Goal: Task Accomplishment & Management: Manage account settings

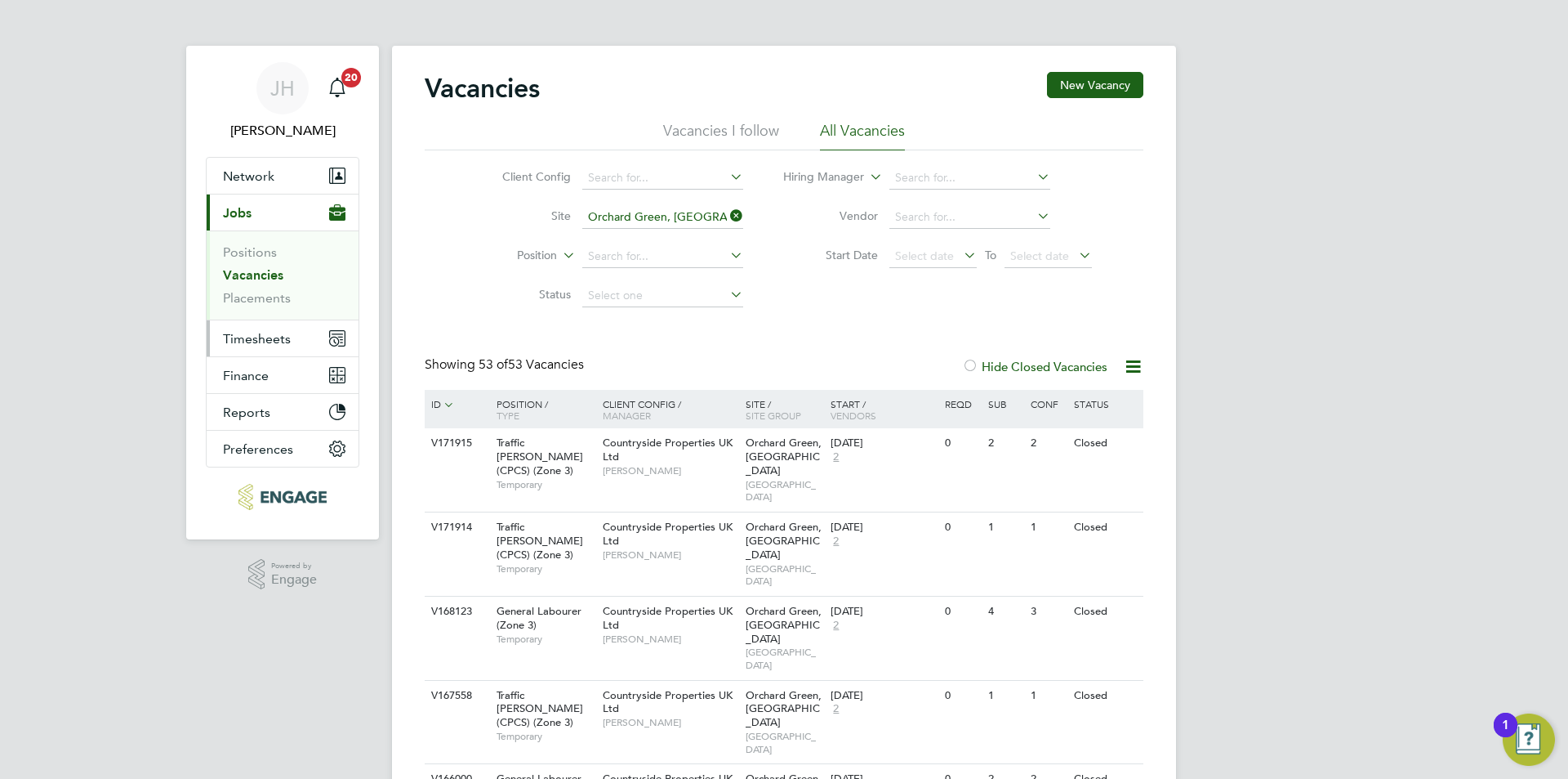
click at [279, 330] on button "Timesheets" at bounding box center [282, 337] width 152 height 36
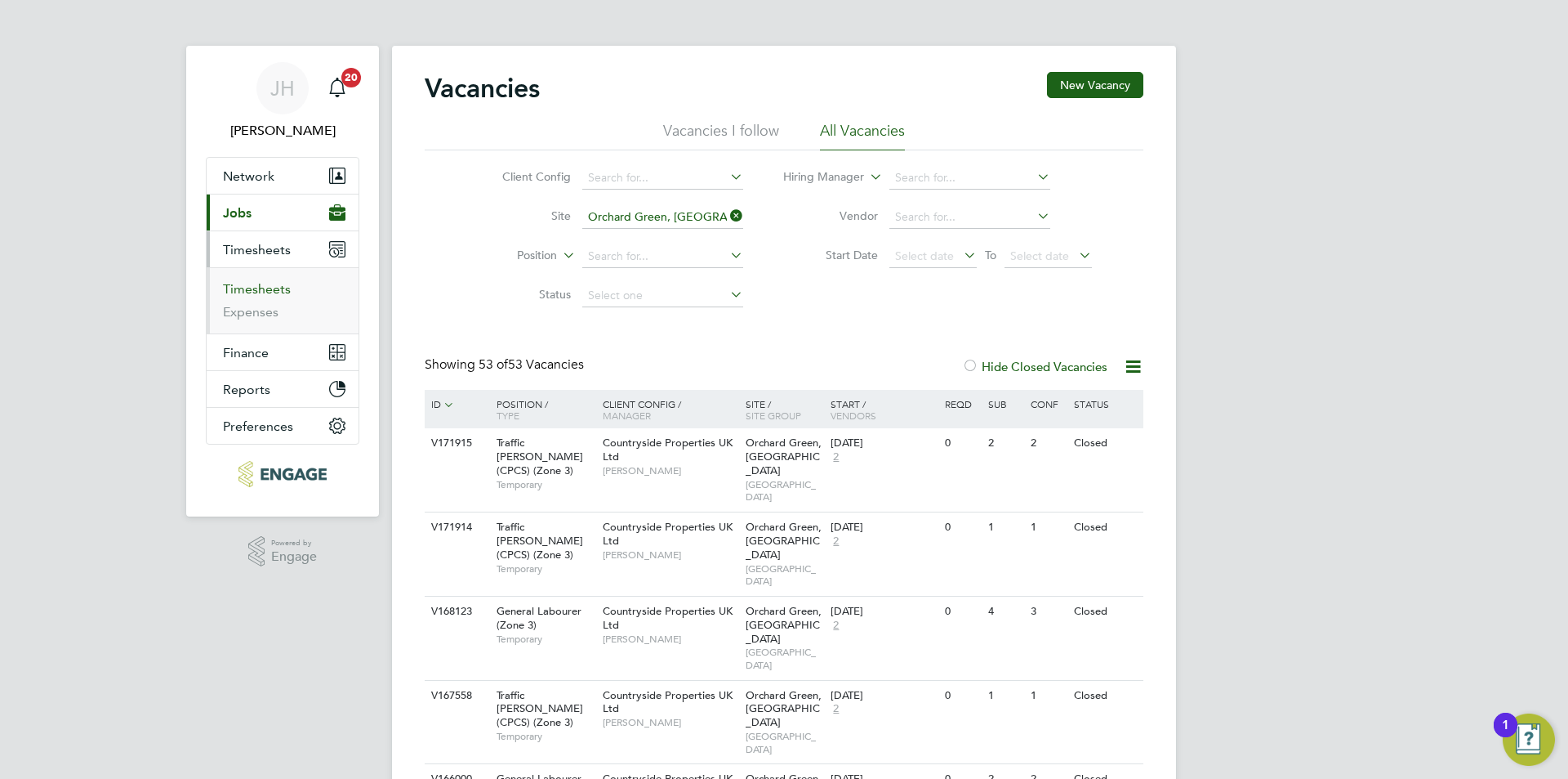
click at [279, 279] on ul "Timesheets Expenses" at bounding box center [282, 300] width 152 height 67
click at [278, 282] on link "Timesheets" at bounding box center [256, 289] width 67 height 15
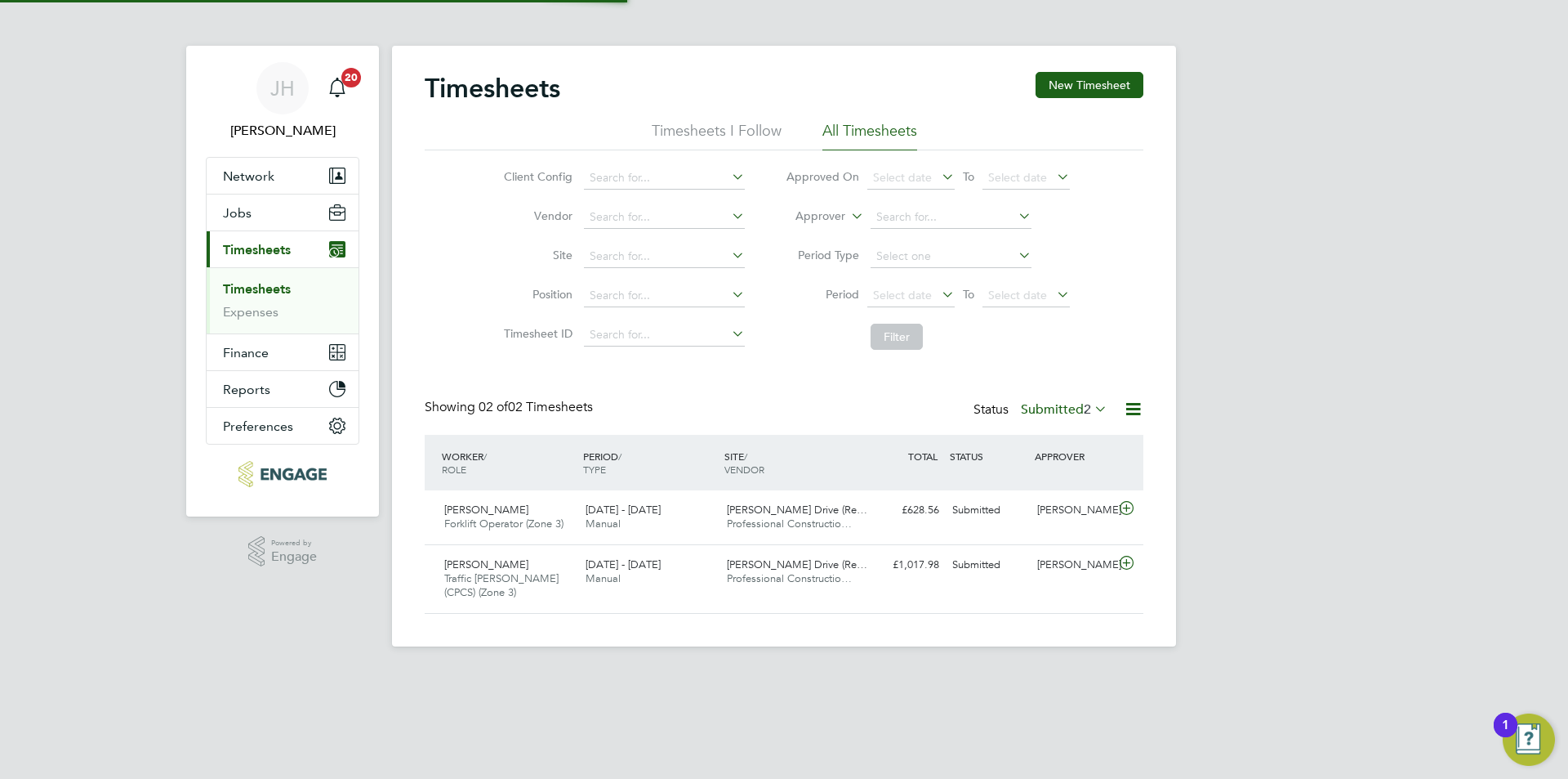
scroll to position [41, 142]
click at [1231, 345] on div "JH Jess Hogan Notifications 20 Applications: Network Team Members Businesses Si…" at bounding box center [784, 336] width 1568 height 672
click at [1056, 410] on label "Submitted 2" at bounding box center [1064, 409] width 87 height 16
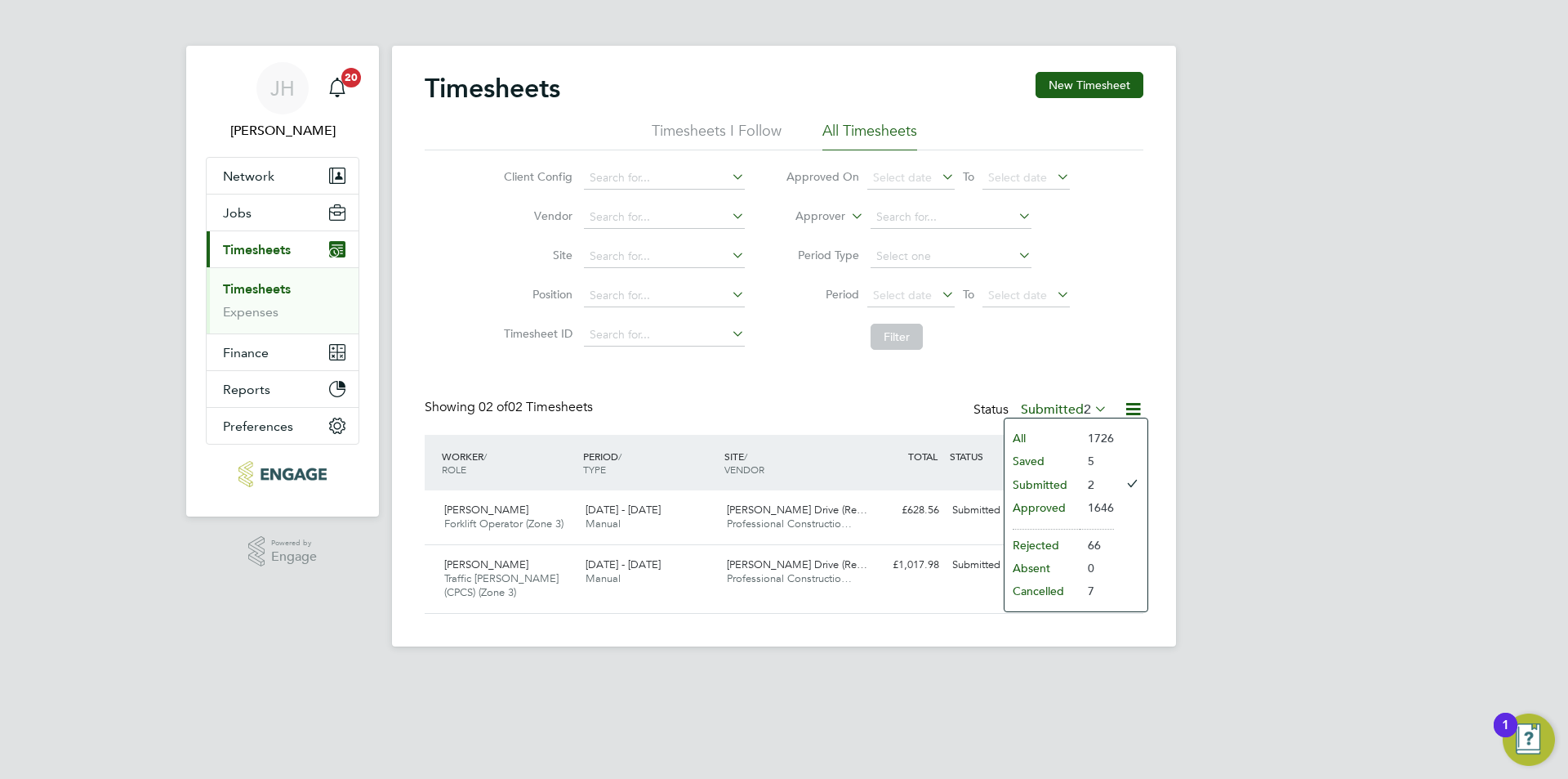
click at [1052, 506] on li "Approved" at bounding box center [1042, 507] width 75 height 23
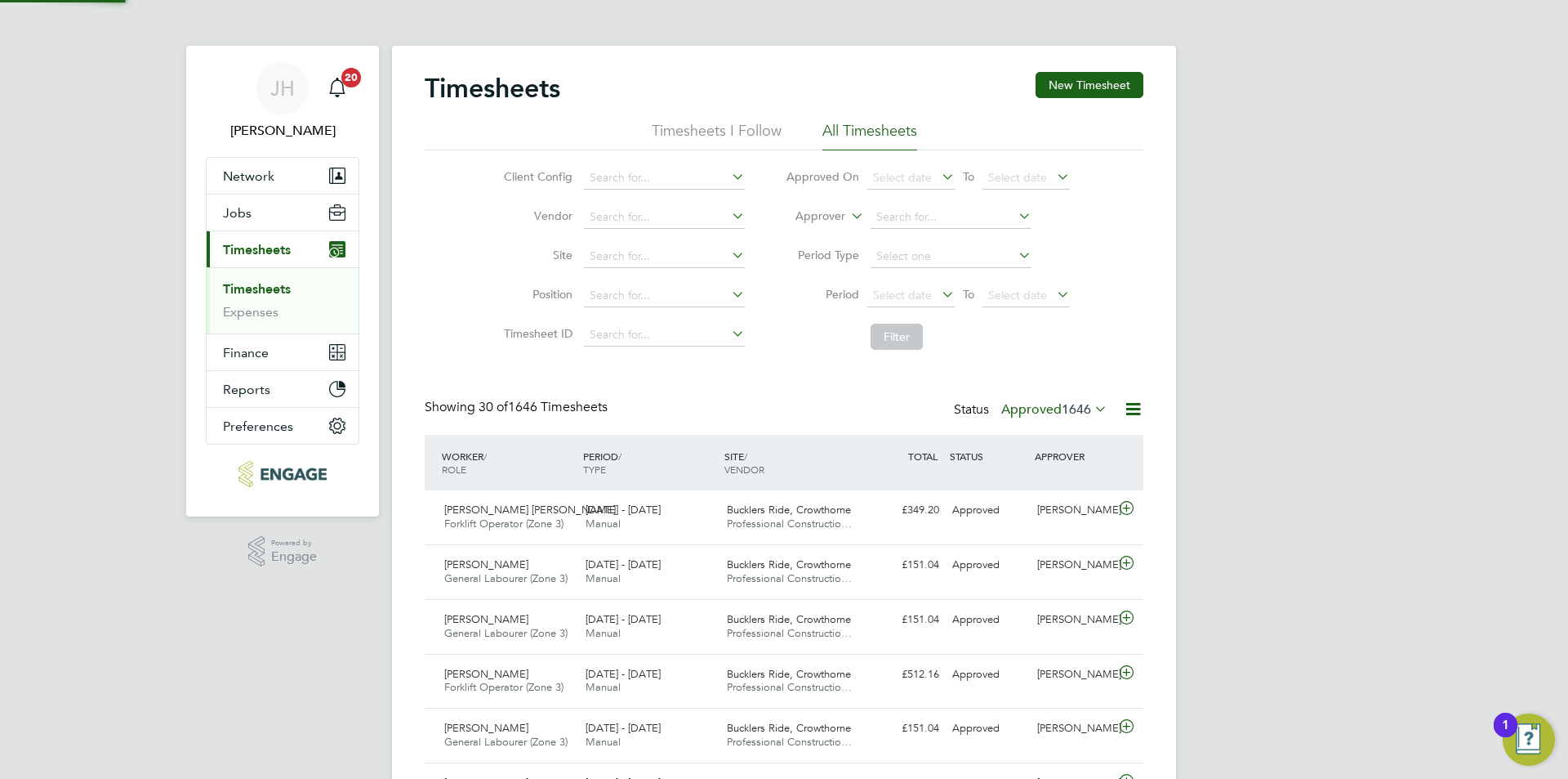
scroll to position [0, 0]
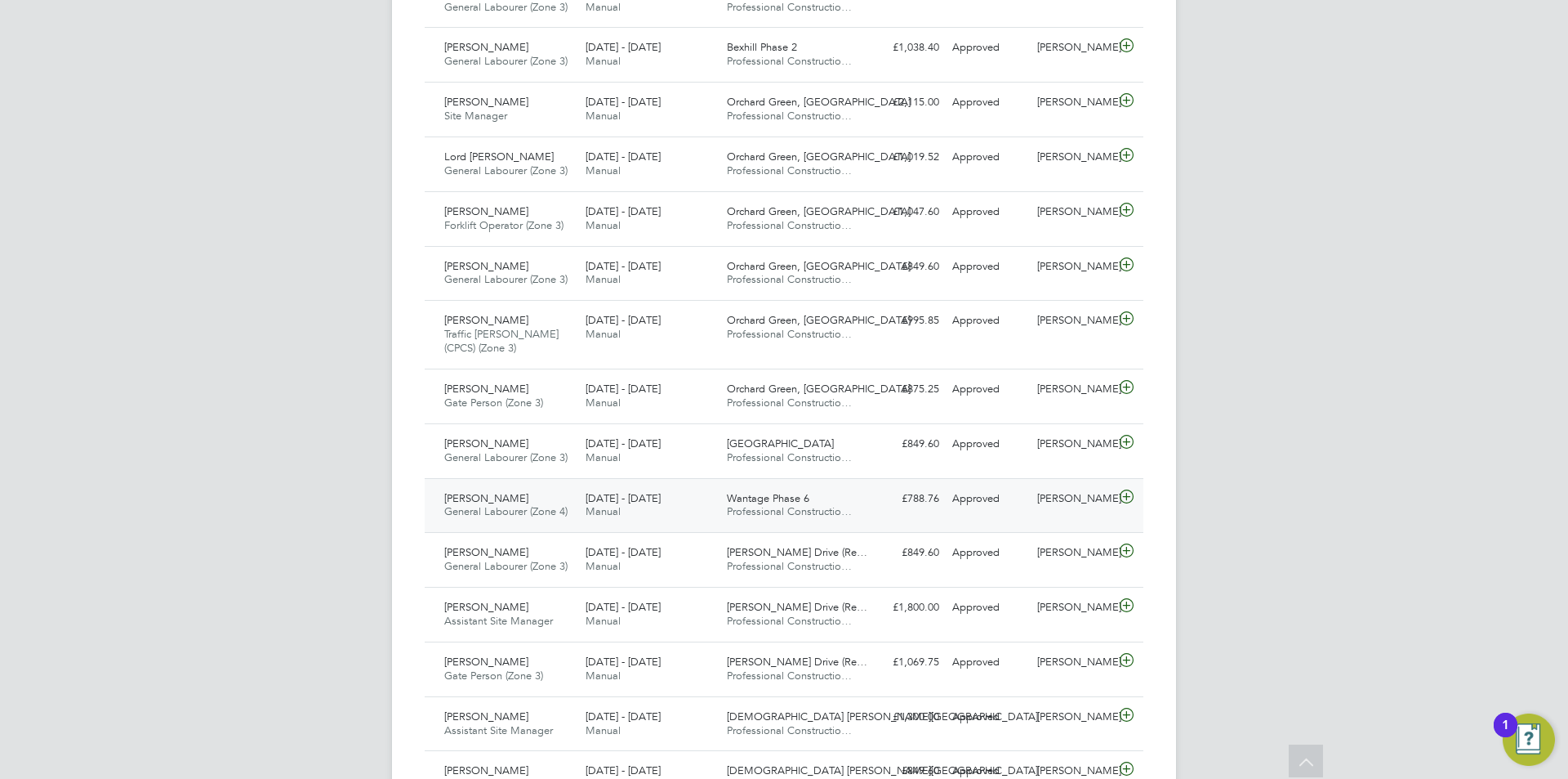
click at [1086, 497] on div "[PERSON_NAME]" at bounding box center [1073, 498] width 85 height 27
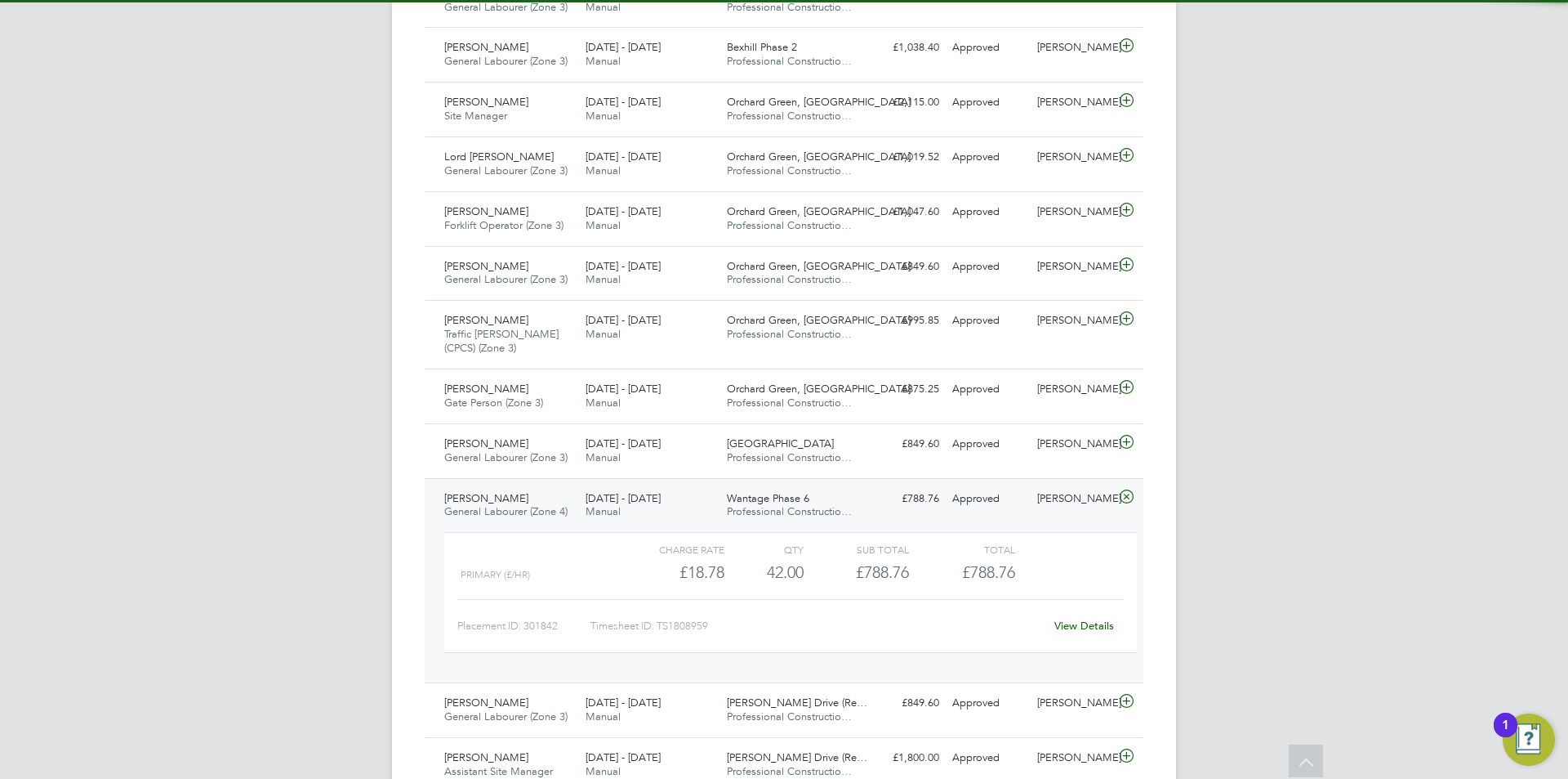
click at [1086, 624] on link "View Details" at bounding box center [1084, 625] width 60 height 13
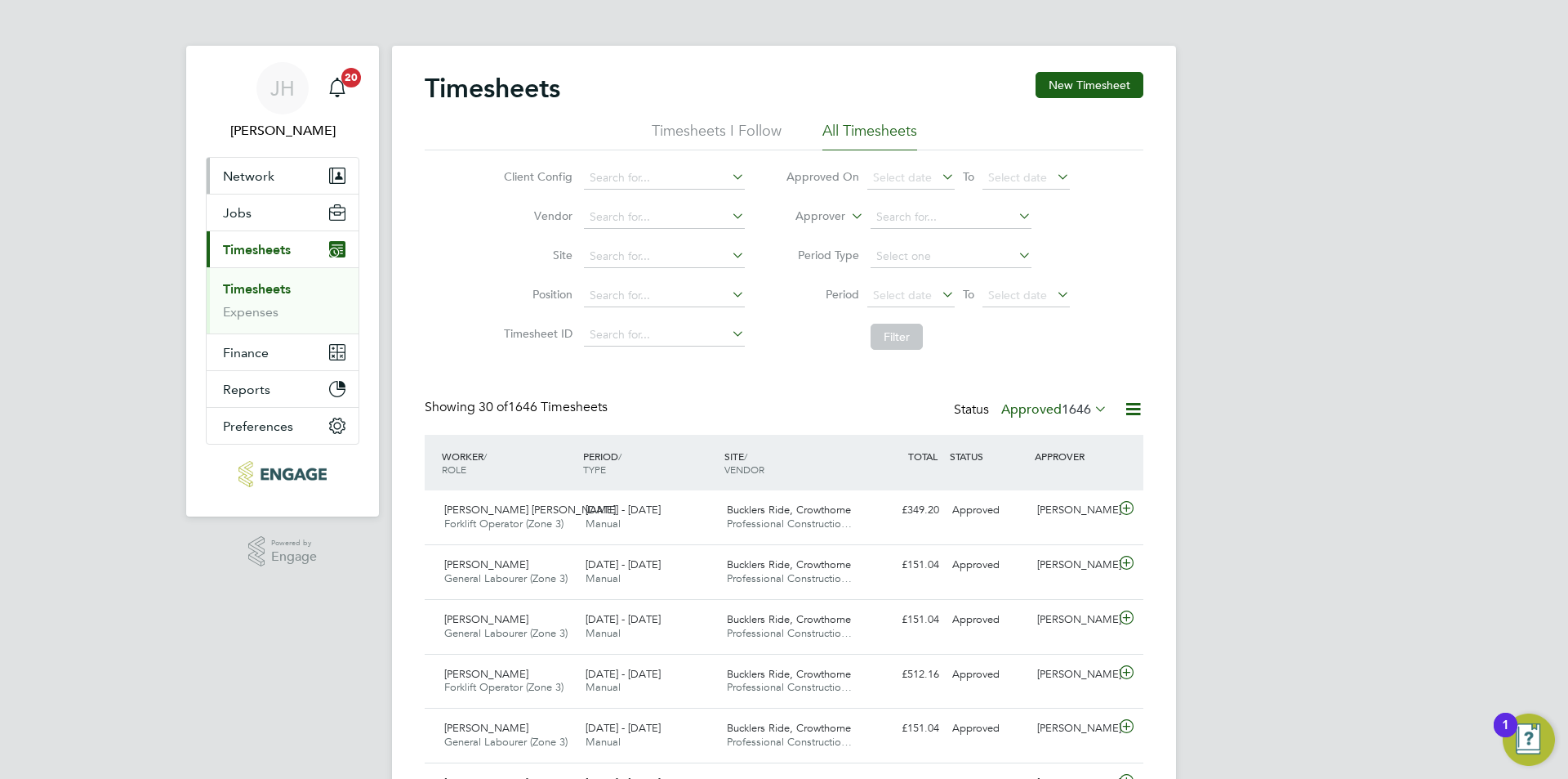
click at [277, 185] on button "Network" at bounding box center [282, 175] width 152 height 36
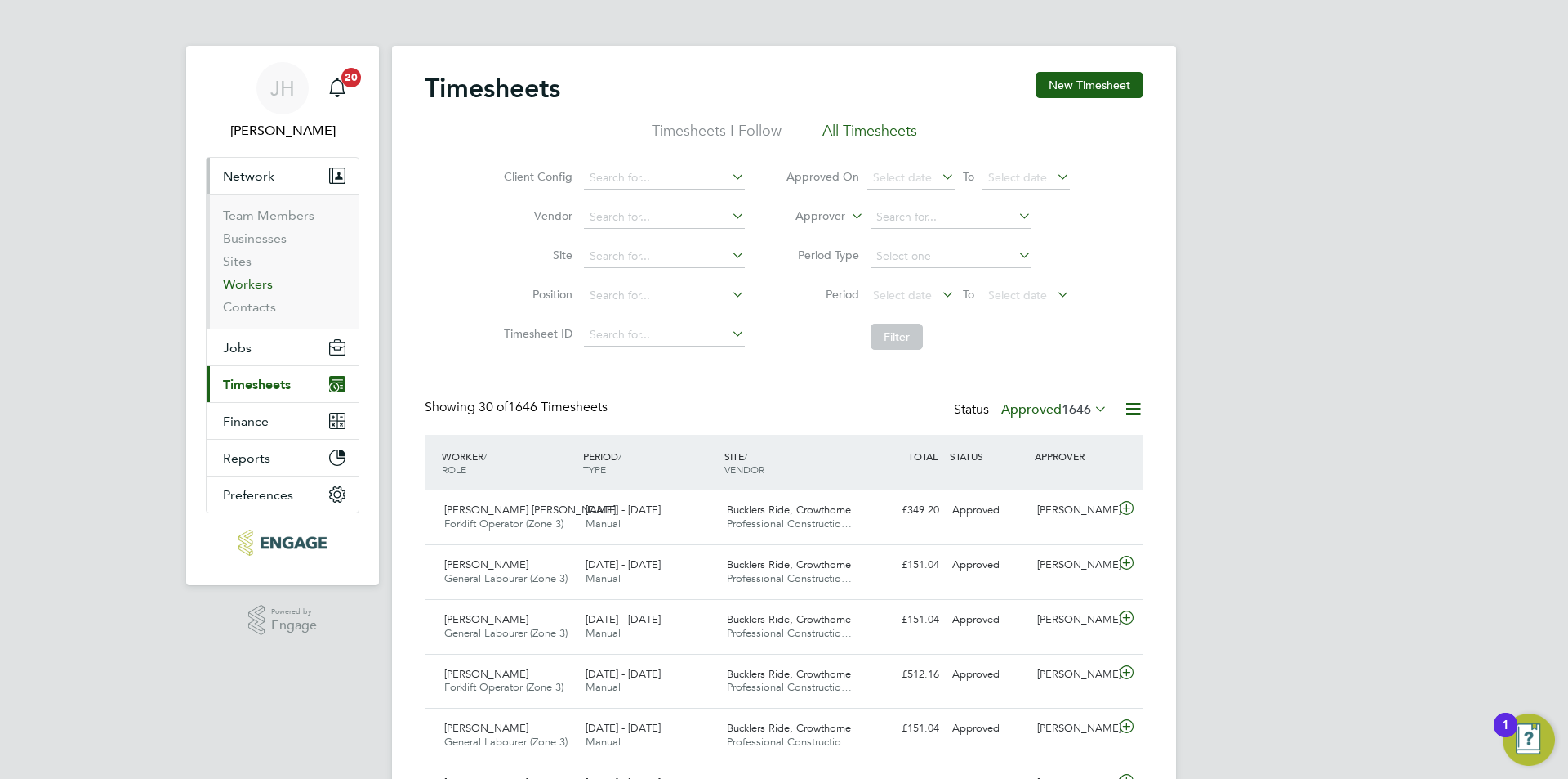
click at [262, 287] on link "Workers" at bounding box center [248, 283] width 50 height 15
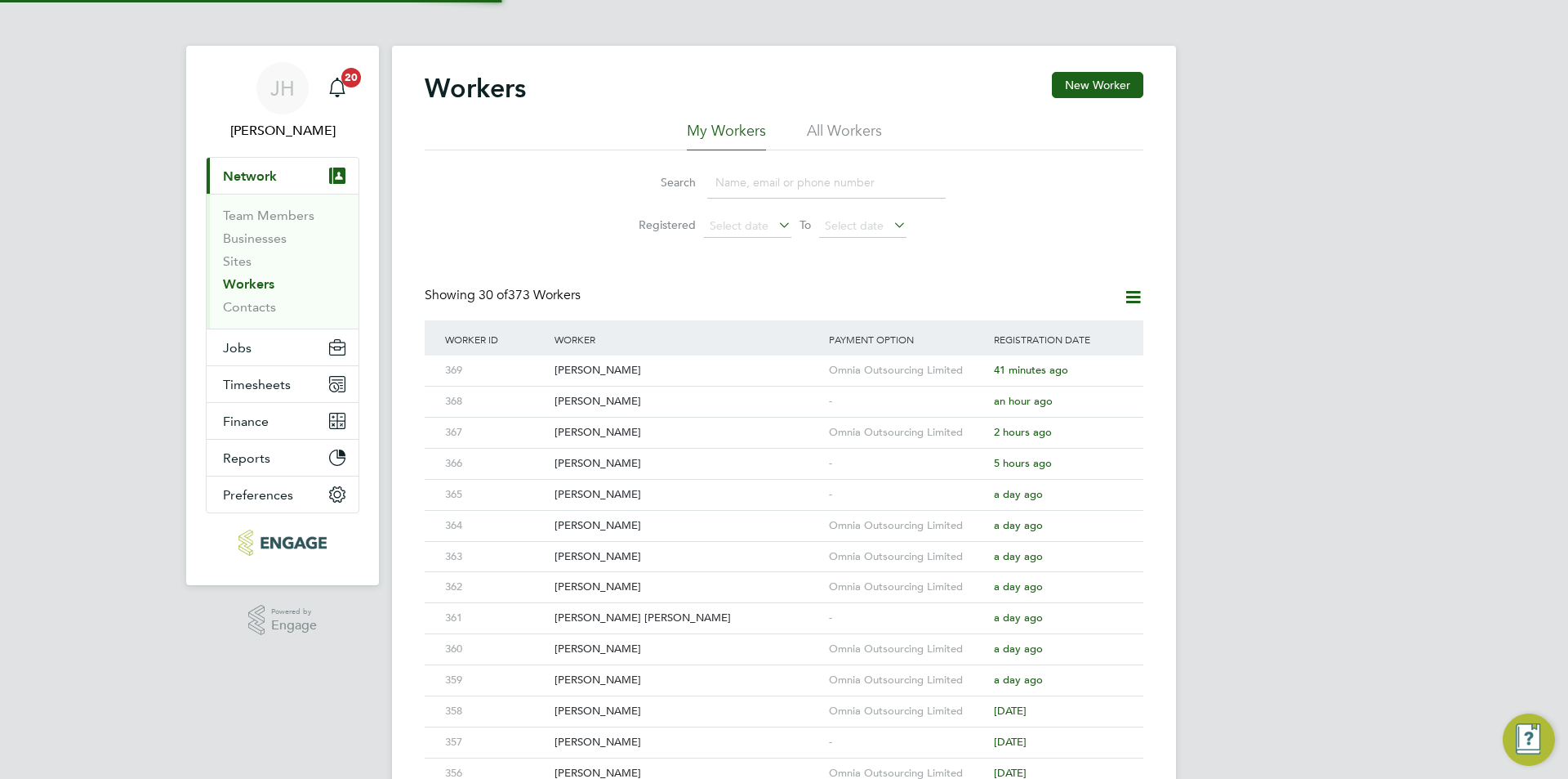
click at [772, 182] on input at bounding box center [826, 182] width 238 height 32
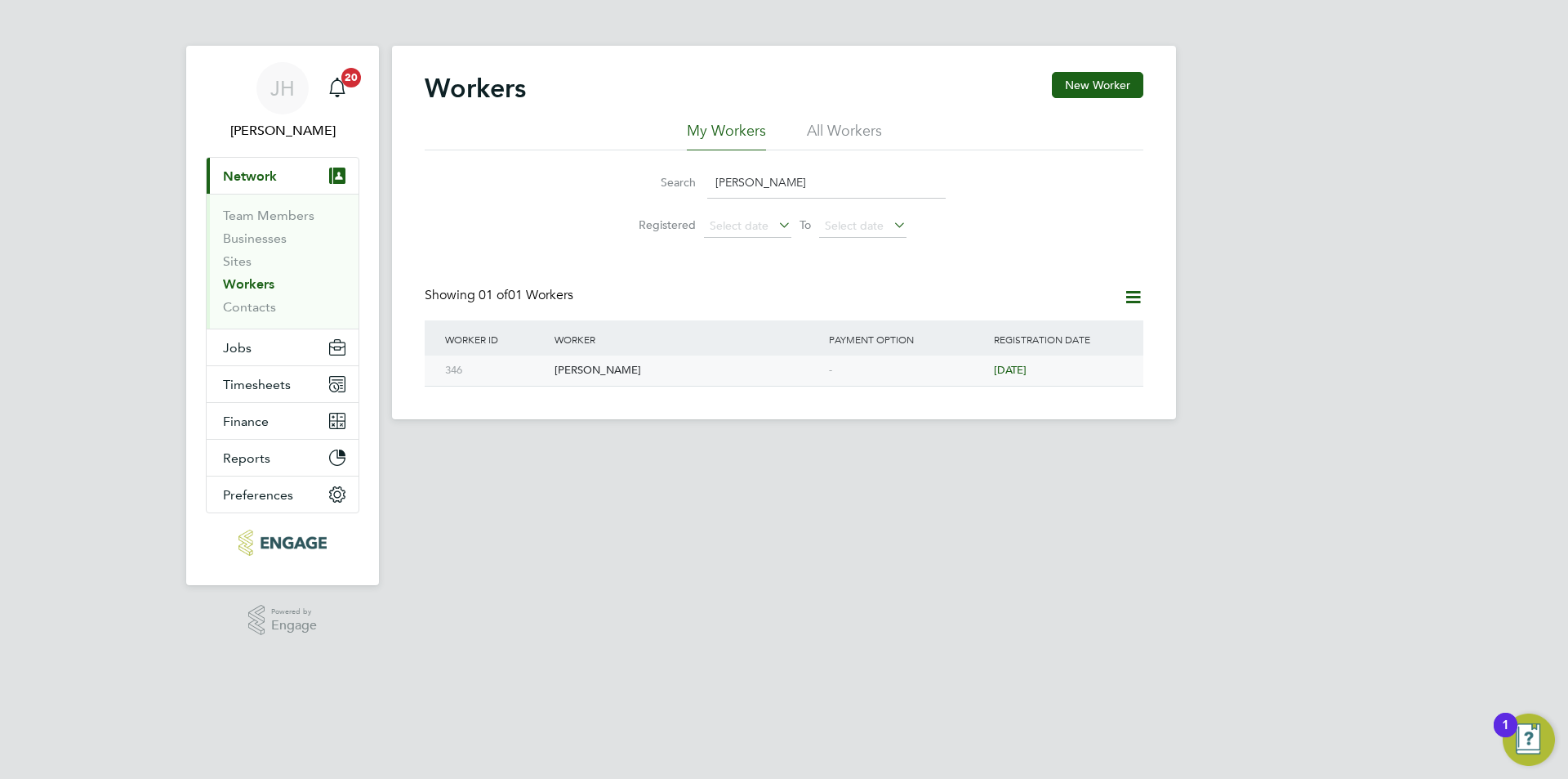
click at [872, 371] on div "-" at bounding box center [907, 370] width 165 height 30
drag, startPoint x: 736, startPoint y: 181, endPoint x: 703, endPoint y: 185, distance: 33.2
click at [703, 185] on div "Search leonard" at bounding box center [784, 182] width 324 height 32
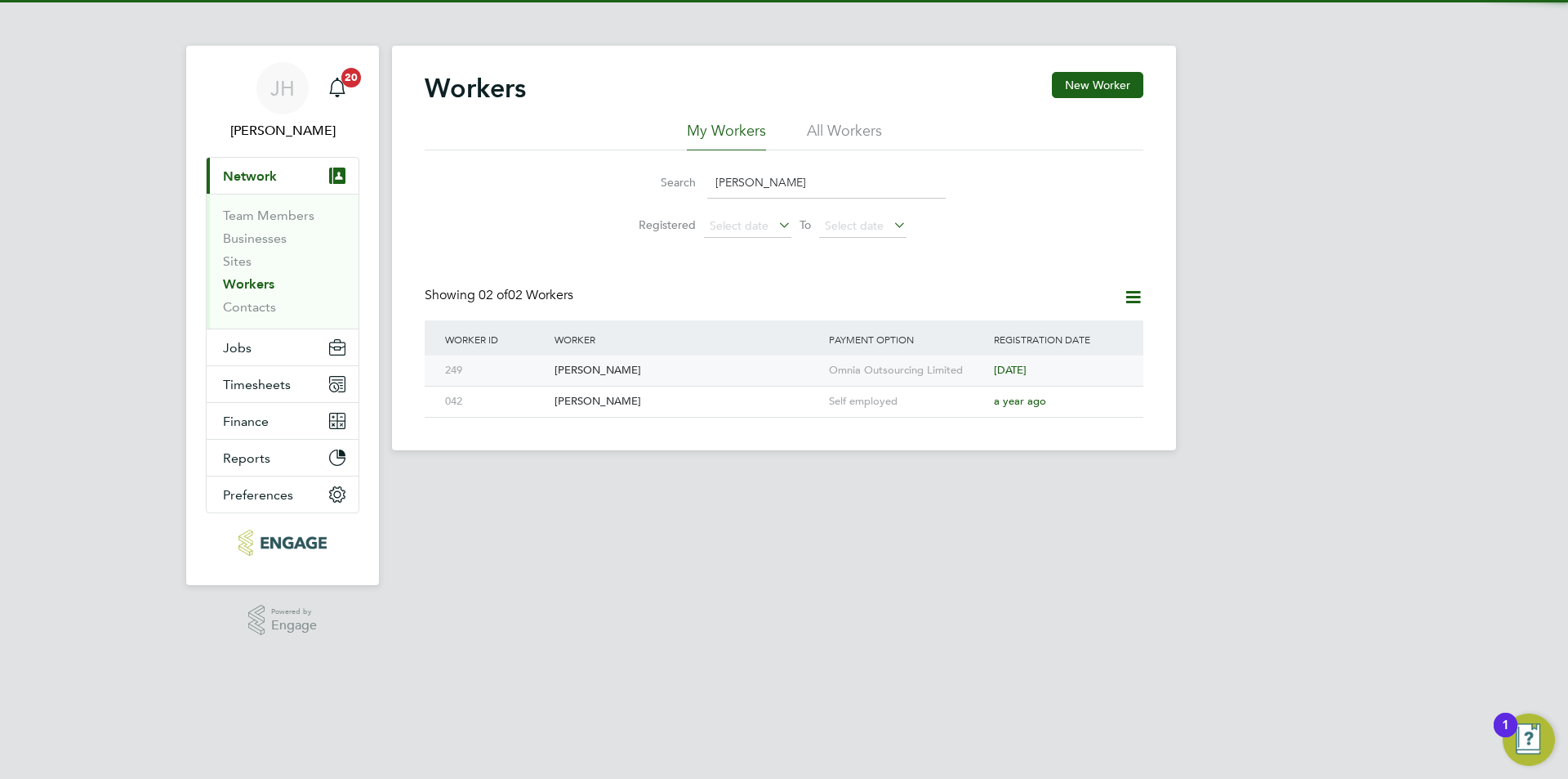
type input "martin"
click at [852, 368] on div "Omnia Outsourcing Limited" at bounding box center [907, 370] width 165 height 30
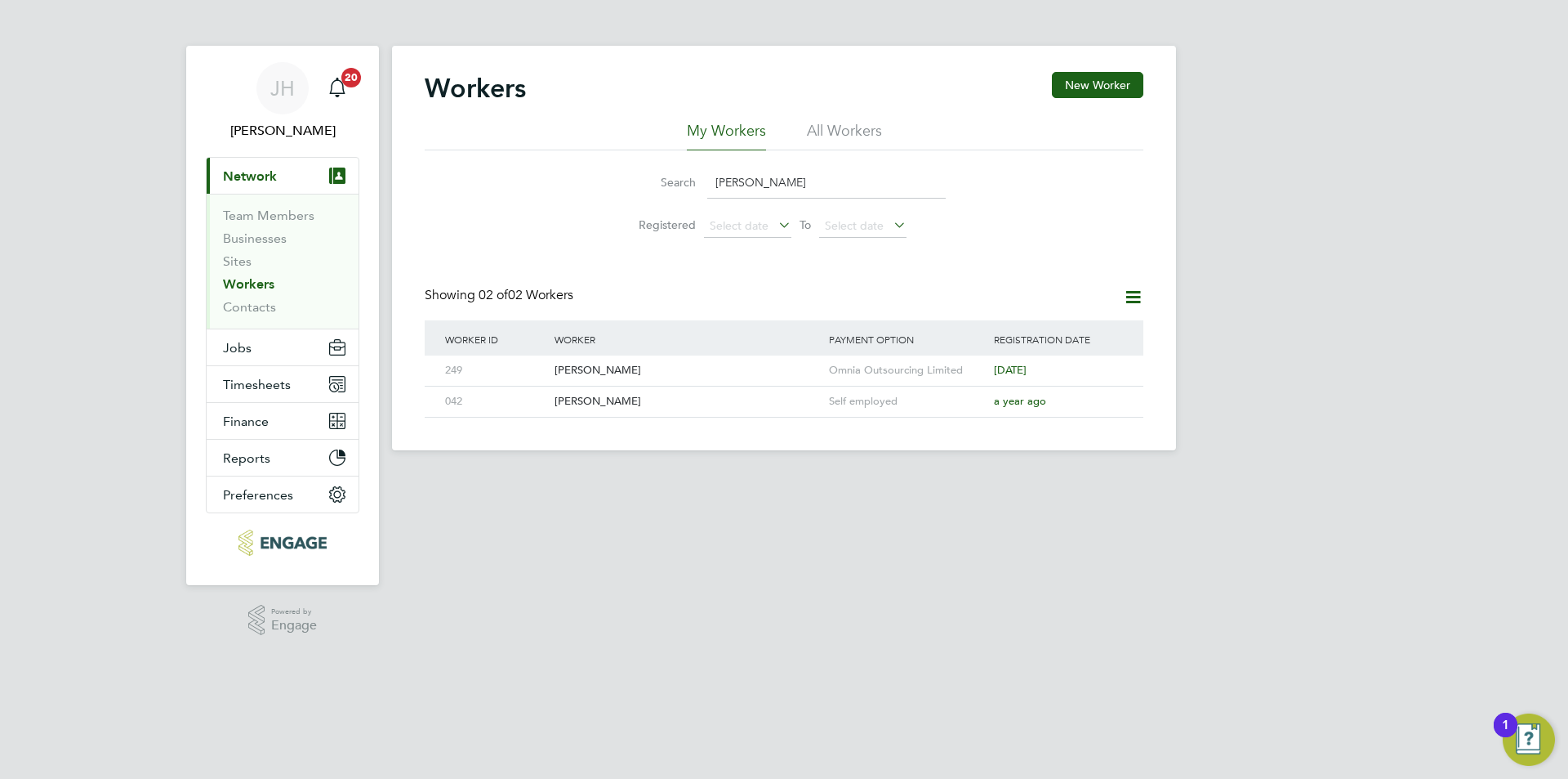
drag, startPoint x: 767, startPoint y: 194, endPoint x: 683, endPoint y: 195, distance: 84.0
click at [683, 195] on div "Search martin" at bounding box center [784, 182] width 324 height 32
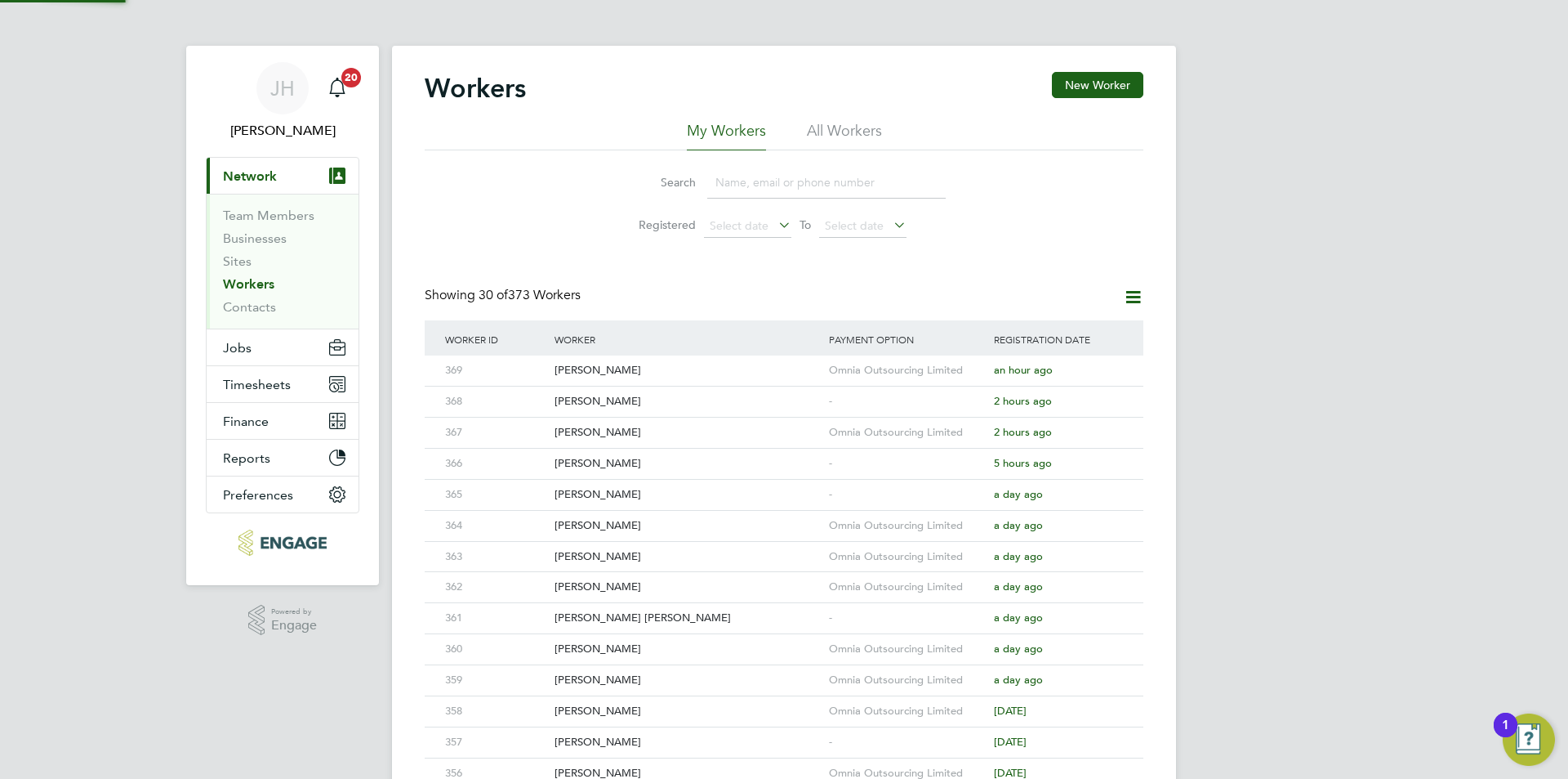
click at [1200, 309] on div "JH Jess Hogan Notifications 20 Applications: Current page: Network Team Members…" at bounding box center [784, 695] width 1568 height 1391
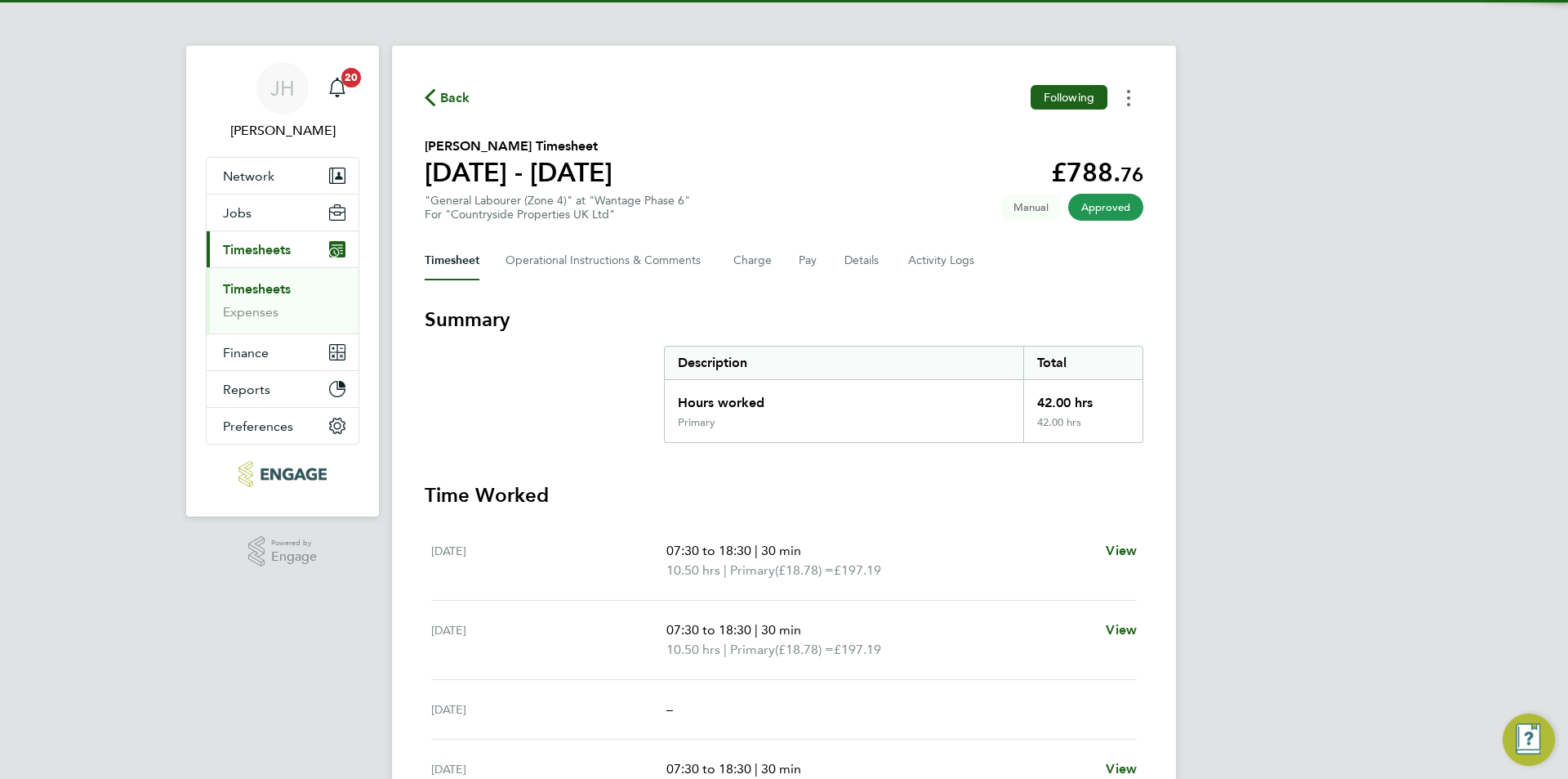
click at [1128, 97] on circle "Timesheets Menu" at bounding box center [1128, 97] width 3 height 3
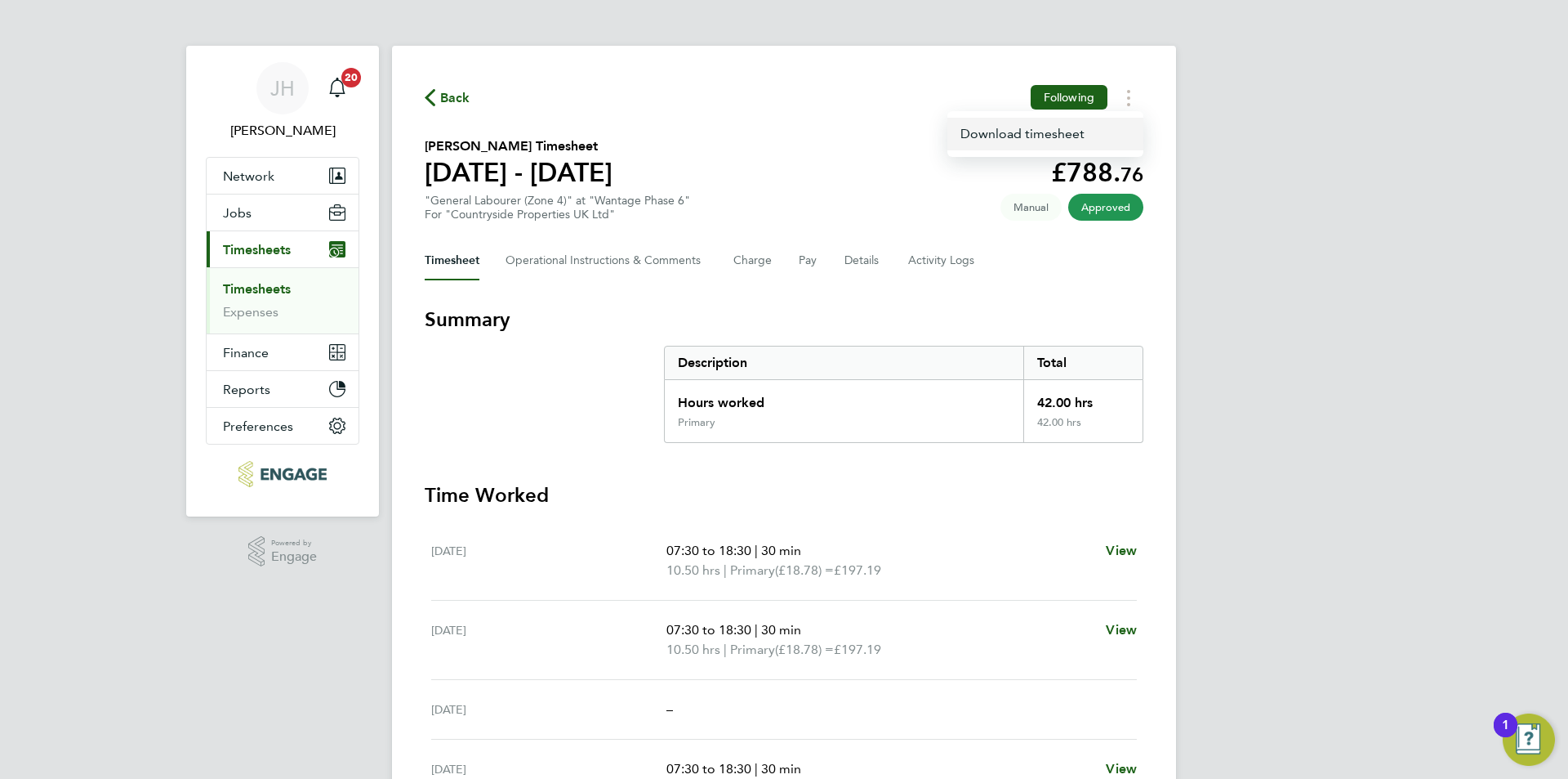
click at [1082, 135] on link "Download timesheet" at bounding box center [1045, 134] width 196 height 33
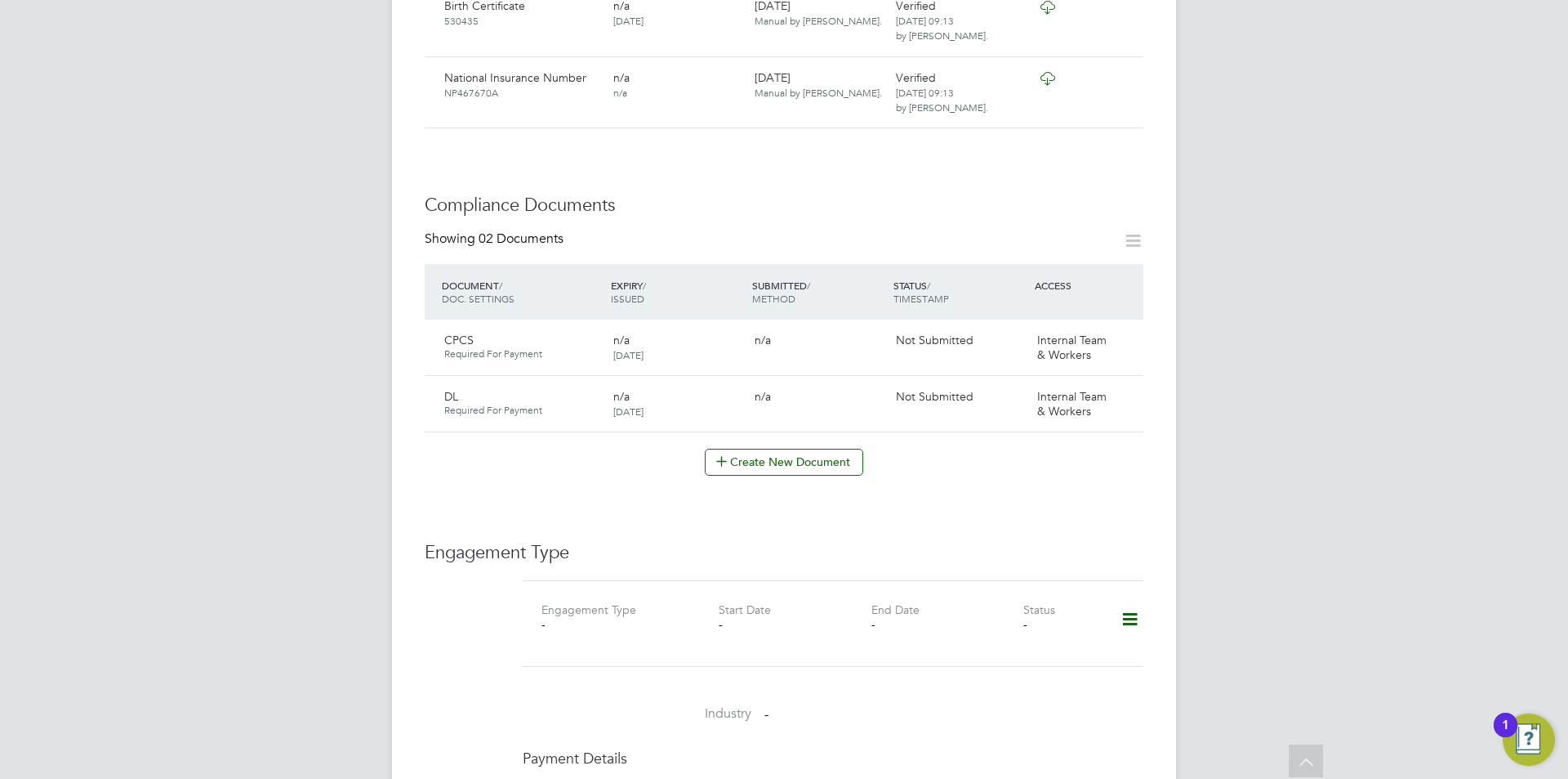
scroll to position [980, 0]
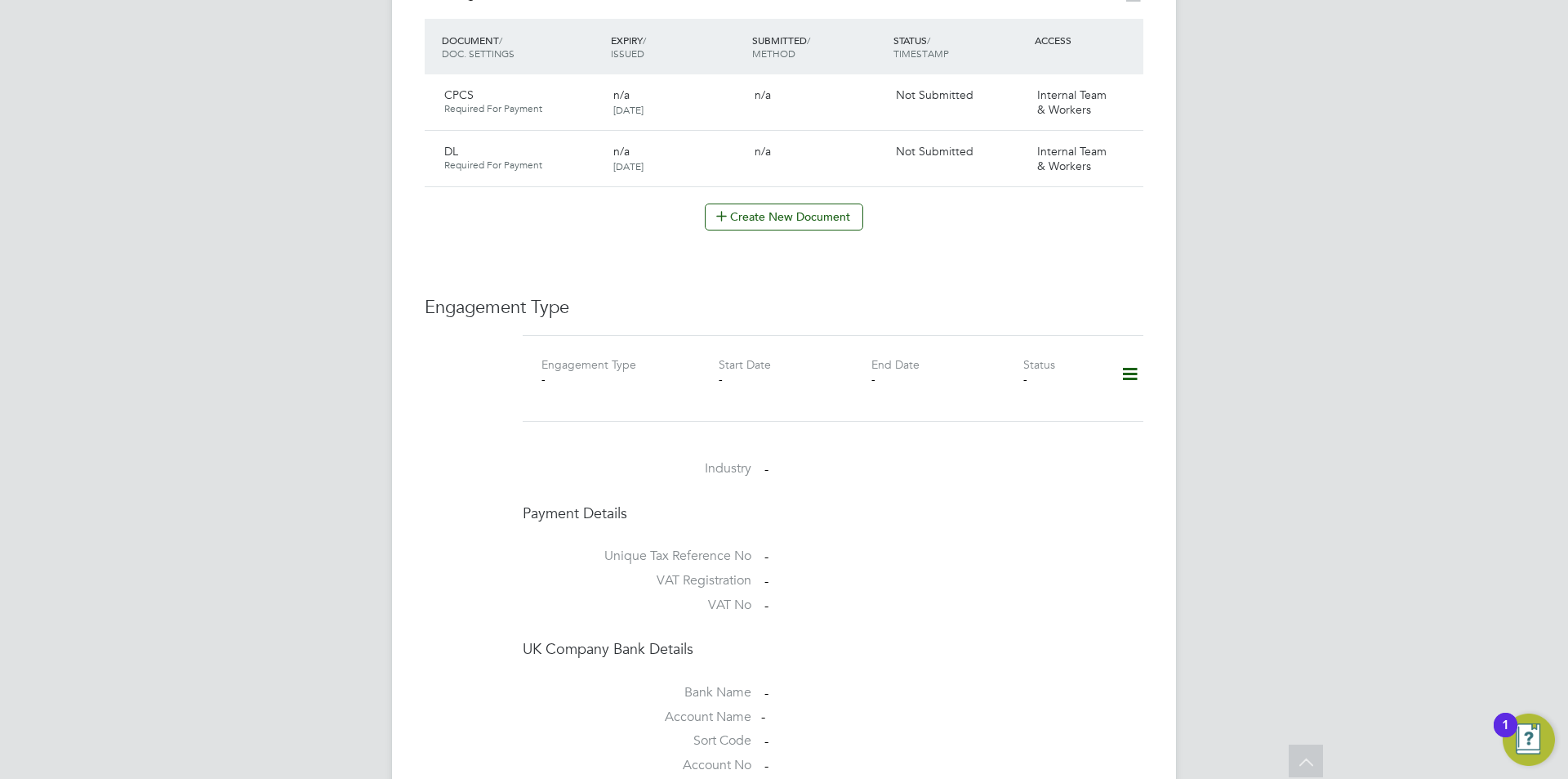
click at [1128, 356] on icon at bounding box center [1130, 374] width 29 height 38
click at [1026, 413] on li "Add Engagement Type" at bounding box center [1046, 411] width 185 height 23
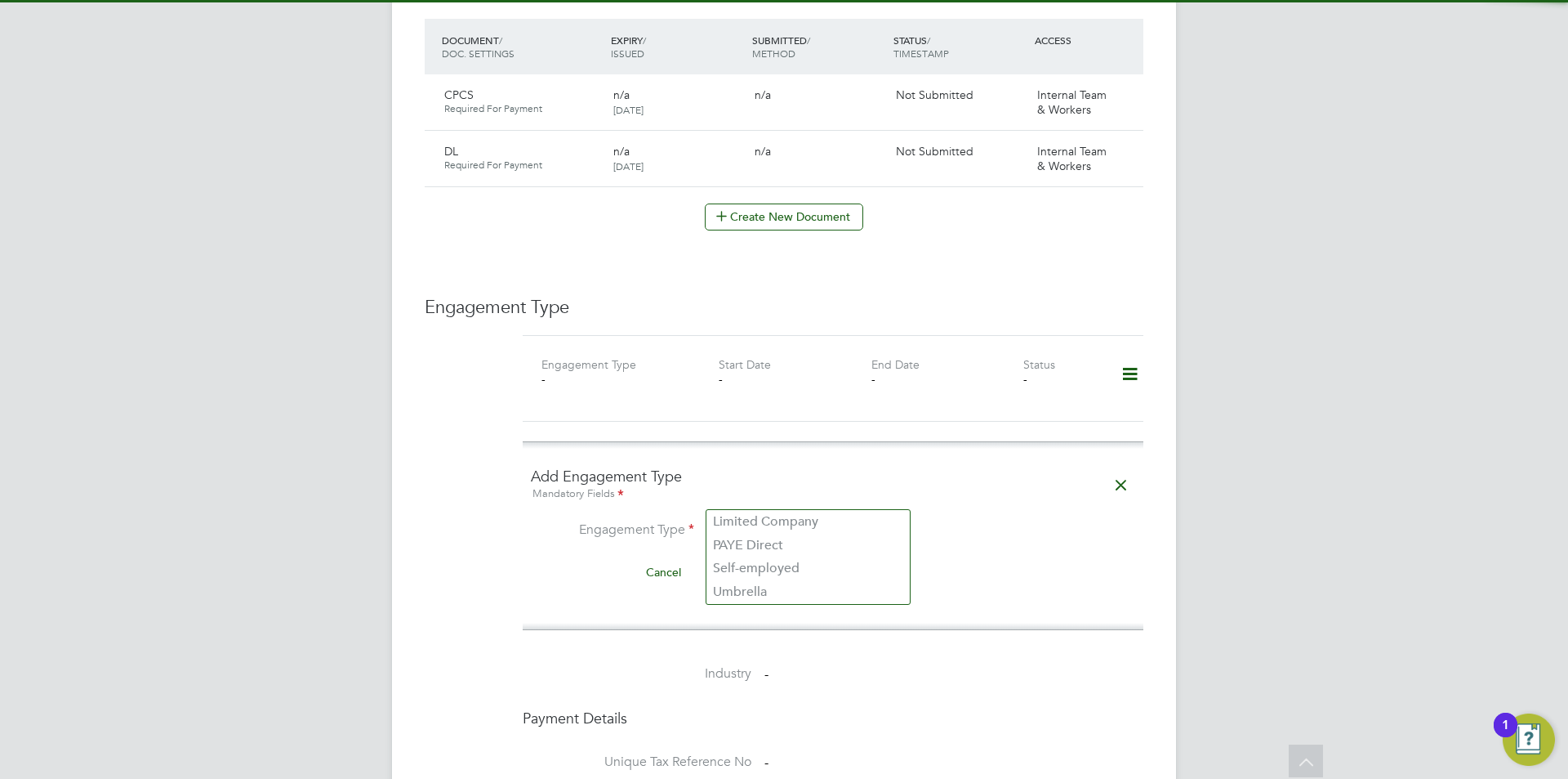
click at [726, 520] on input at bounding box center [808, 531] width 201 height 23
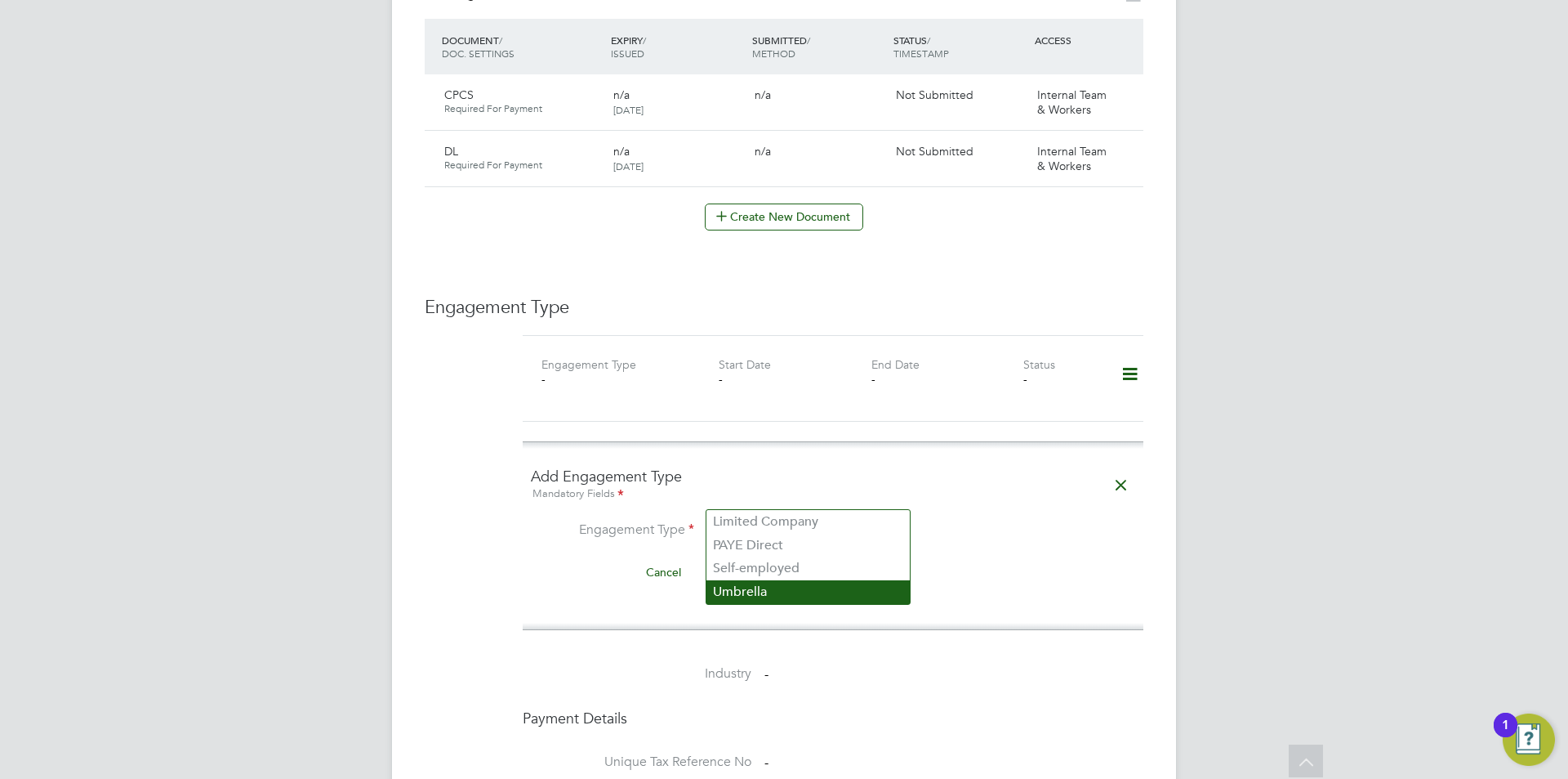
click at [774, 595] on li "Umbrella" at bounding box center [808, 592] width 203 height 24
type input "Umbrella"
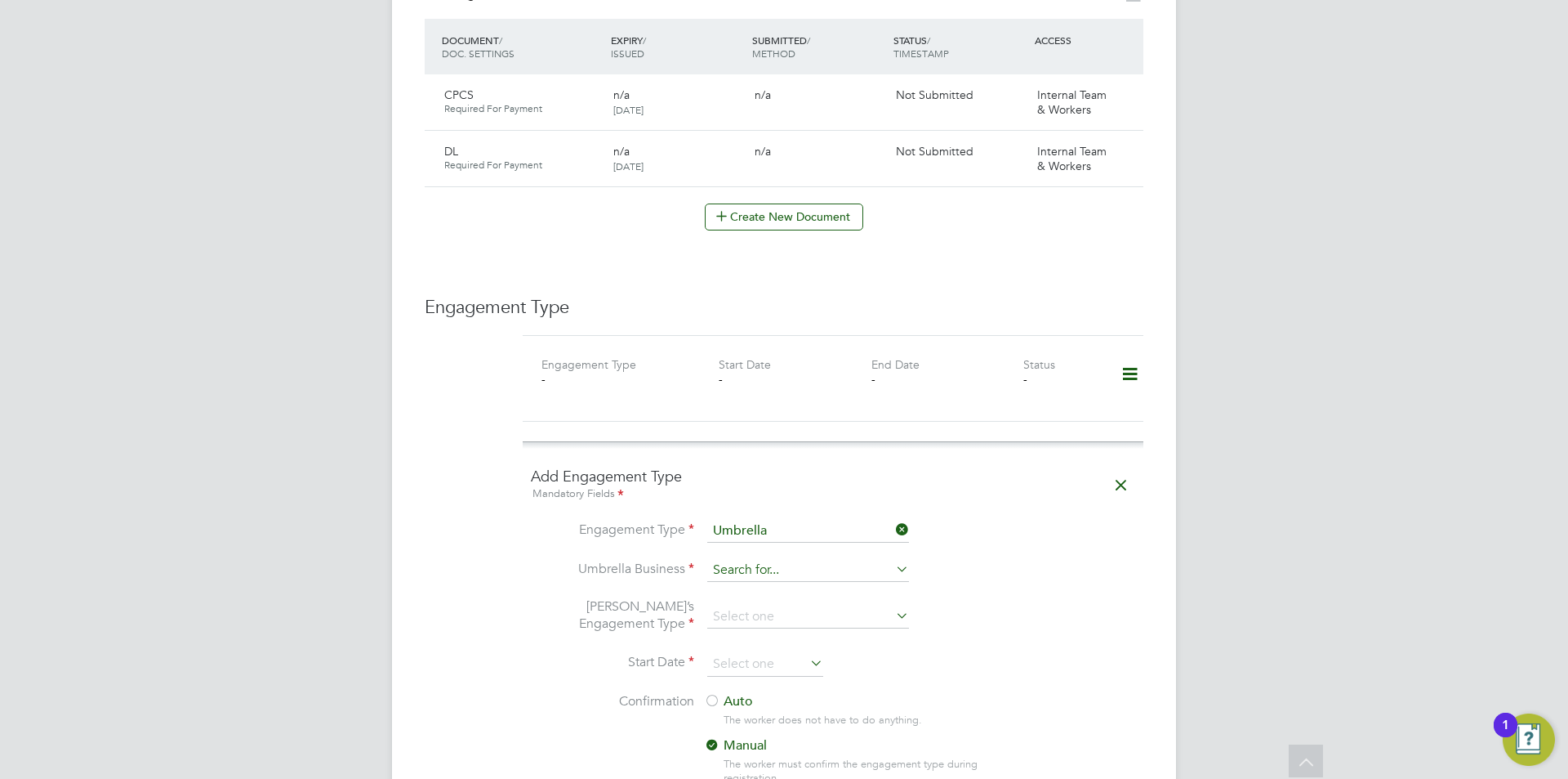
click at [785, 559] on input at bounding box center [808, 571] width 201 height 23
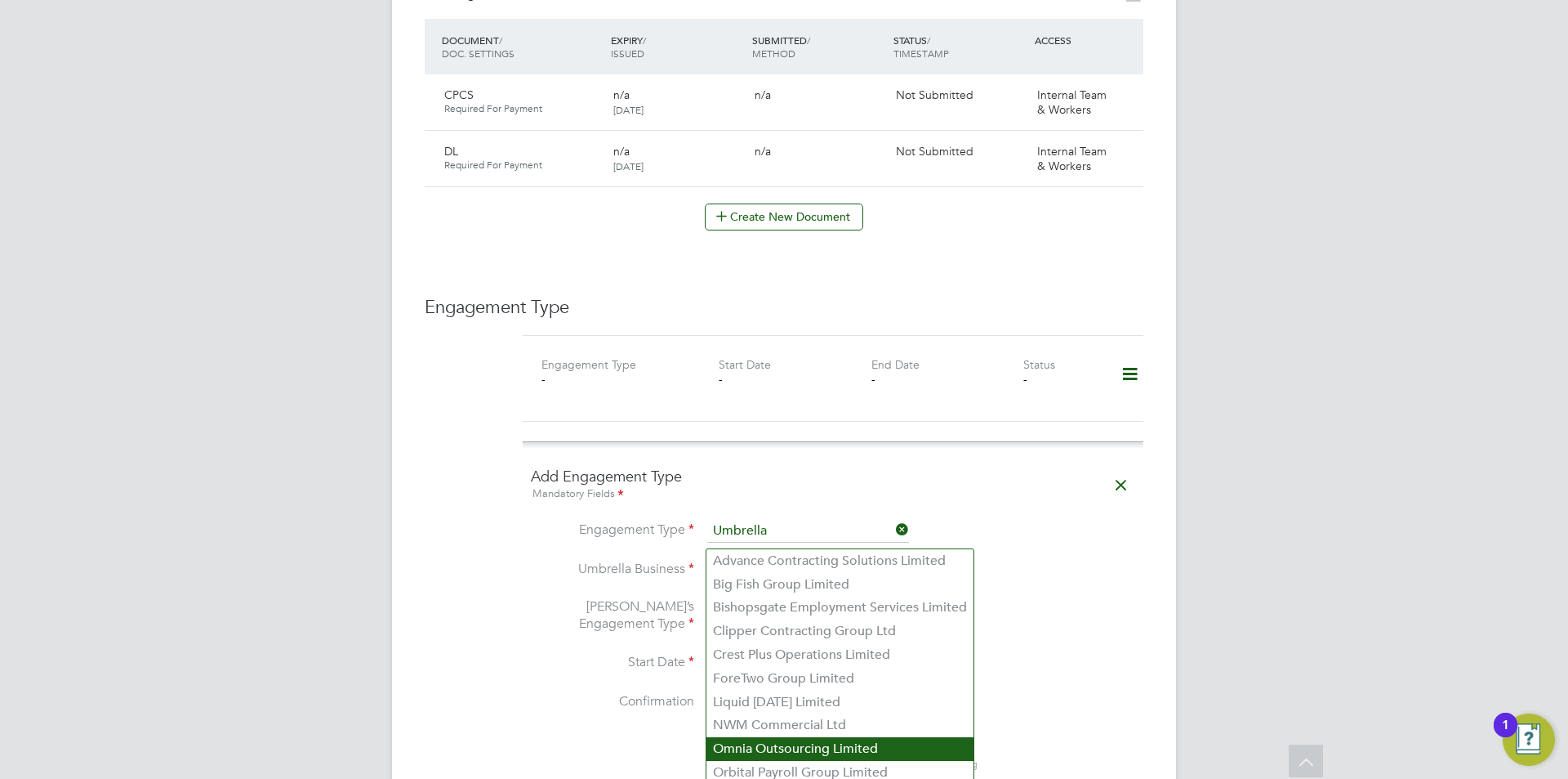
click at [780, 748] on li "Omnia Outsourcing Limited" at bounding box center [839, 748] width 267 height 24
type input "Omnia Outsourcing Limited"
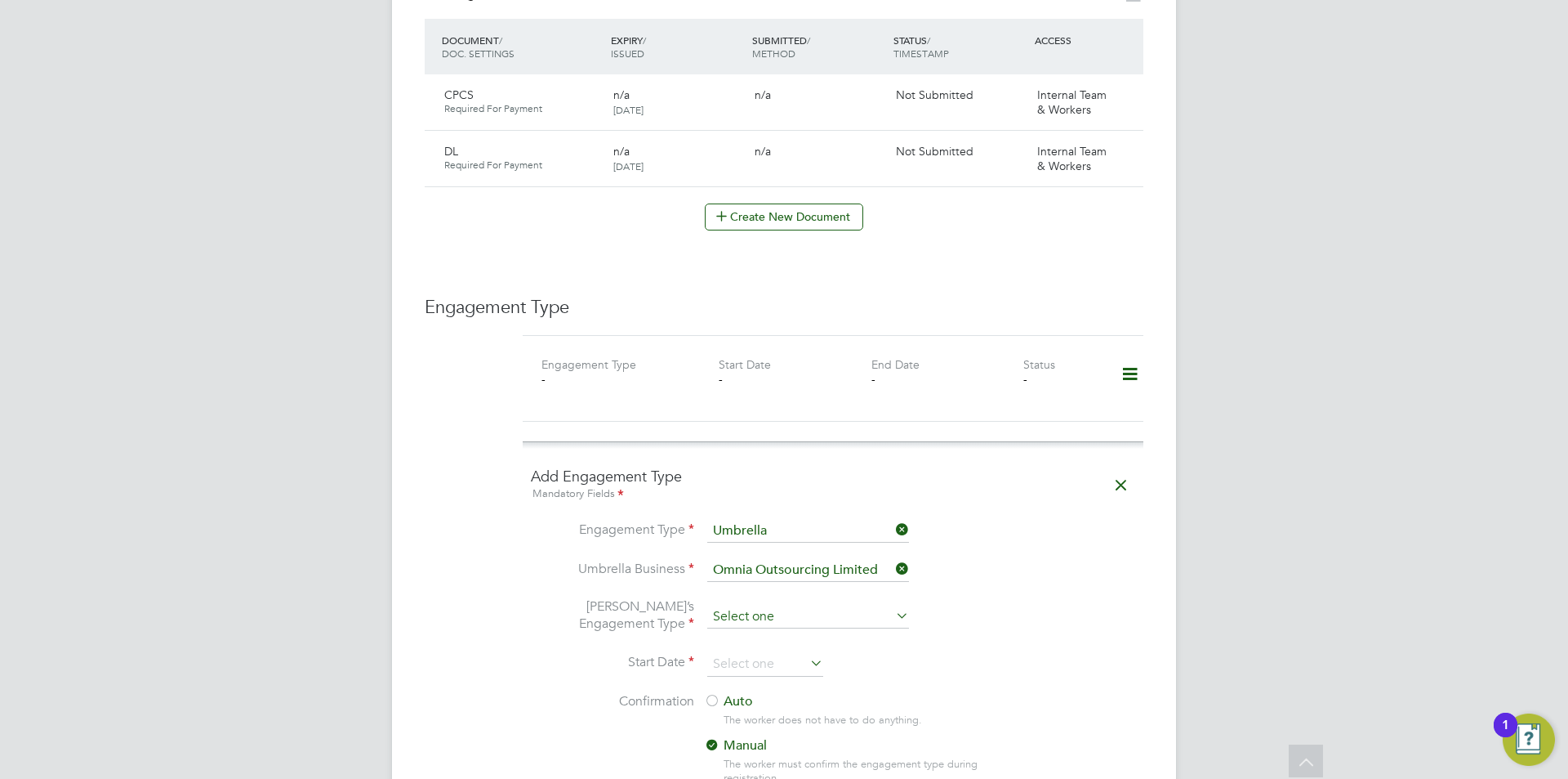
click at [788, 605] on input at bounding box center [808, 617] width 201 height 23
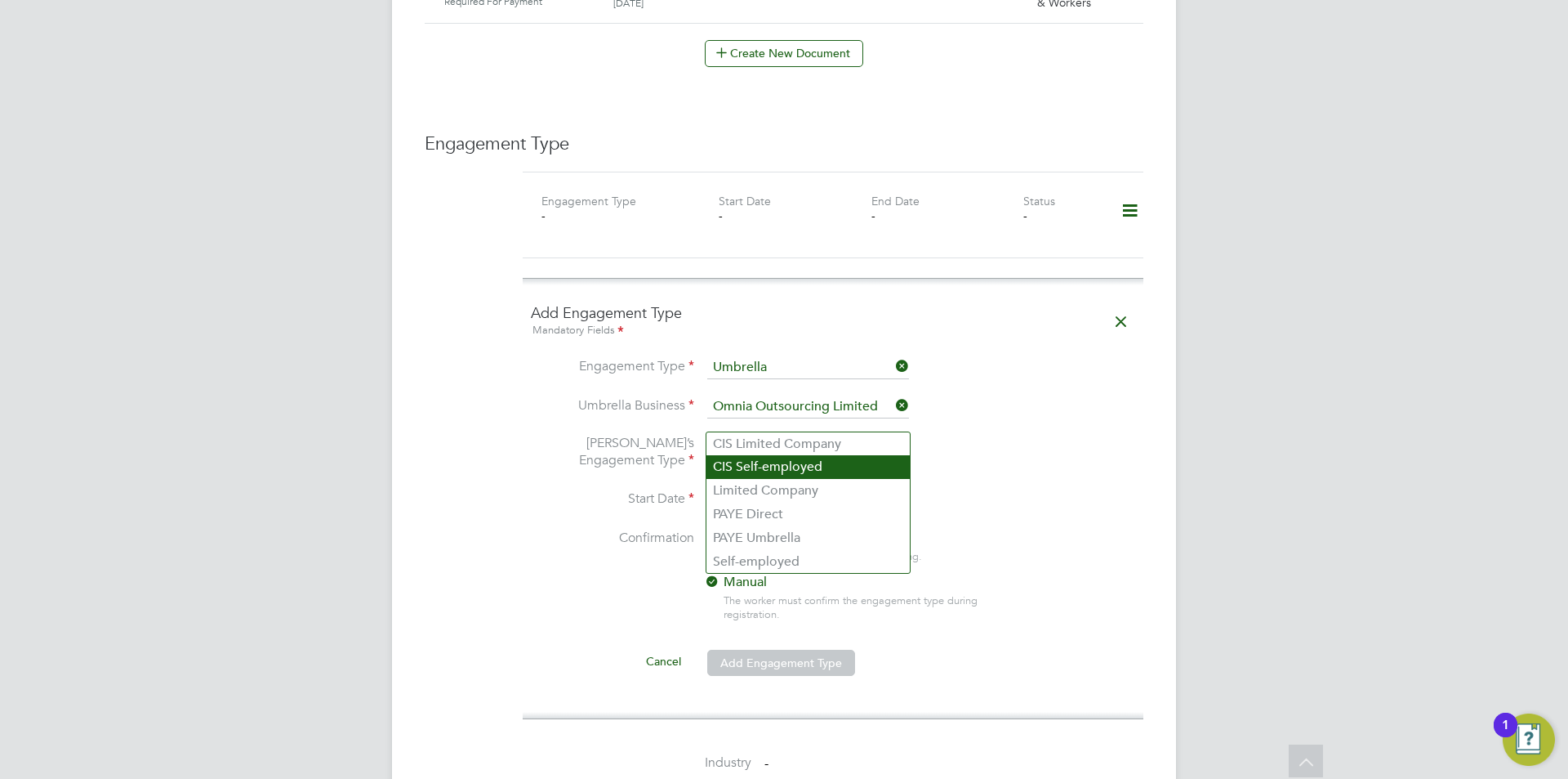
click at [801, 471] on li "CIS Self-employed" at bounding box center [808, 467] width 203 height 24
type input "CIS Self-employed"
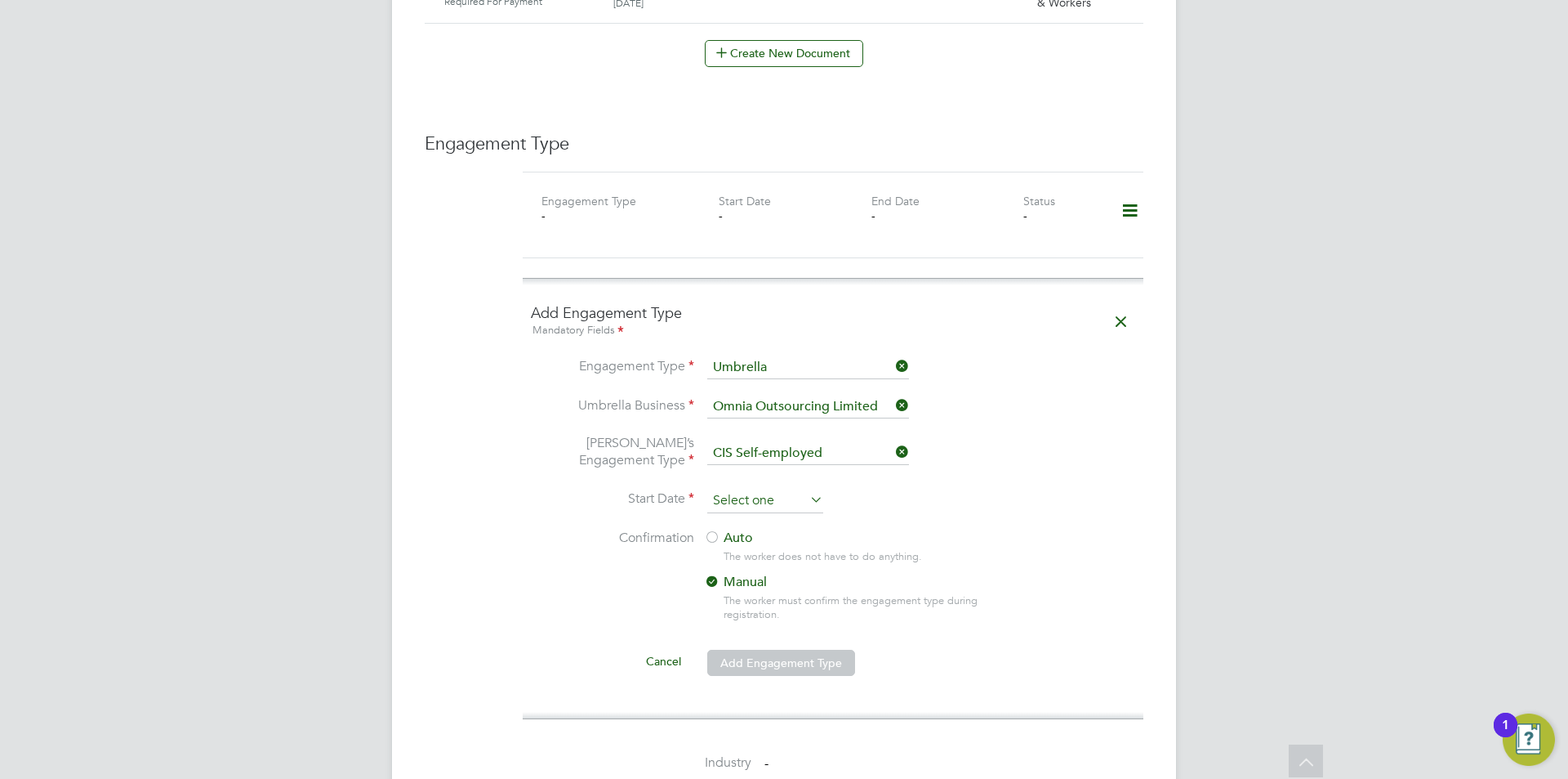
click at [774, 489] on input at bounding box center [765, 500] width 116 height 24
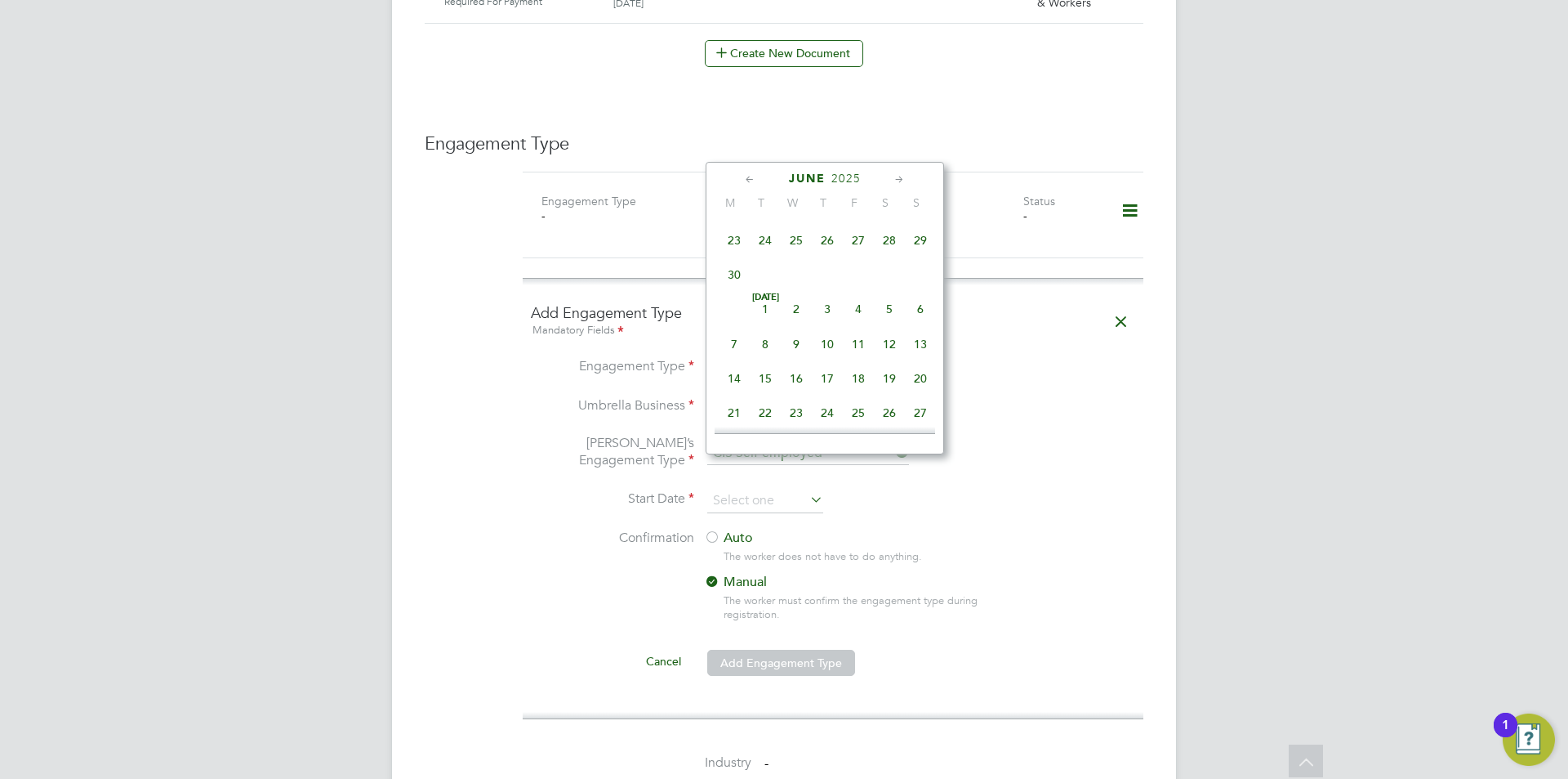
scroll to position [323, 0]
click at [731, 239] on span "26" at bounding box center [734, 227] width 31 height 31
type input "26 May 2025"
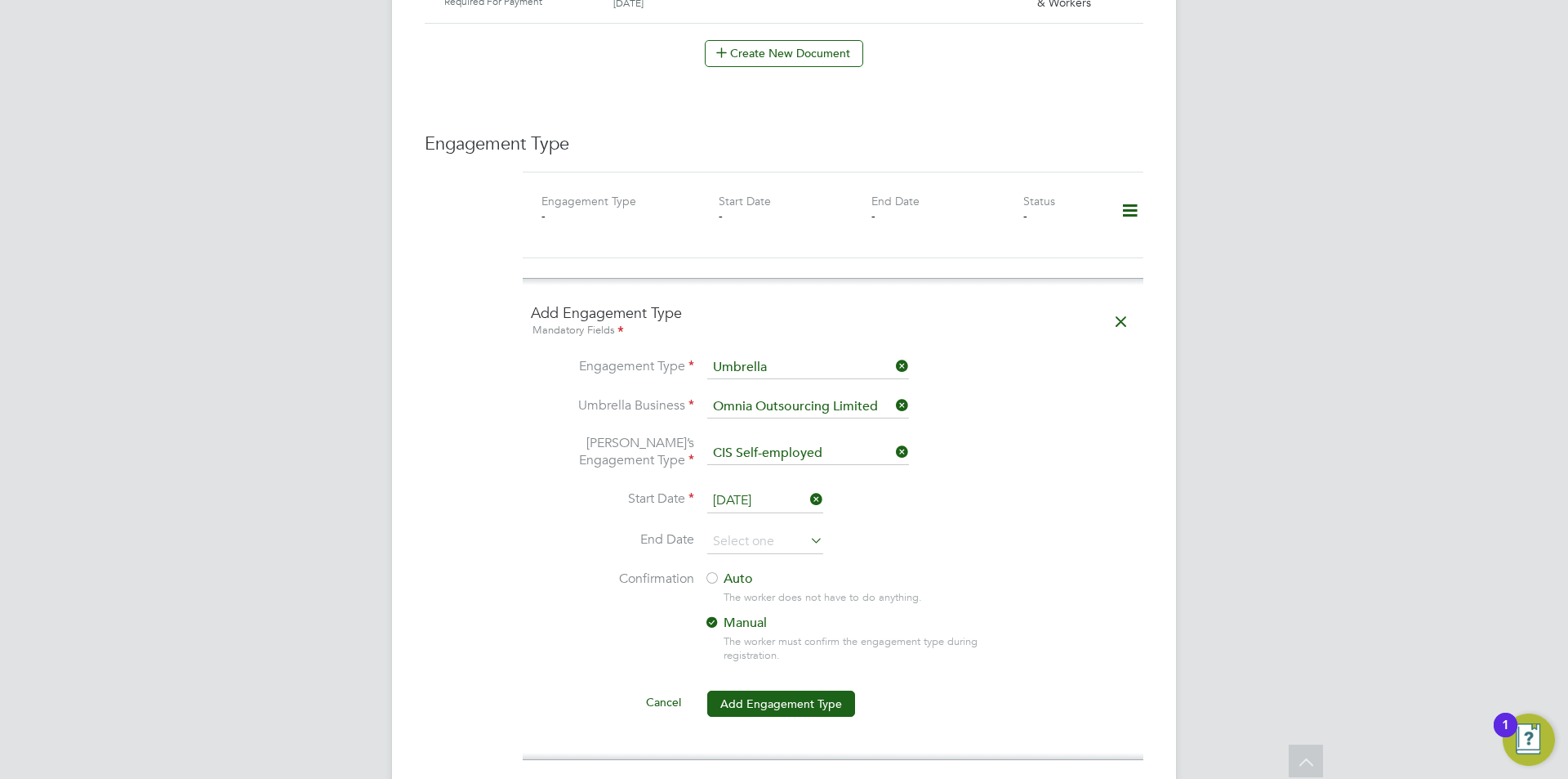
click at [710, 571] on div at bounding box center [711, 578] width 16 height 16
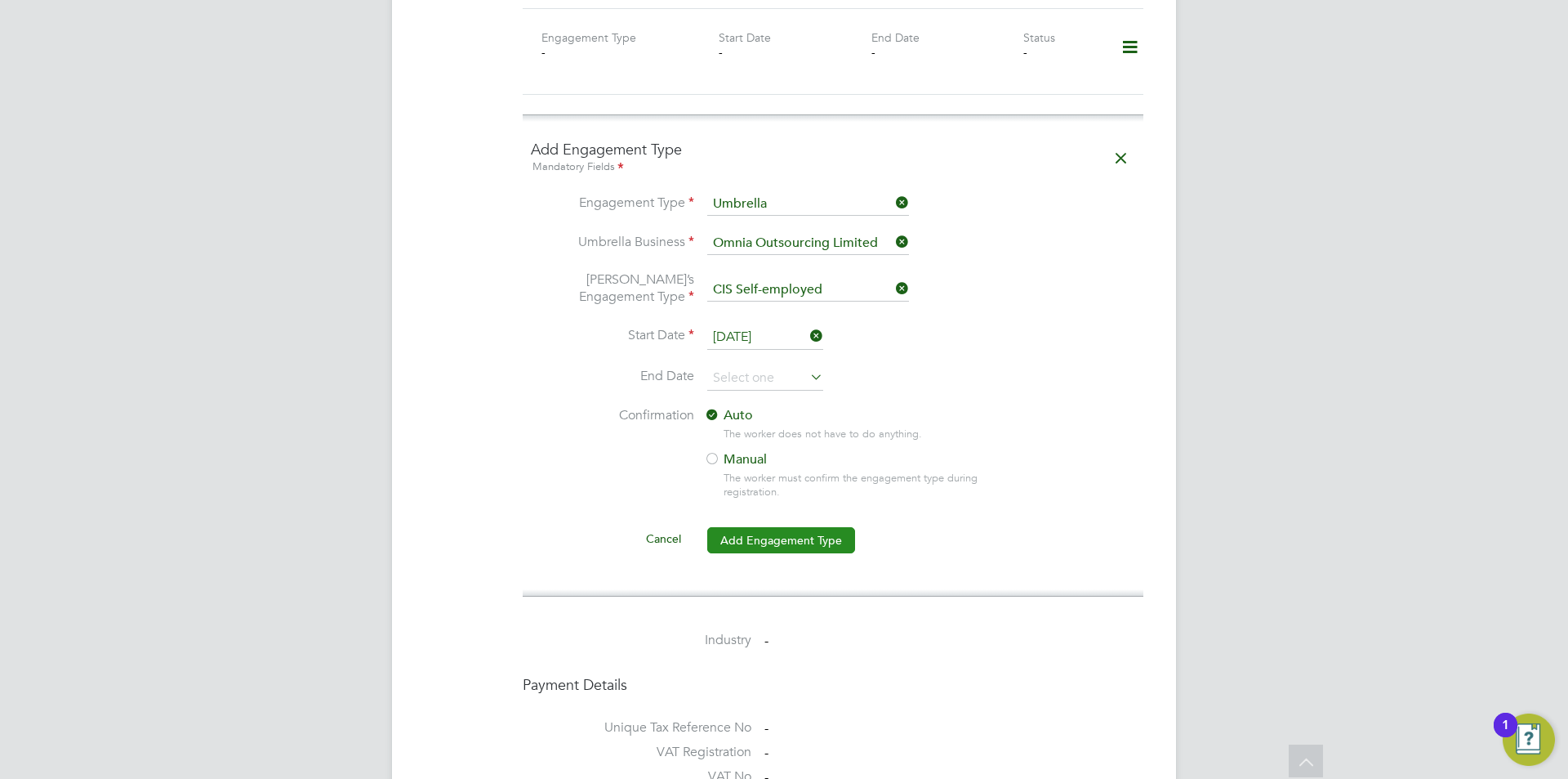
click at [799, 527] on button "Add Engagement Type" at bounding box center [781, 540] width 147 height 26
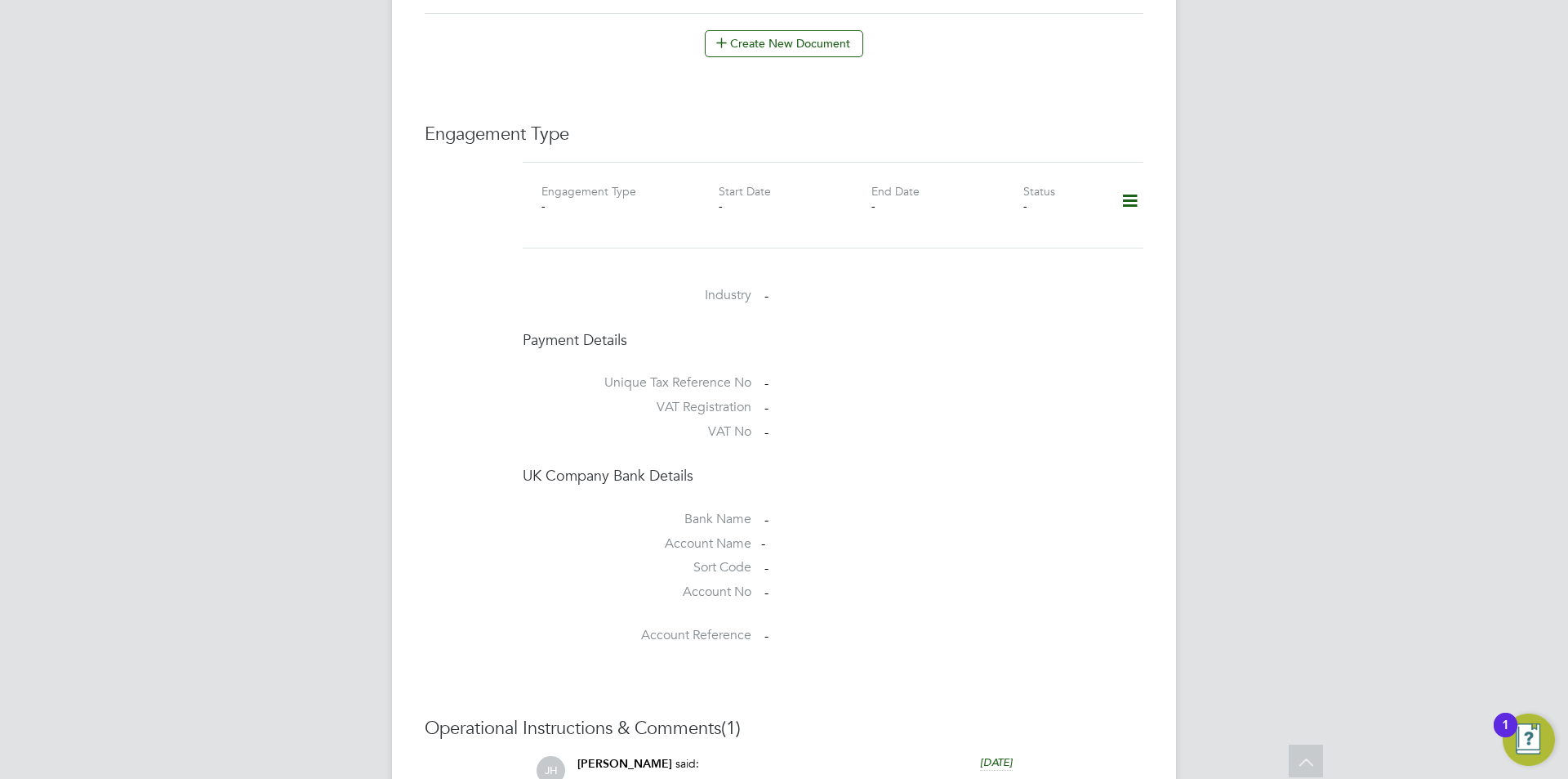
scroll to position [908, 0]
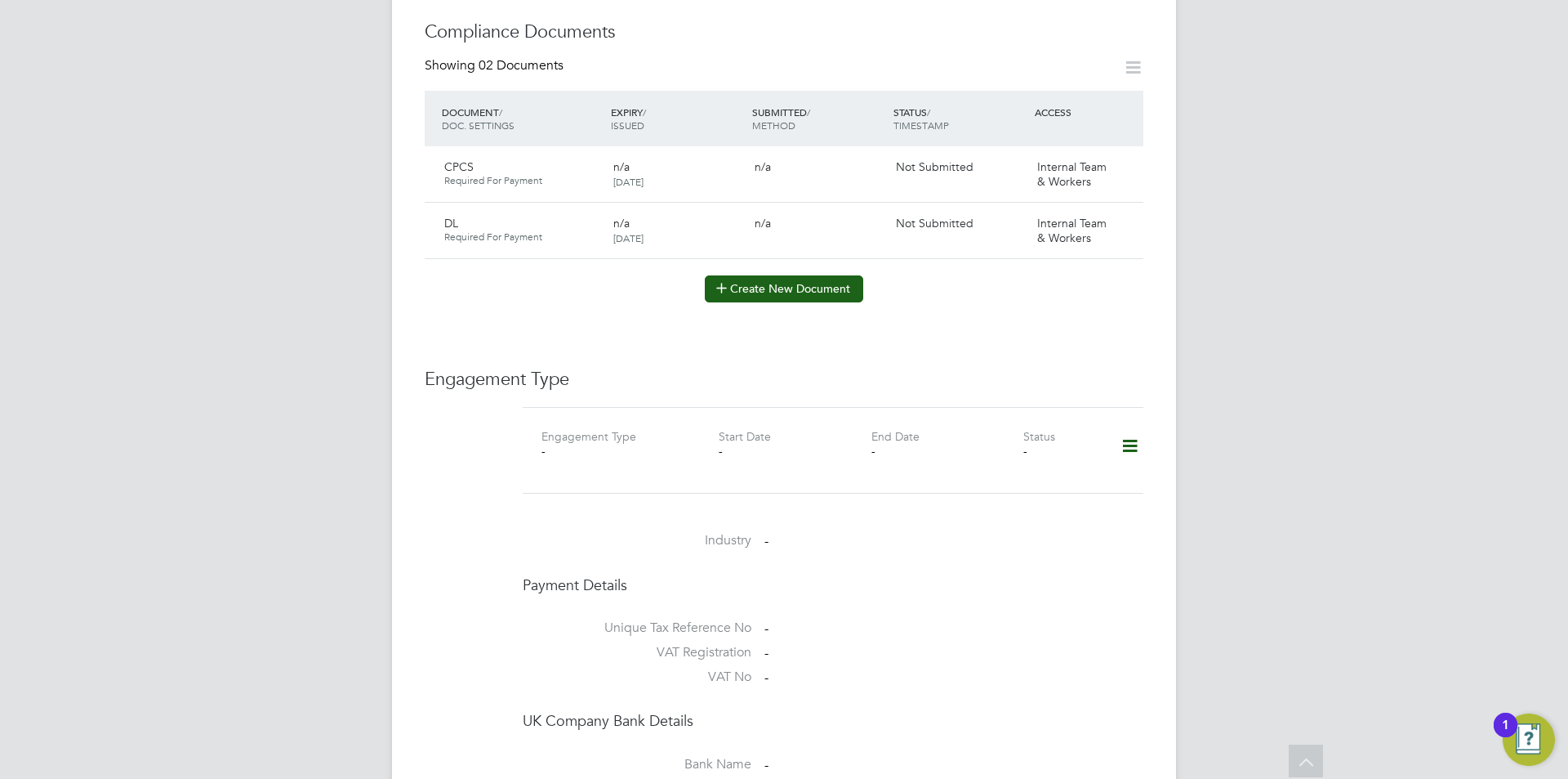
click at [846, 276] on button "Create New Document" at bounding box center [784, 288] width 158 height 26
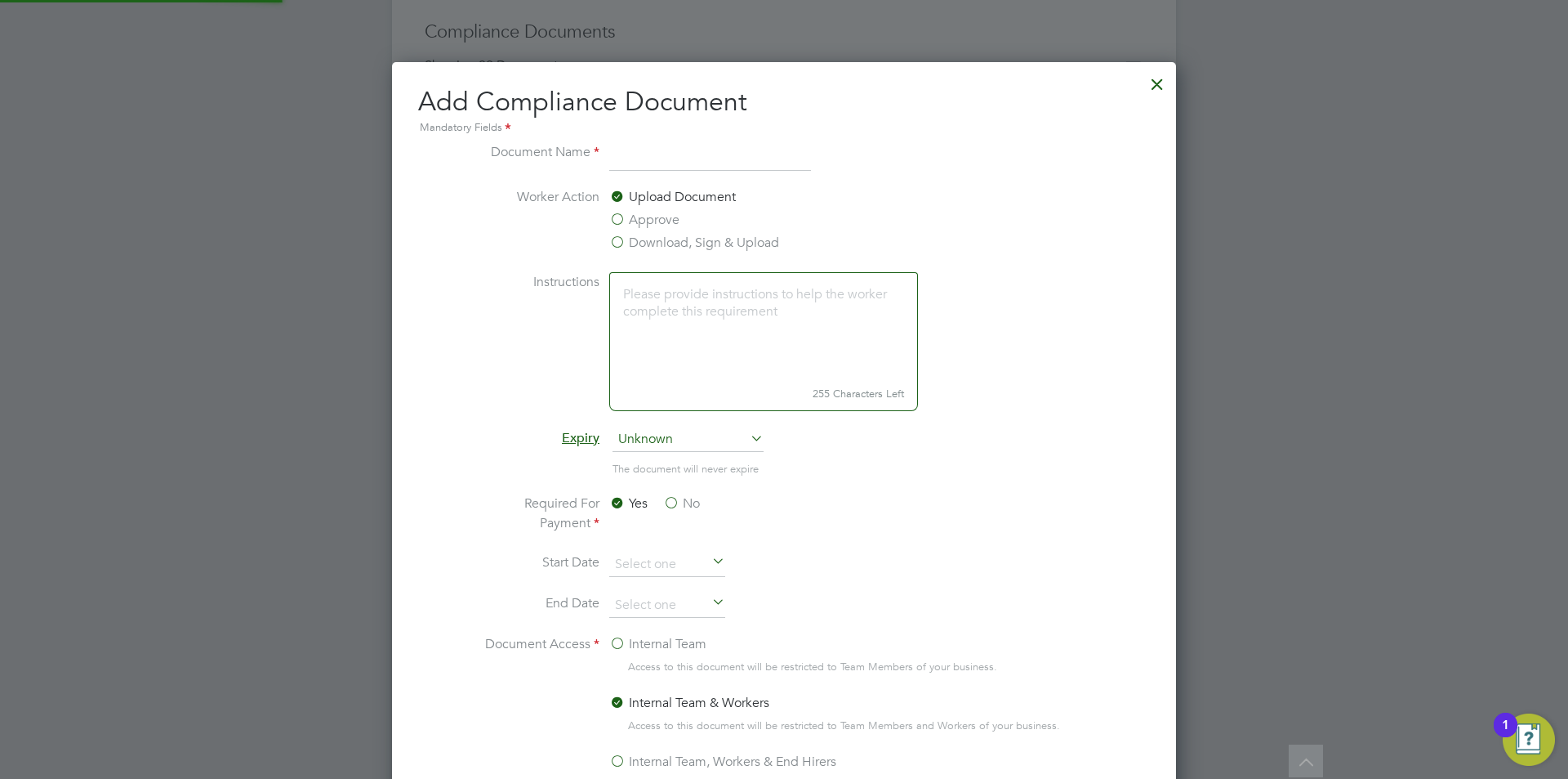
scroll to position [858, 784]
type input "SDC Assessment"
click at [625, 222] on label "Approve" at bounding box center [644, 220] width 70 height 19
click at [0, 0] on input "Approve" at bounding box center [0, 0] width 0 height 0
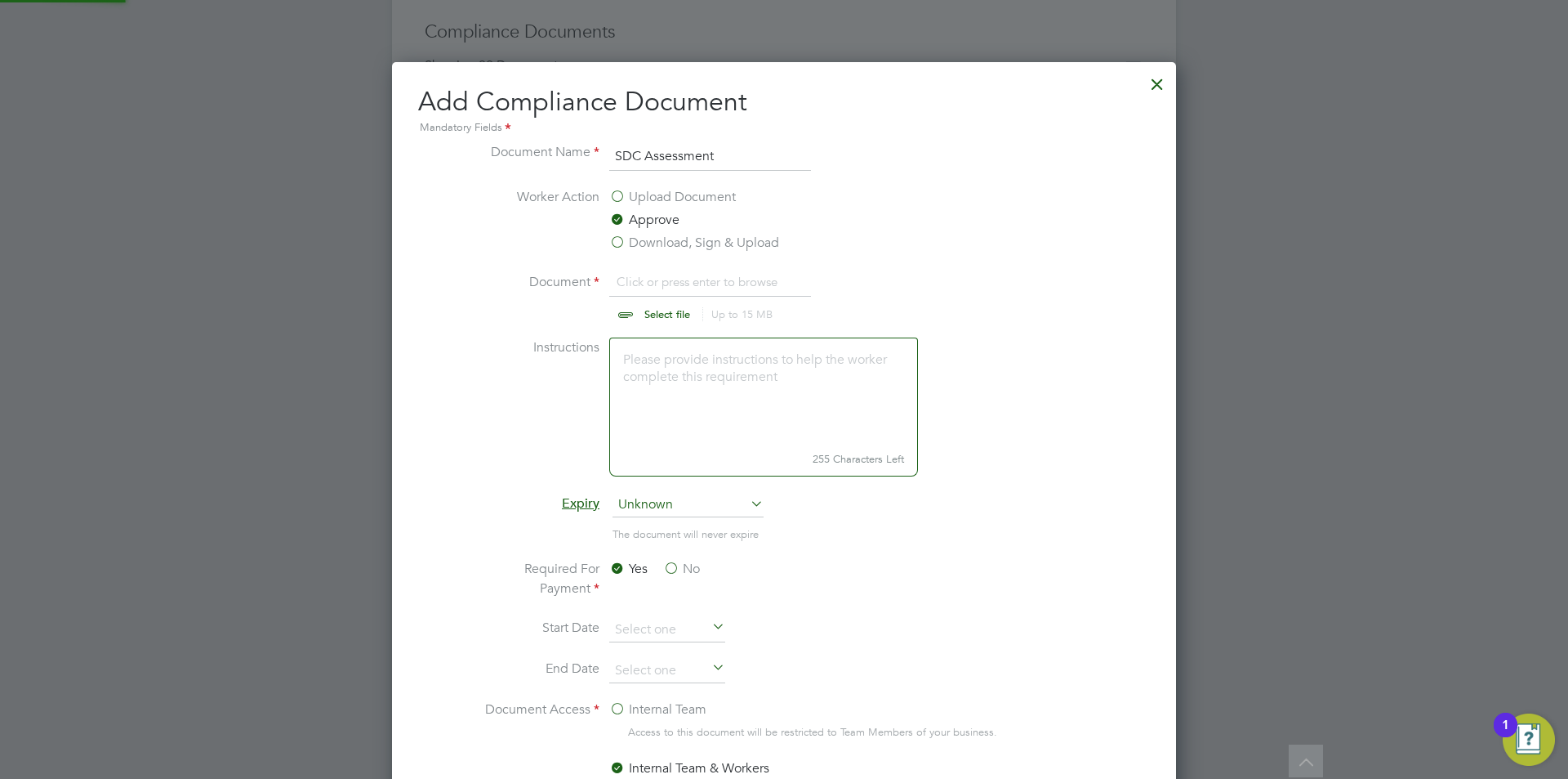
scroll to position [24, 202]
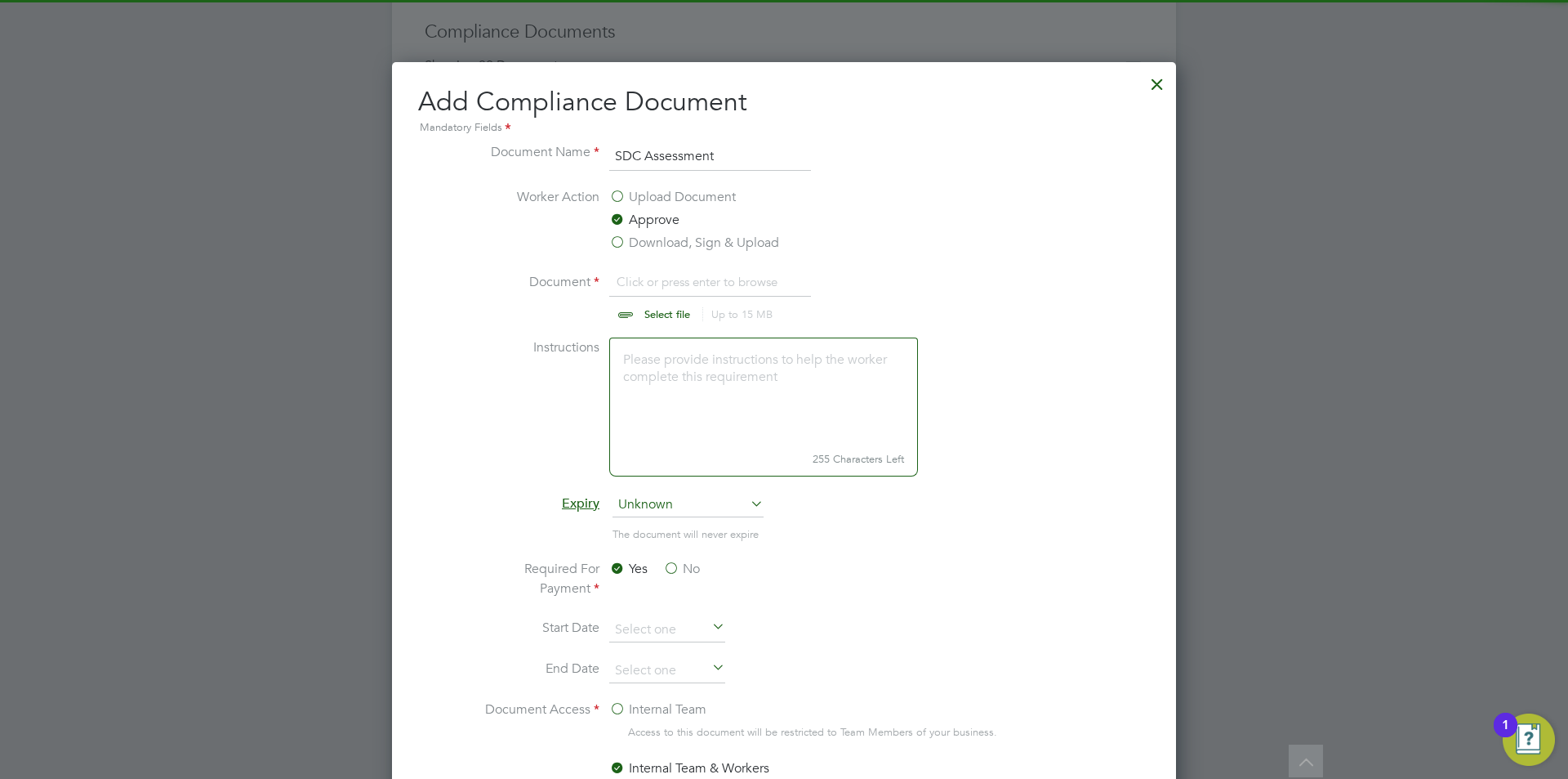
click at [695, 282] on input "file" at bounding box center [682, 296] width 256 height 49
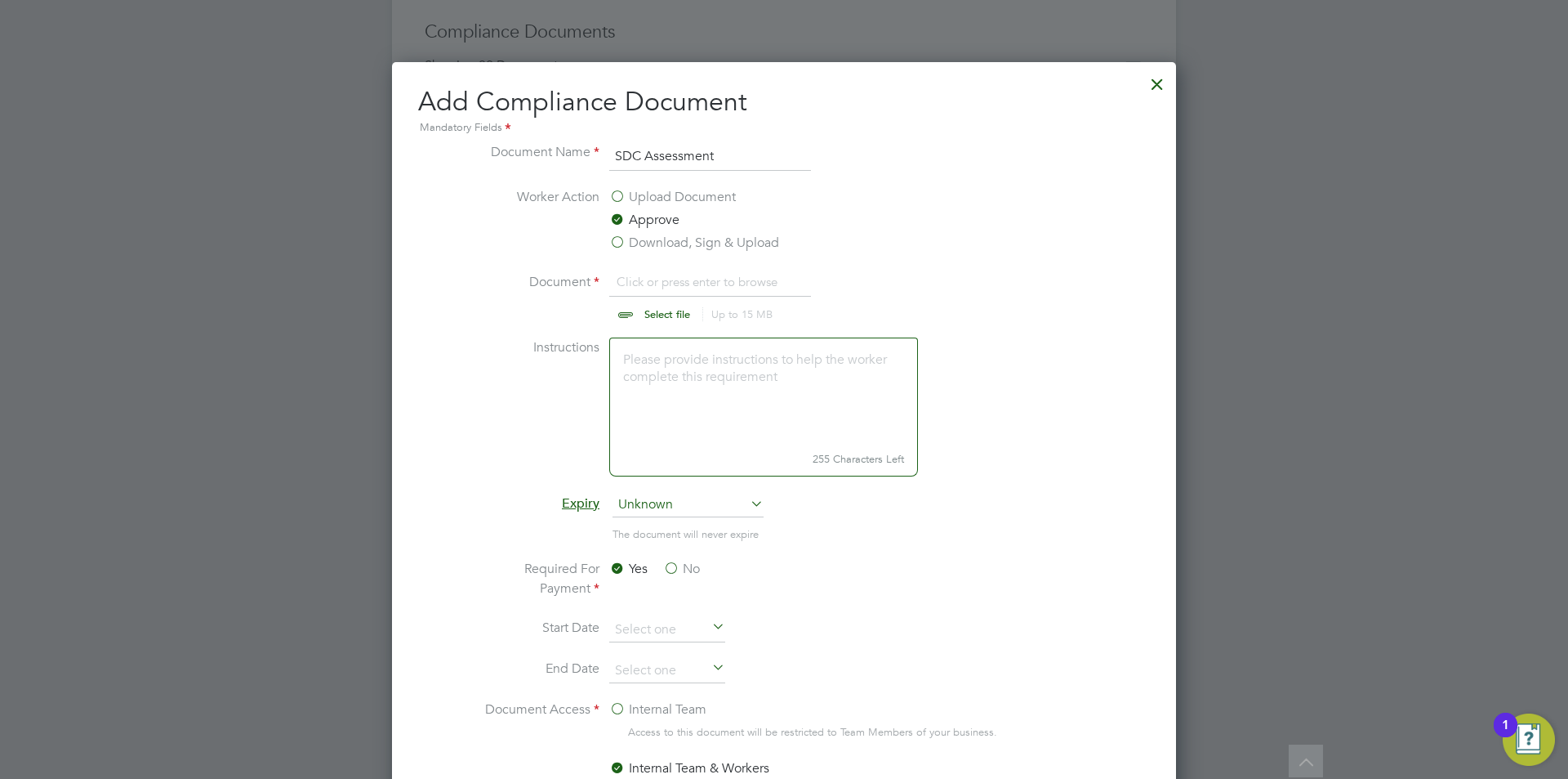
type input "C:\fakepath\SDC Test Results_128704218f9f5a71608ffa4db5c9b00a070a53.pdf"
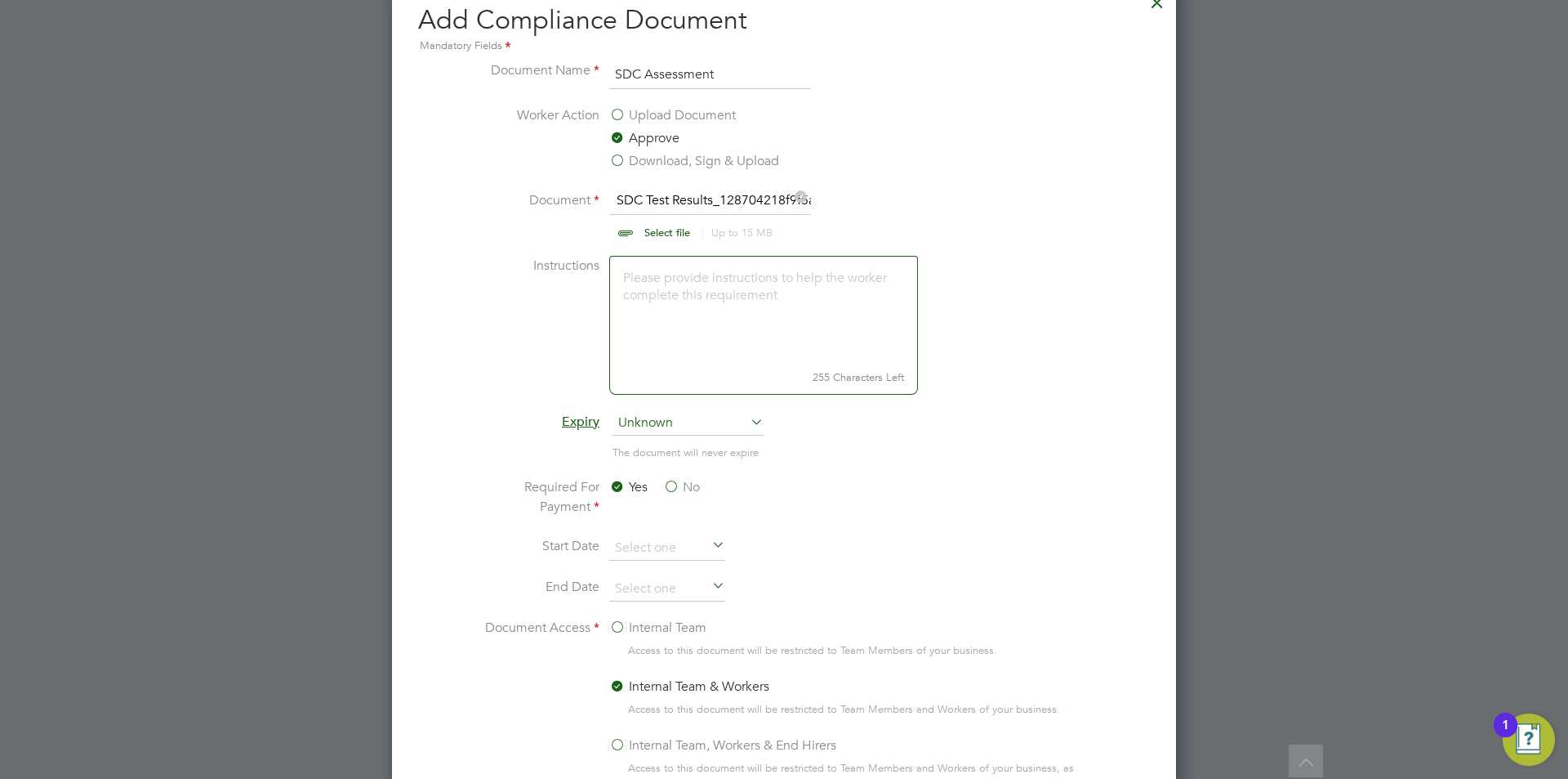
scroll to position [1159, 0]
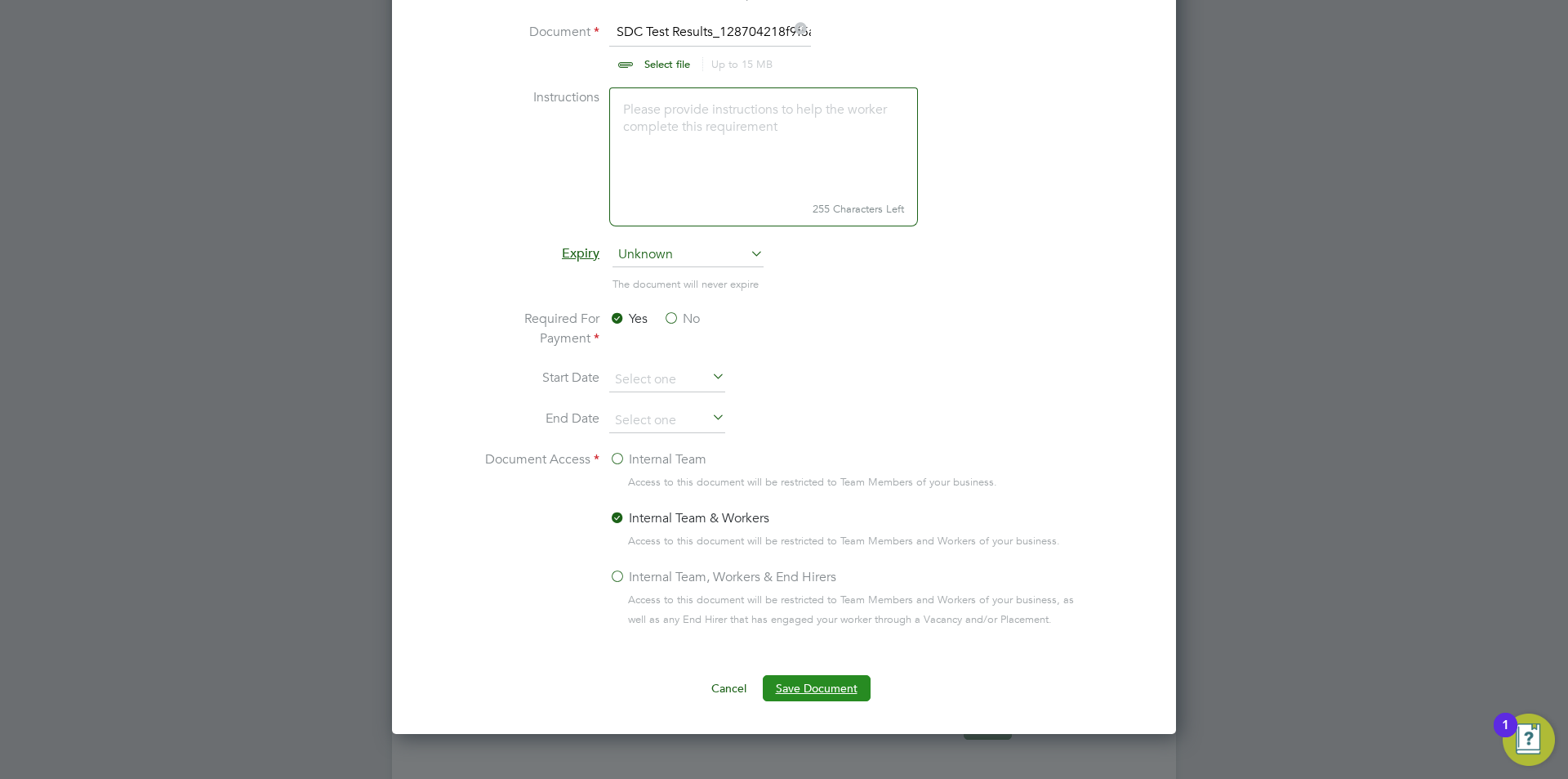
click at [842, 689] on button "Save Document" at bounding box center [816, 687] width 108 height 26
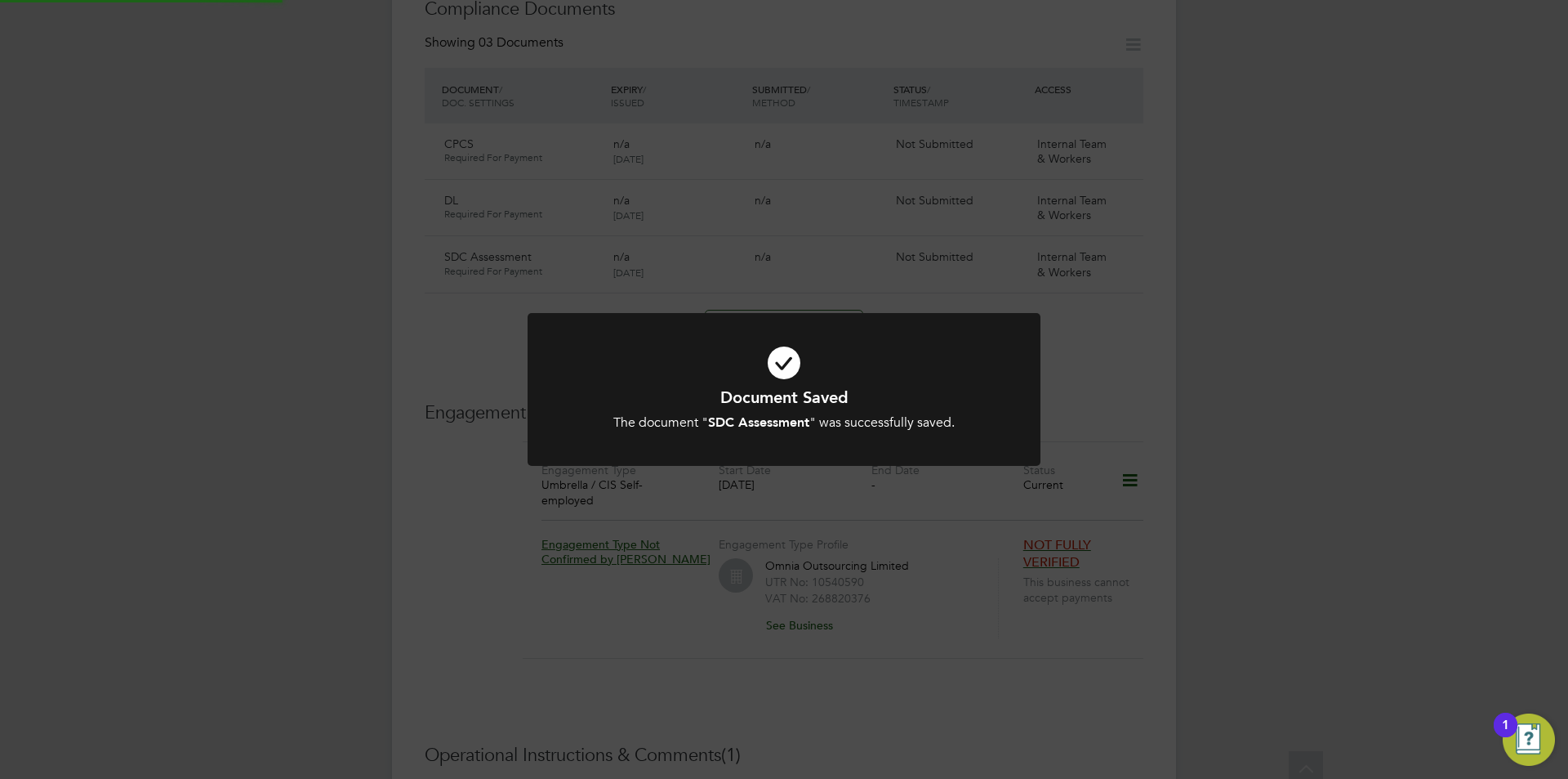
scroll to position [908, 0]
click at [1321, 447] on div "Document Saved The document " SDC Assessment " was successfully saved. Cancel O…" at bounding box center [784, 390] width 1568 height 779
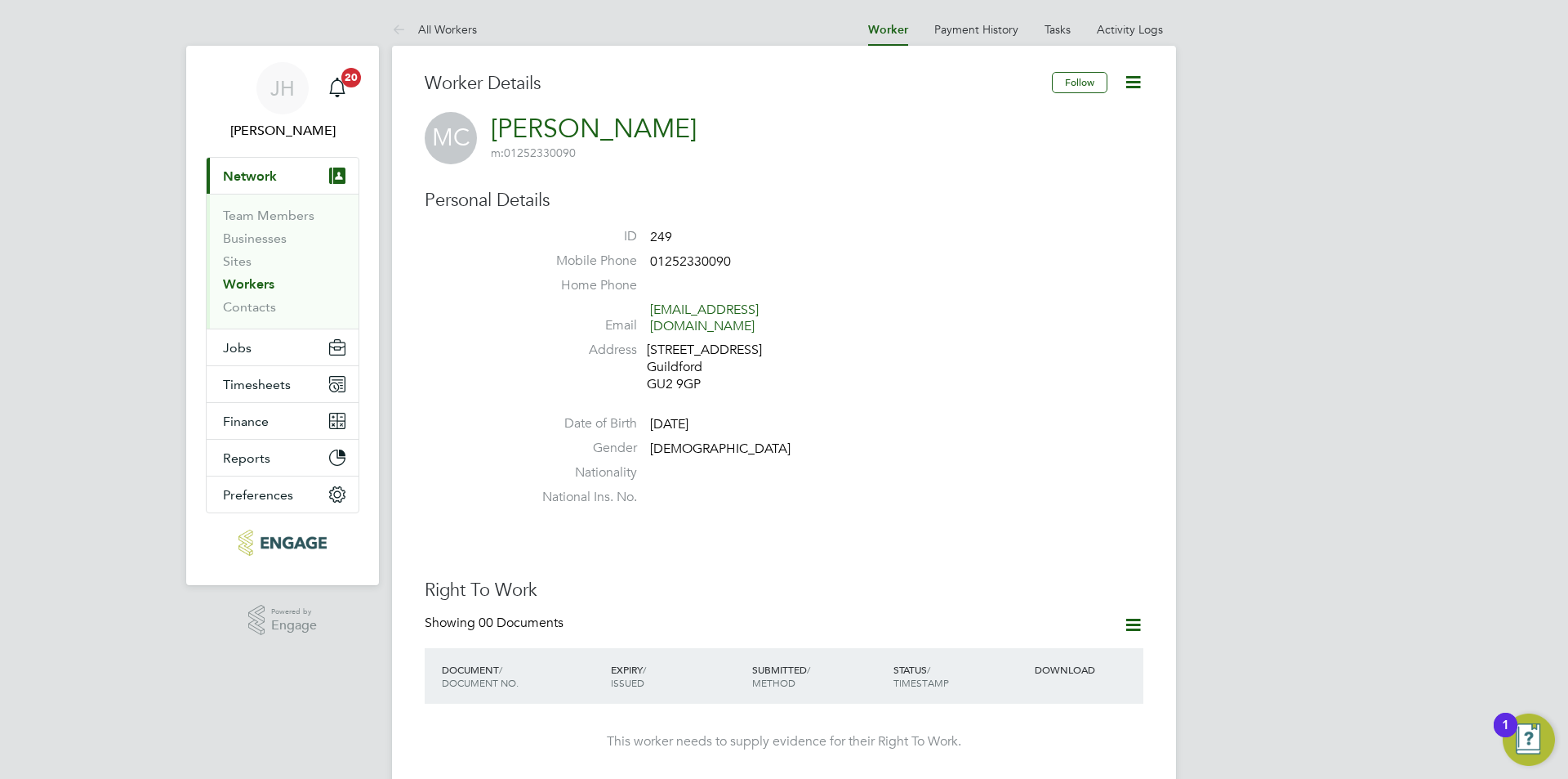
scroll to position [490, 0]
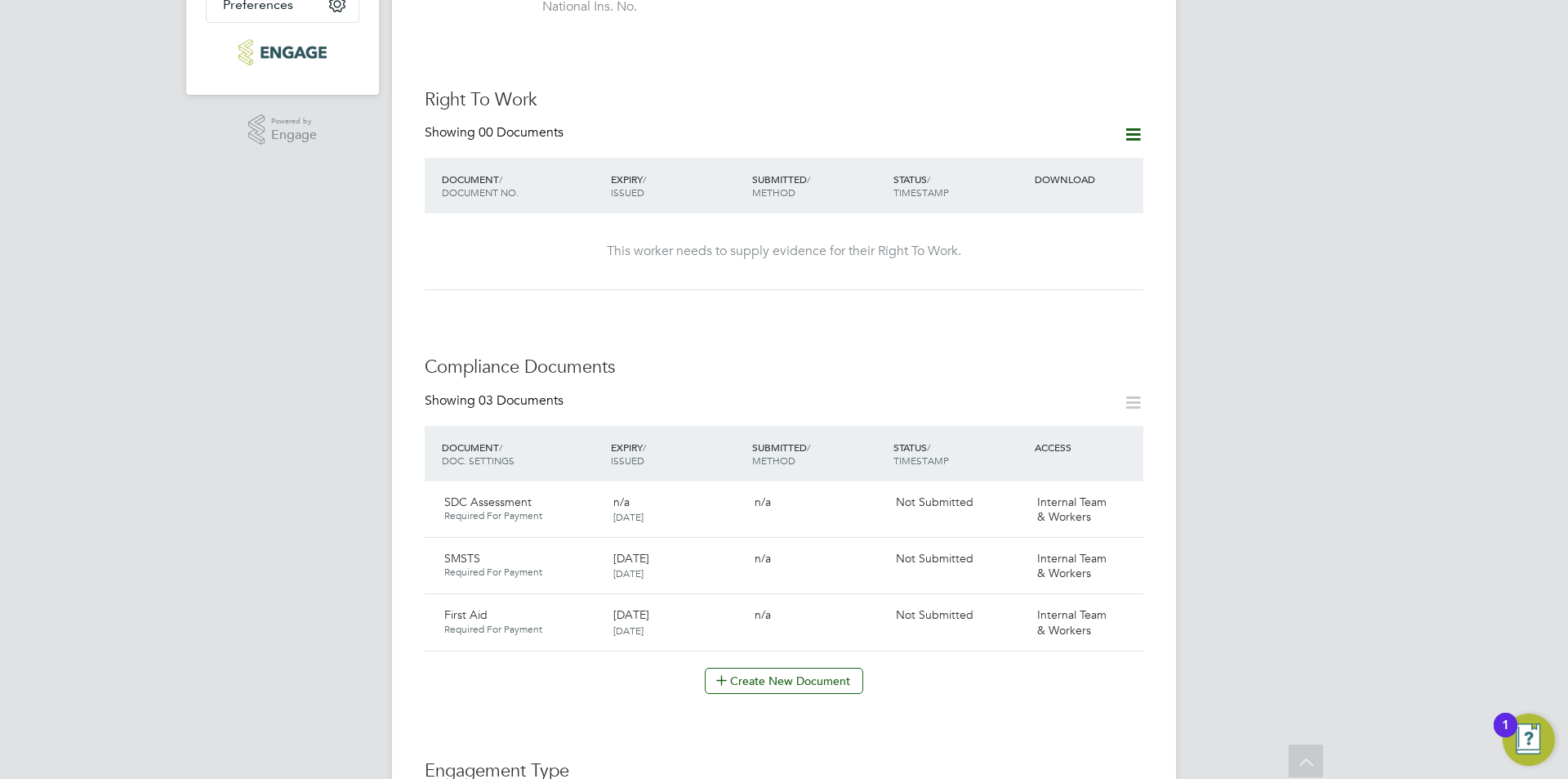
click at [1135, 125] on icon at bounding box center [1132, 134] width 20 height 20
click at [1034, 155] on li "Add Right To Work Document" at bounding box center [1043, 158] width 197 height 23
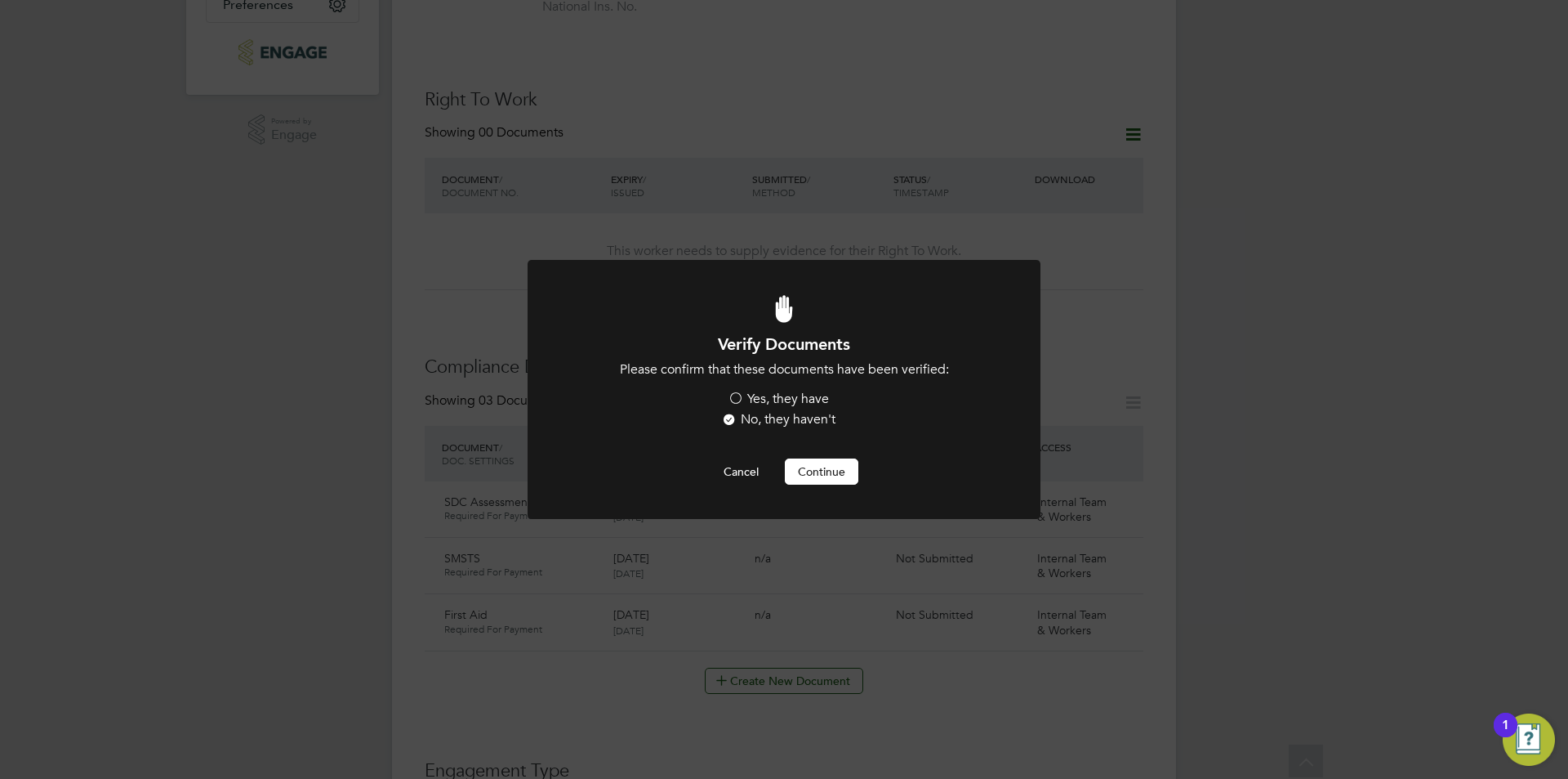
scroll to position [0, 0]
click at [792, 373] on p "Please confirm that these documents have been verified:" at bounding box center [784, 370] width 425 height 17
click at [790, 395] on label "Yes, they have" at bounding box center [778, 399] width 101 height 17
click at [0, 0] on input "Yes, they have" at bounding box center [0, 0] width 0 height 0
click at [829, 478] on button "Continue" at bounding box center [821, 470] width 73 height 26
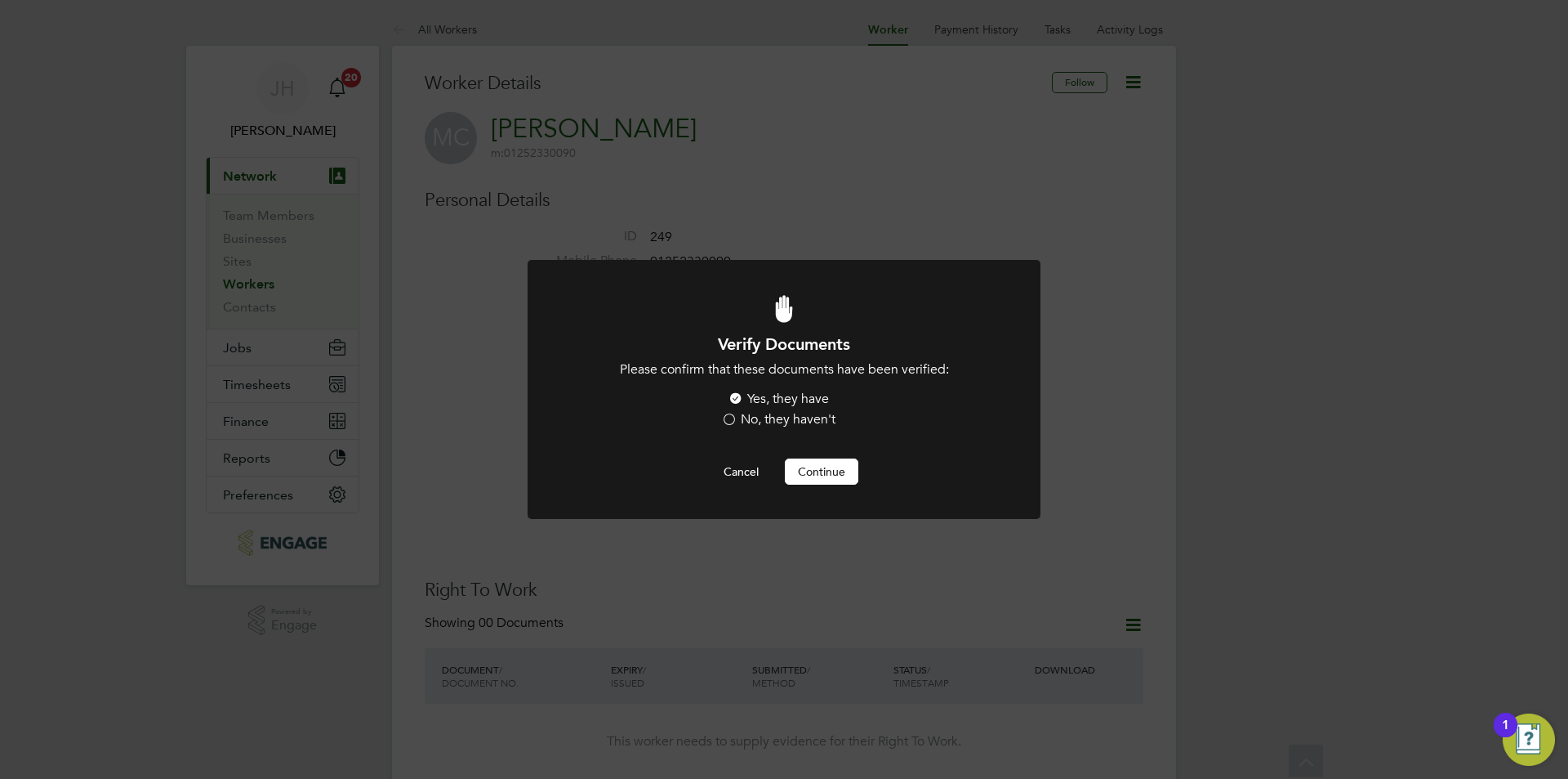
scroll to position [490, 0]
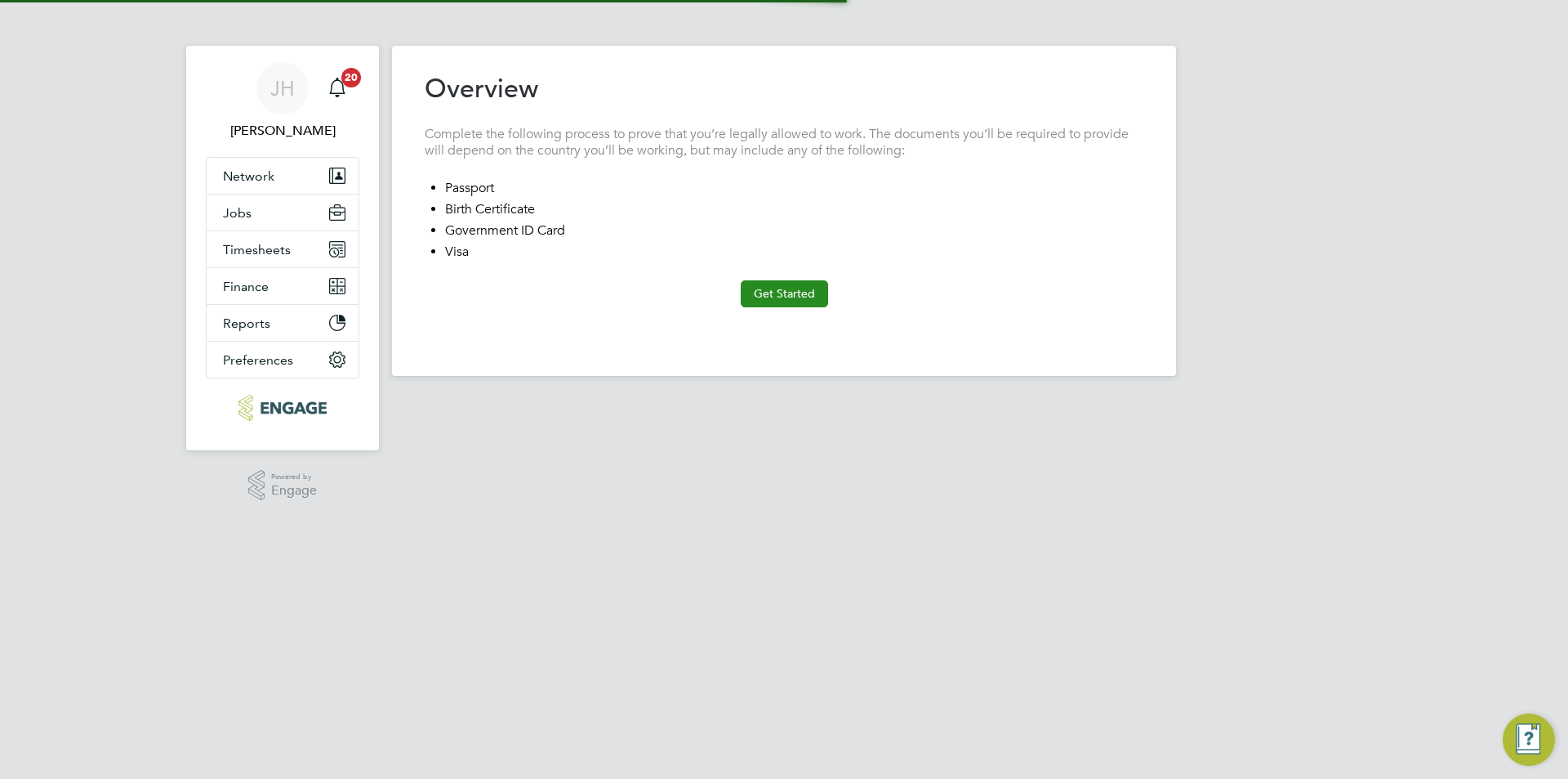
click at [776, 285] on button "Get Started" at bounding box center [784, 293] width 88 height 26
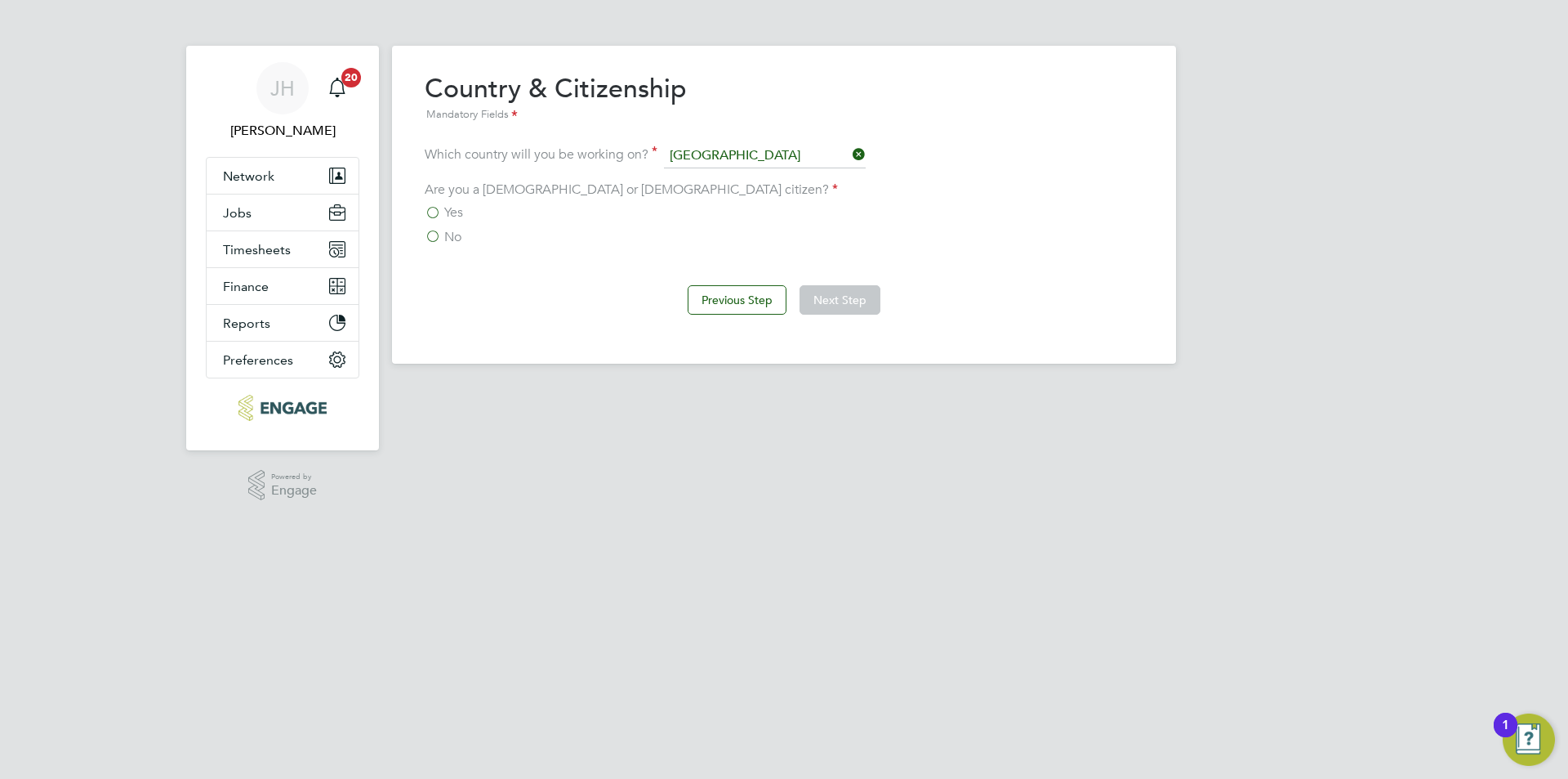
click at [463, 215] on span "Yes" at bounding box center [453, 212] width 18 height 16
click at [0, 0] on input "Yes" at bounding box center [0, 0] width 0 height 0
click at [848, 305] on button "Next Step" at bounding box center [840, 300] width 81 height 30
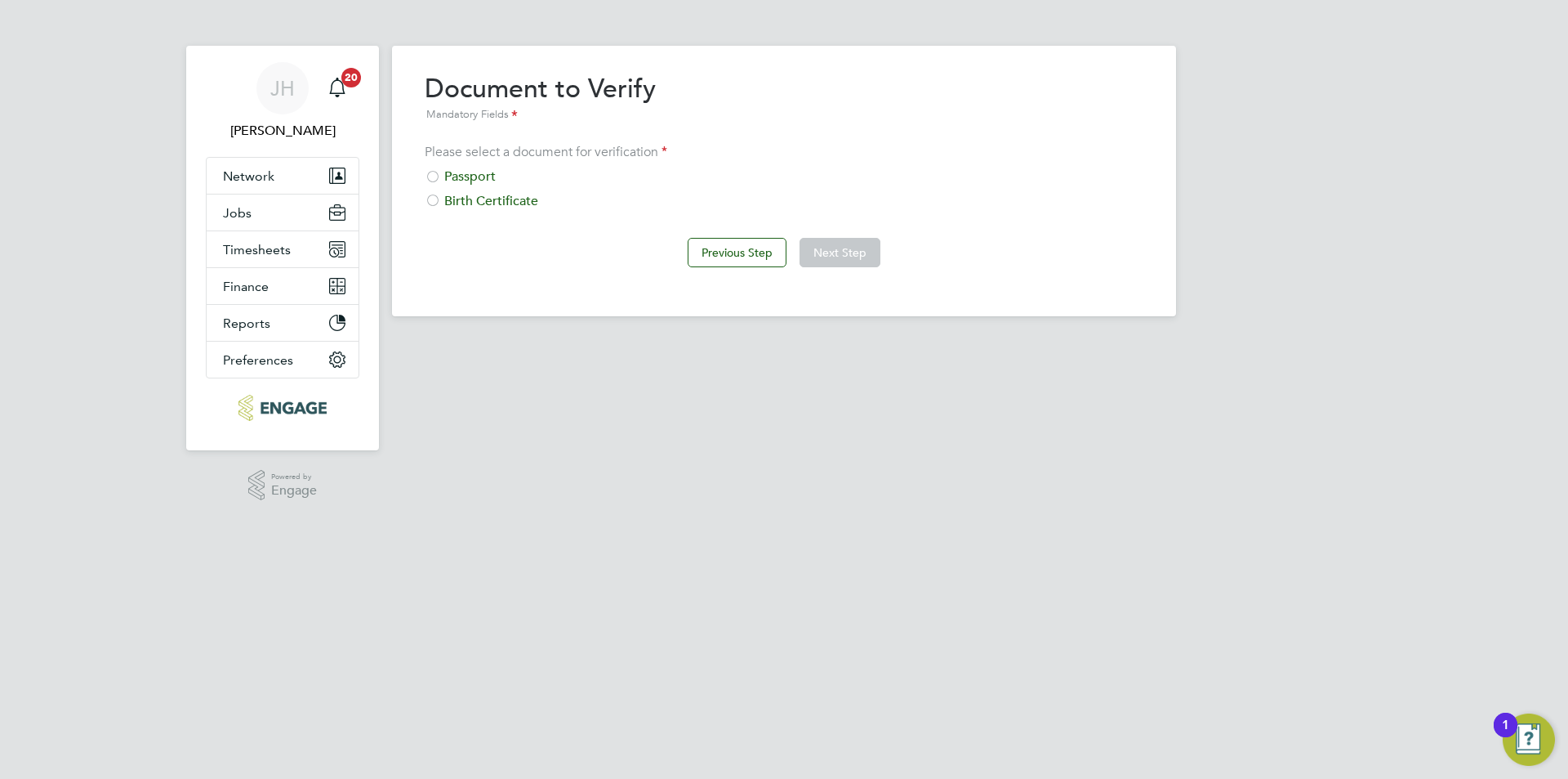
click at [480, 171] on div "Passport" at bounding box center [784, 177] width 719 height 17
click at [823, 253] on button "Next Step" at bounding box center [840, 253] width 81 height 30
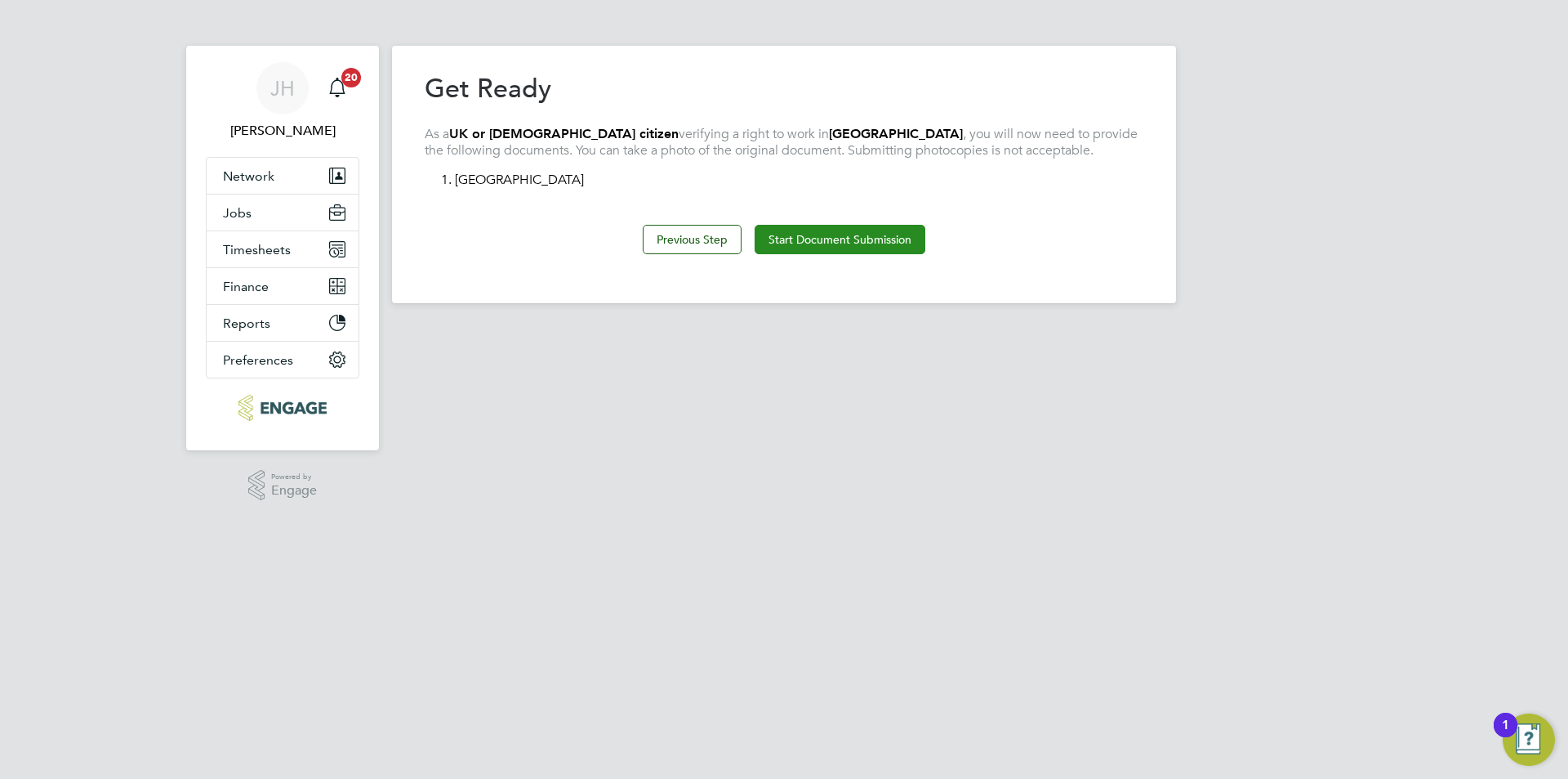
click at [827, 243] on button "Start Document Submission" at bounding box center [839, 239] width 171 height 30
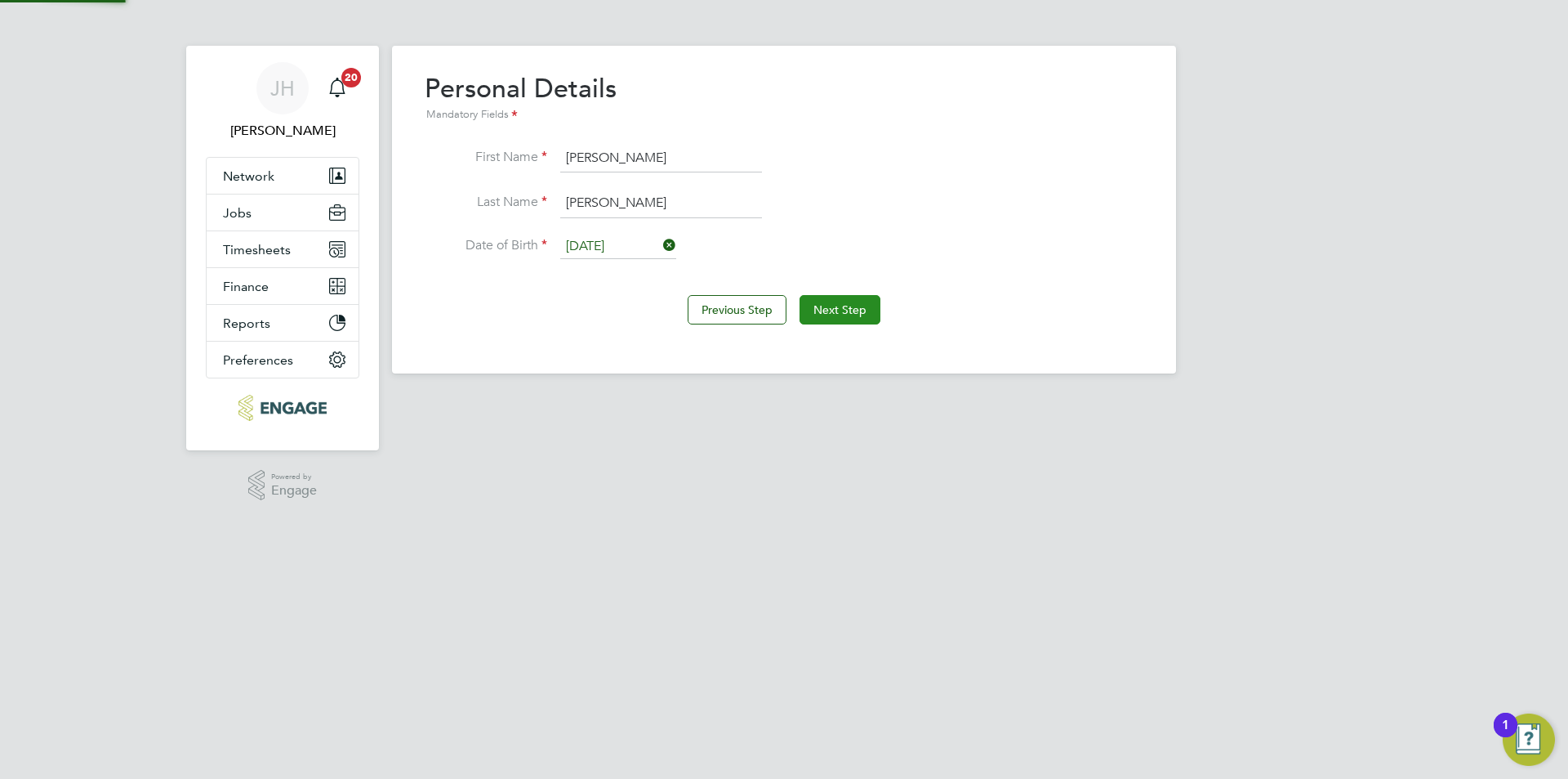
click at [823, 297] on button "Next Step" at bounding box center [840, 309] width 81 height 30
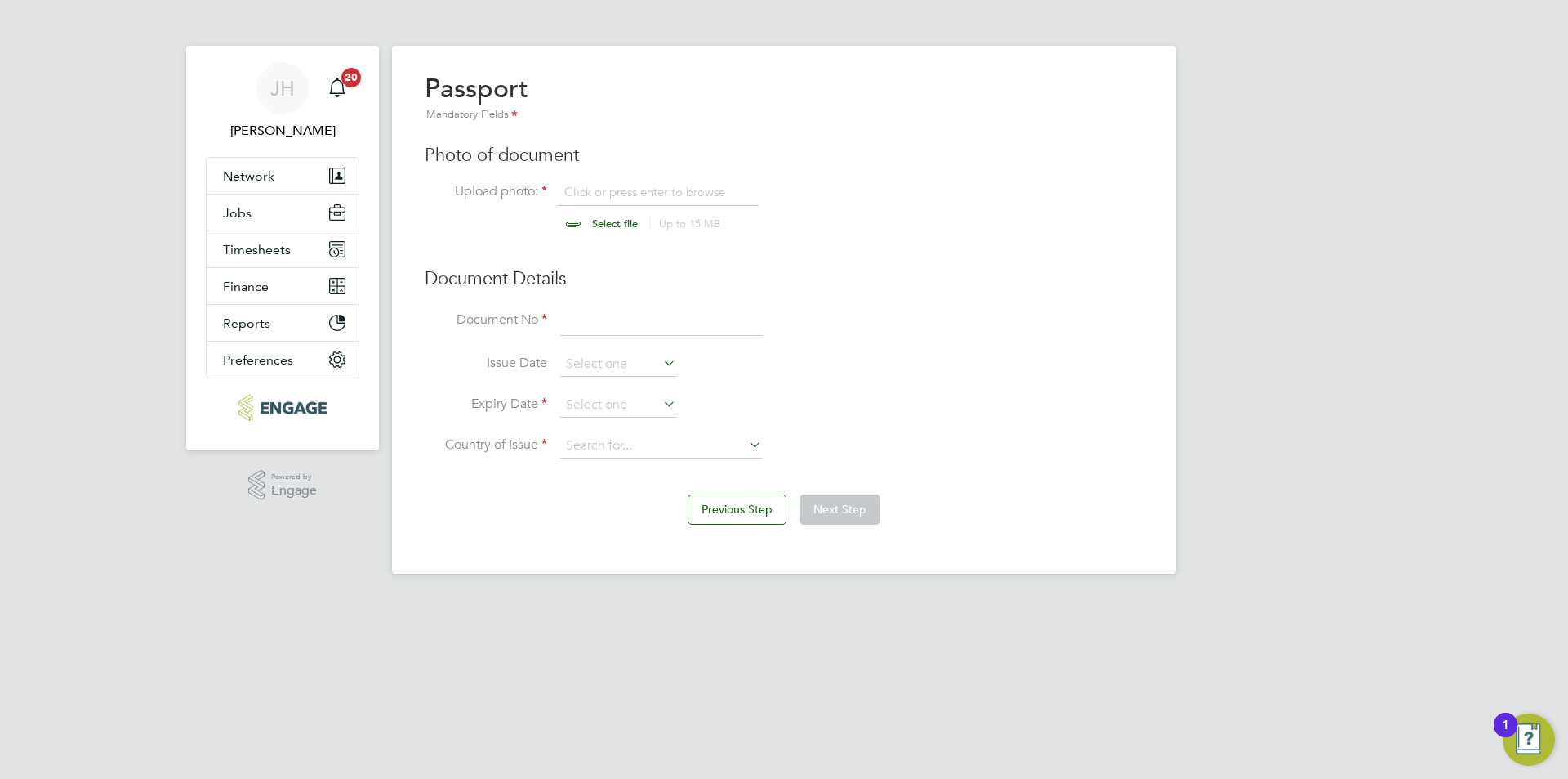
scroll to position [22, 202]
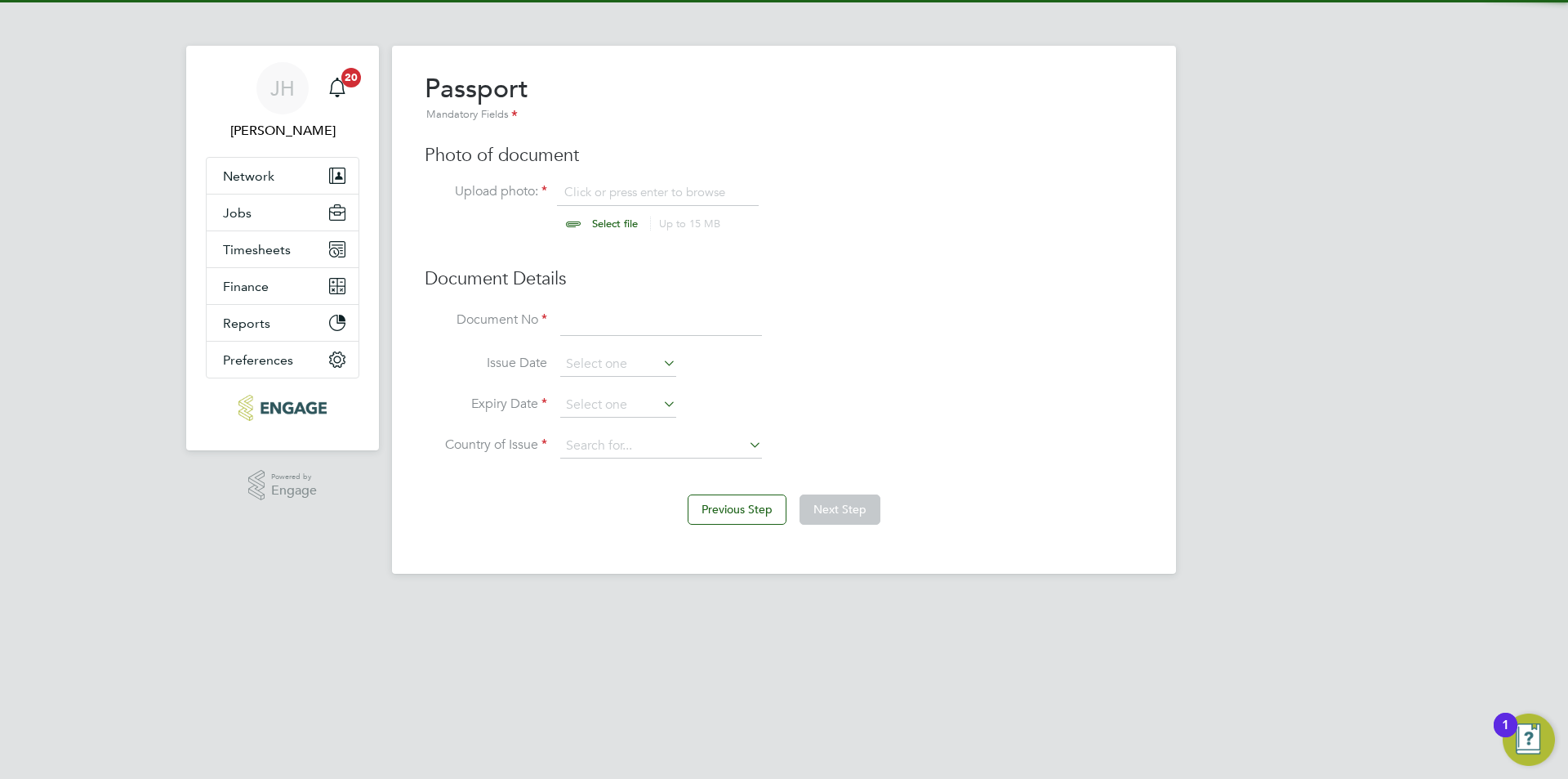
click at [656, 196] on input "file" at bounding box center [630, 208] width 256 height 49
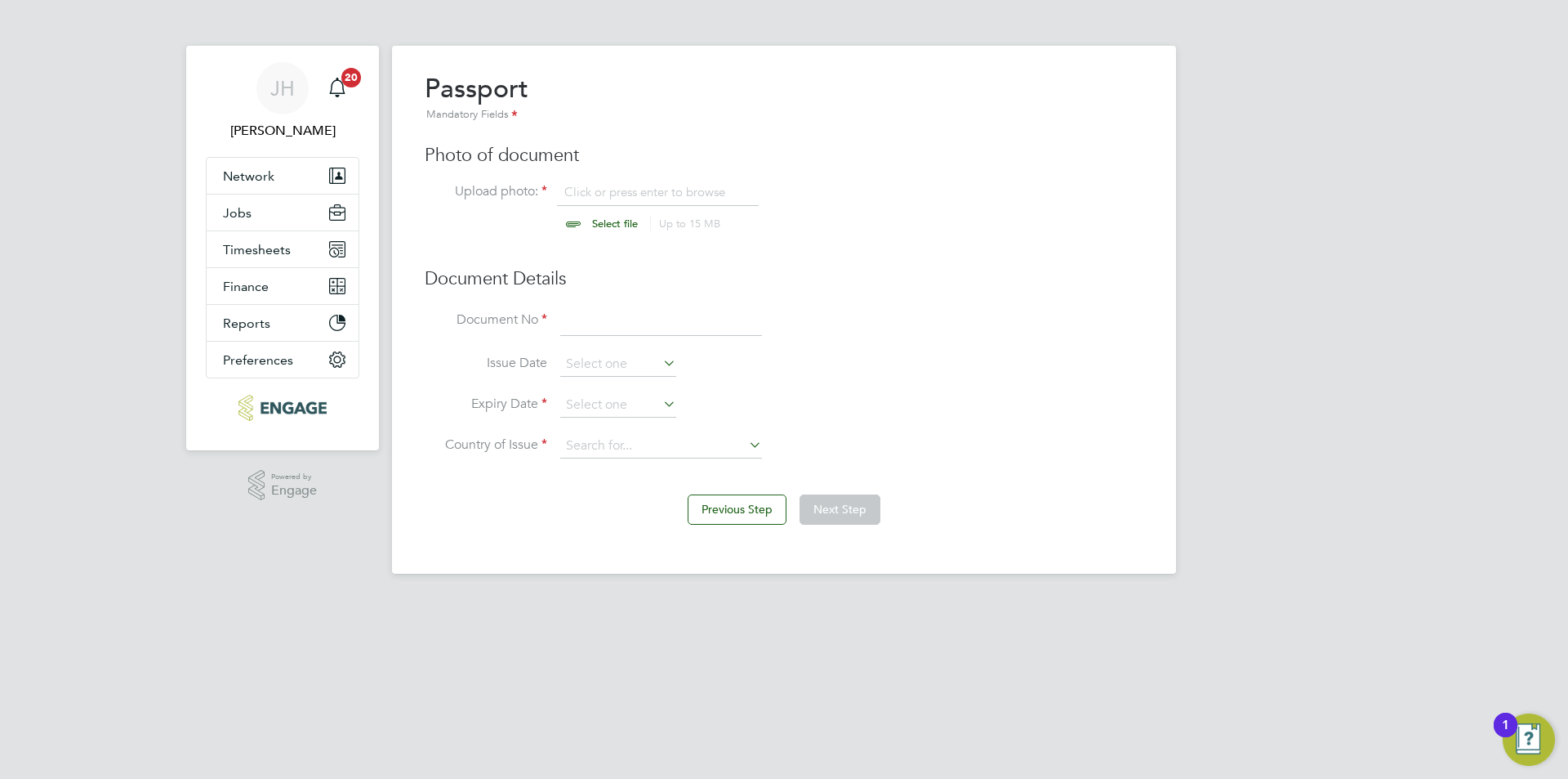
type input "C:\fakepath\Passport.jpg"
click at [634, 330] on input at bounding box center [660, 322] width 201 height 30
type input "549273639"
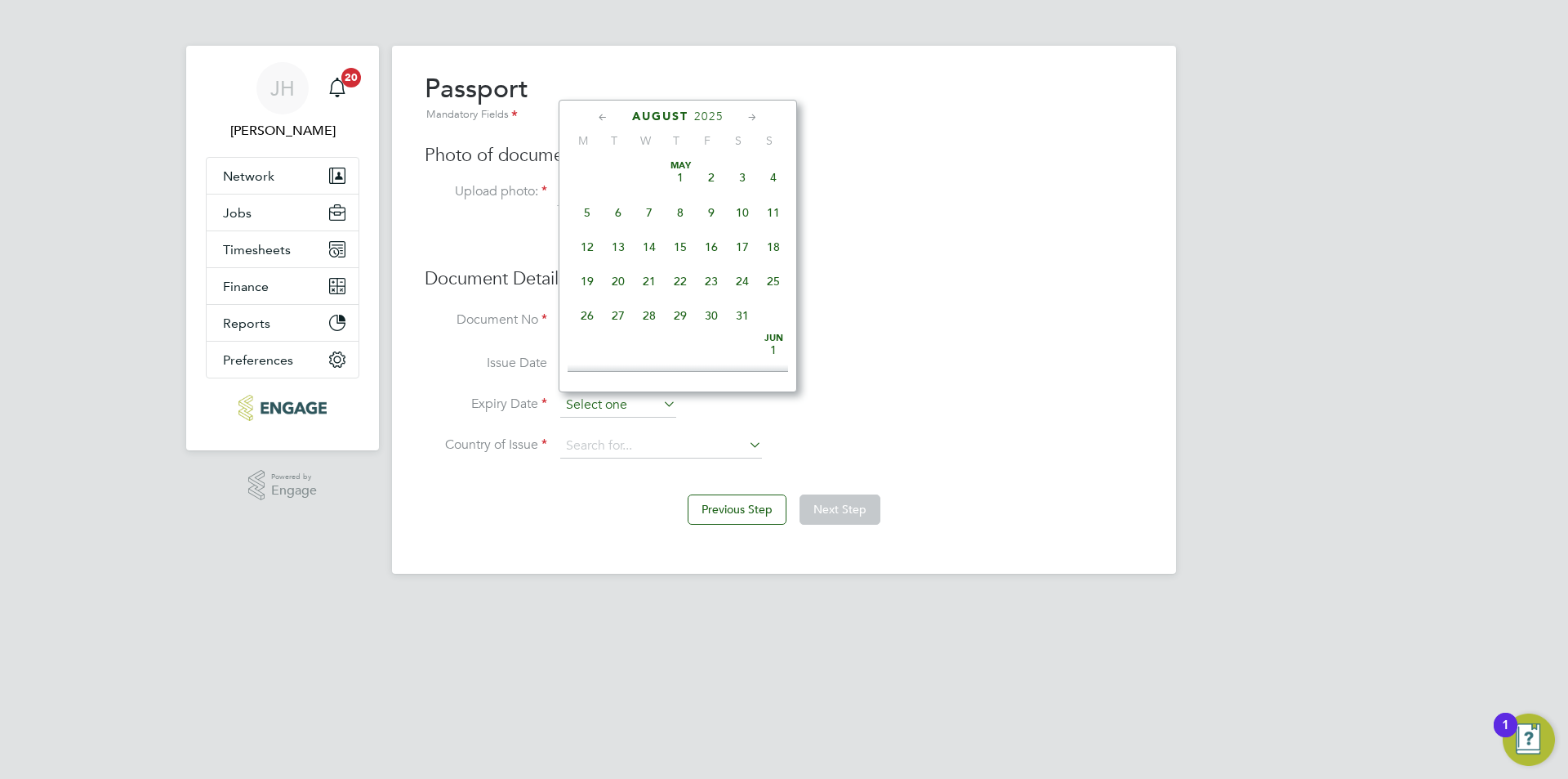
click at [645, 410] on input at bounding box center [618, 405] width 116 height 24
click at [706, 122] on span "2025" at bounding box center [708, 117] width 30 height 13
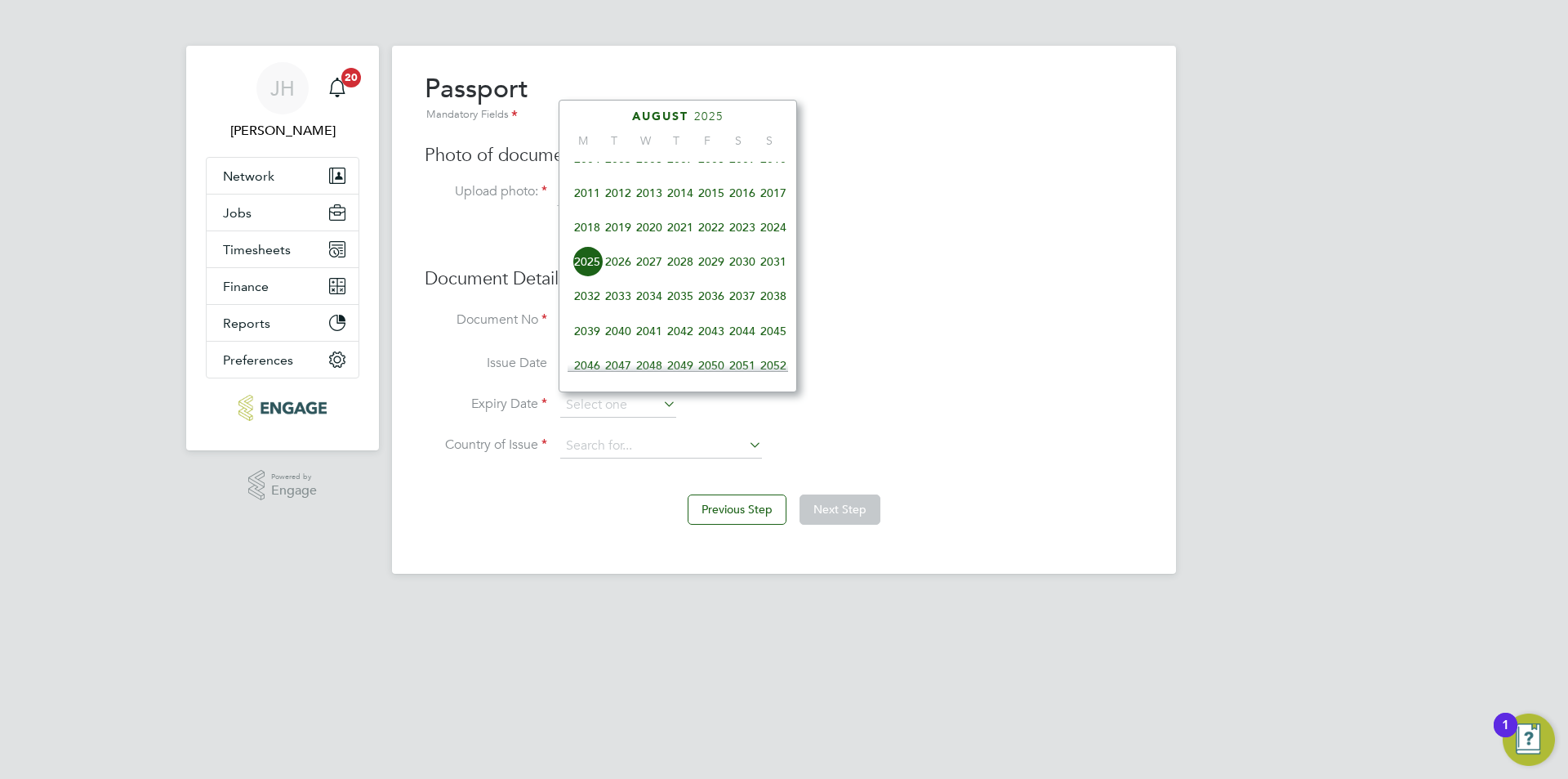
click at [644, 277] on span "2027" at bounding box center [650, 261] width 31 height 31
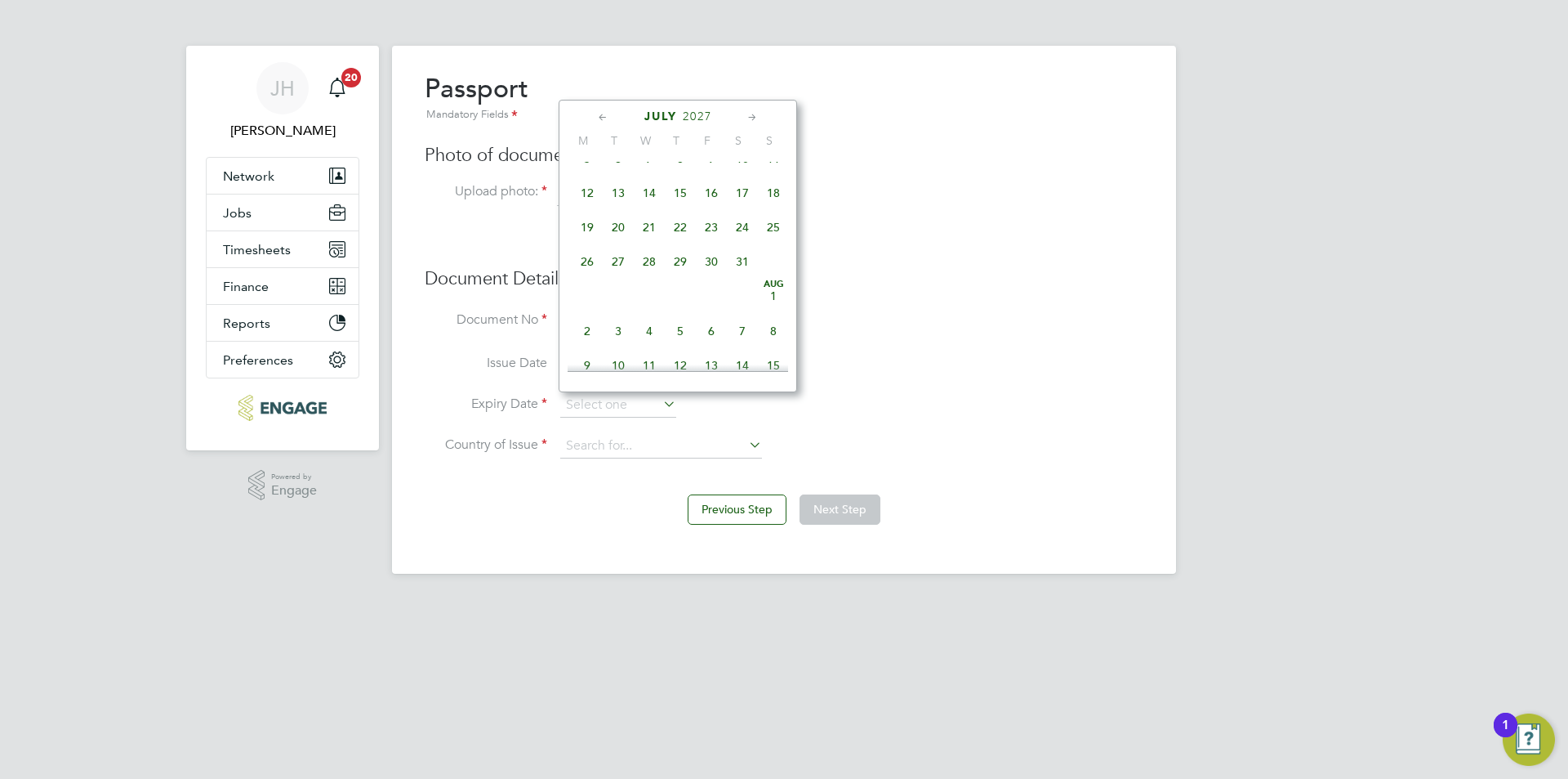
click at [615, 208] on span "13" at bounding box center [618, 193] width 31 height 31
type input "13 Jul 2027"
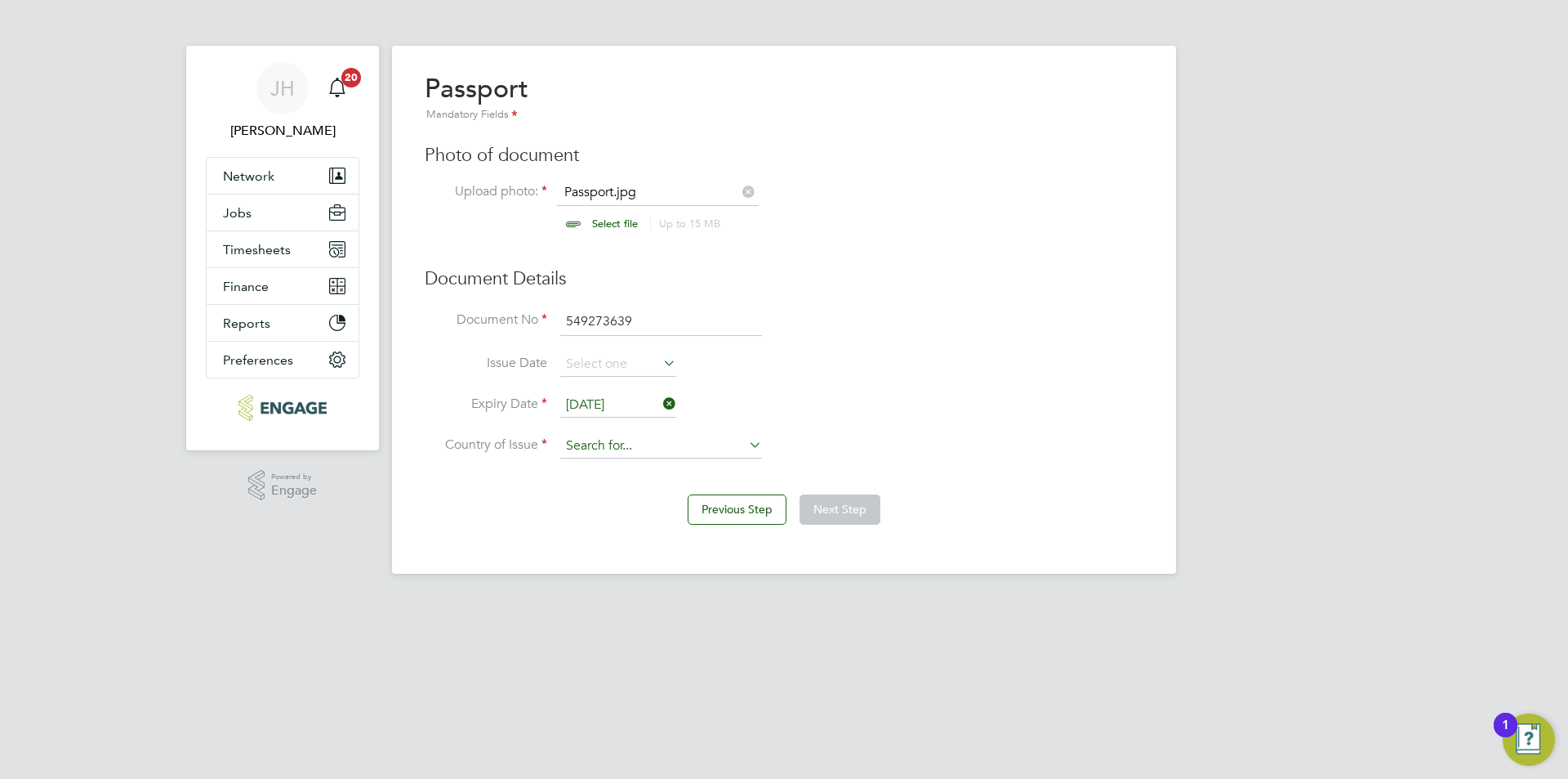
click at [670, 447] on input at bounding box center [660, 445] width 201 height 24
click at [652, 556] on li "Uni ted Kingdom" at bounding box center [713, 558] width 308 height 22
type input "United Kingdom"
click at [838, 495] on button "Next Step" at bounding box center [840, 509] width 81 height 30
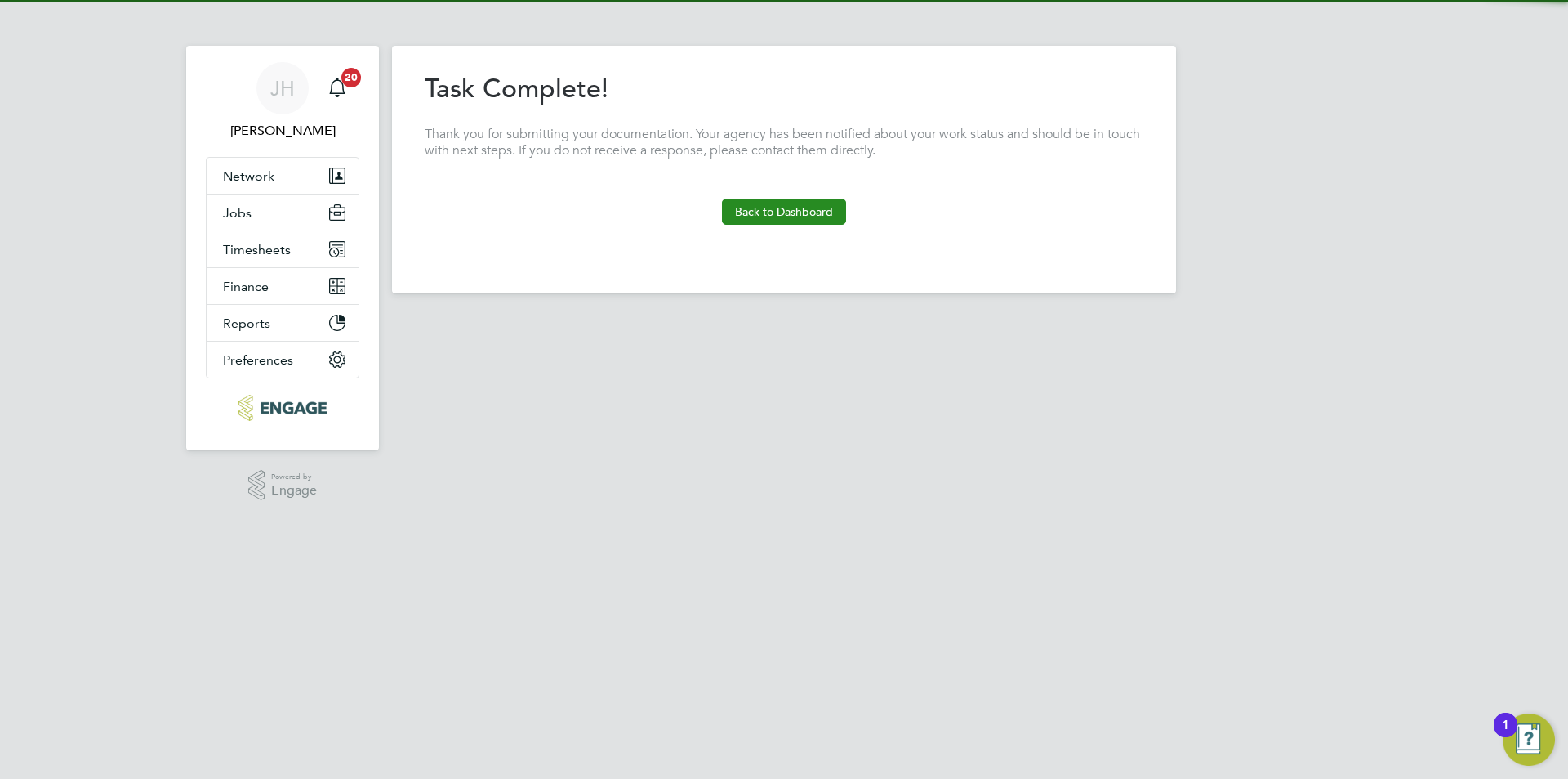
click at [806, 217] on button "Back to Dashboard" at bounding box center [784, 211] width 124 height 26
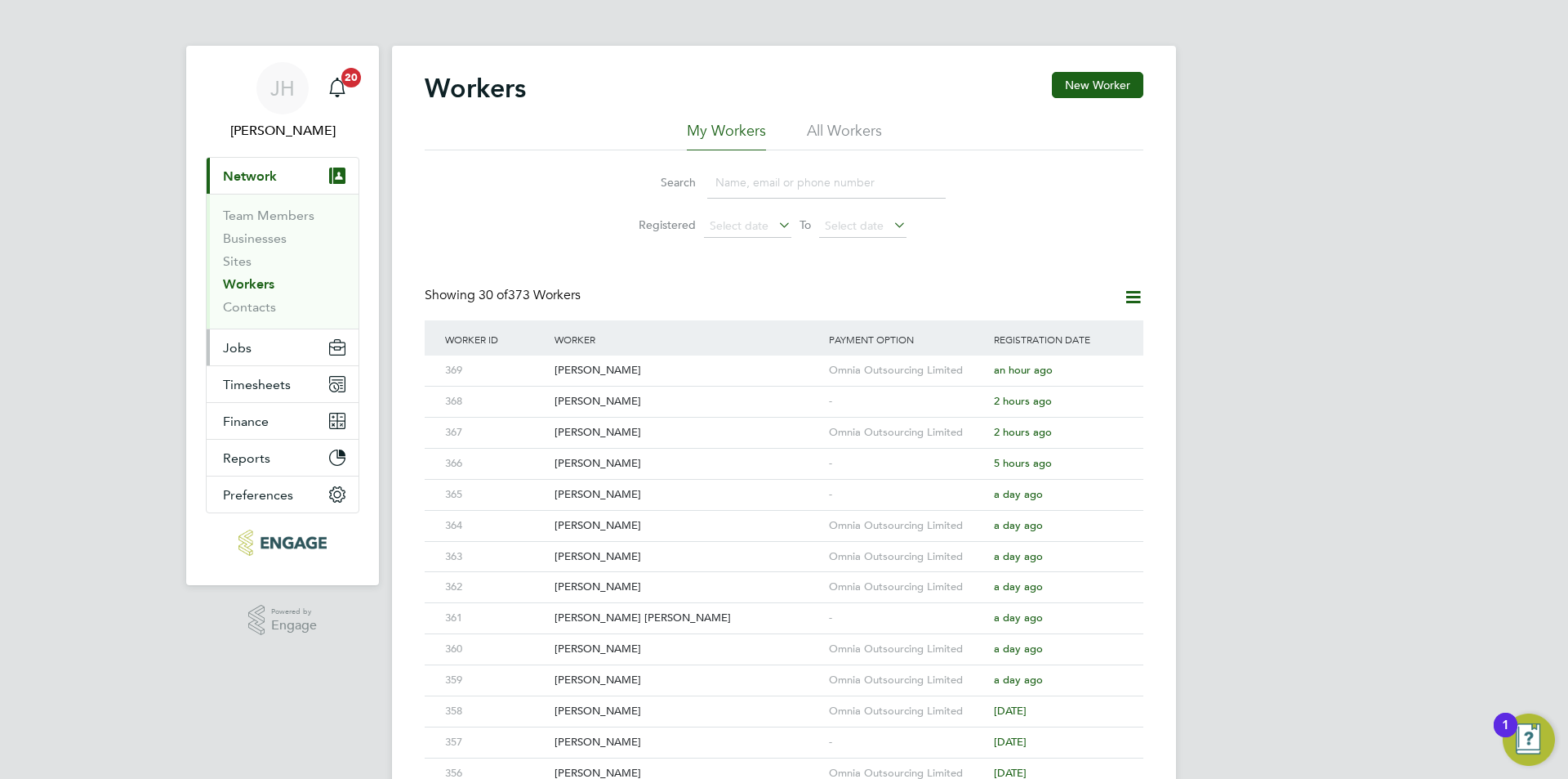
click at [264, 345] on button "Jobs" at bounding box center [282, 347] width 152 height 36
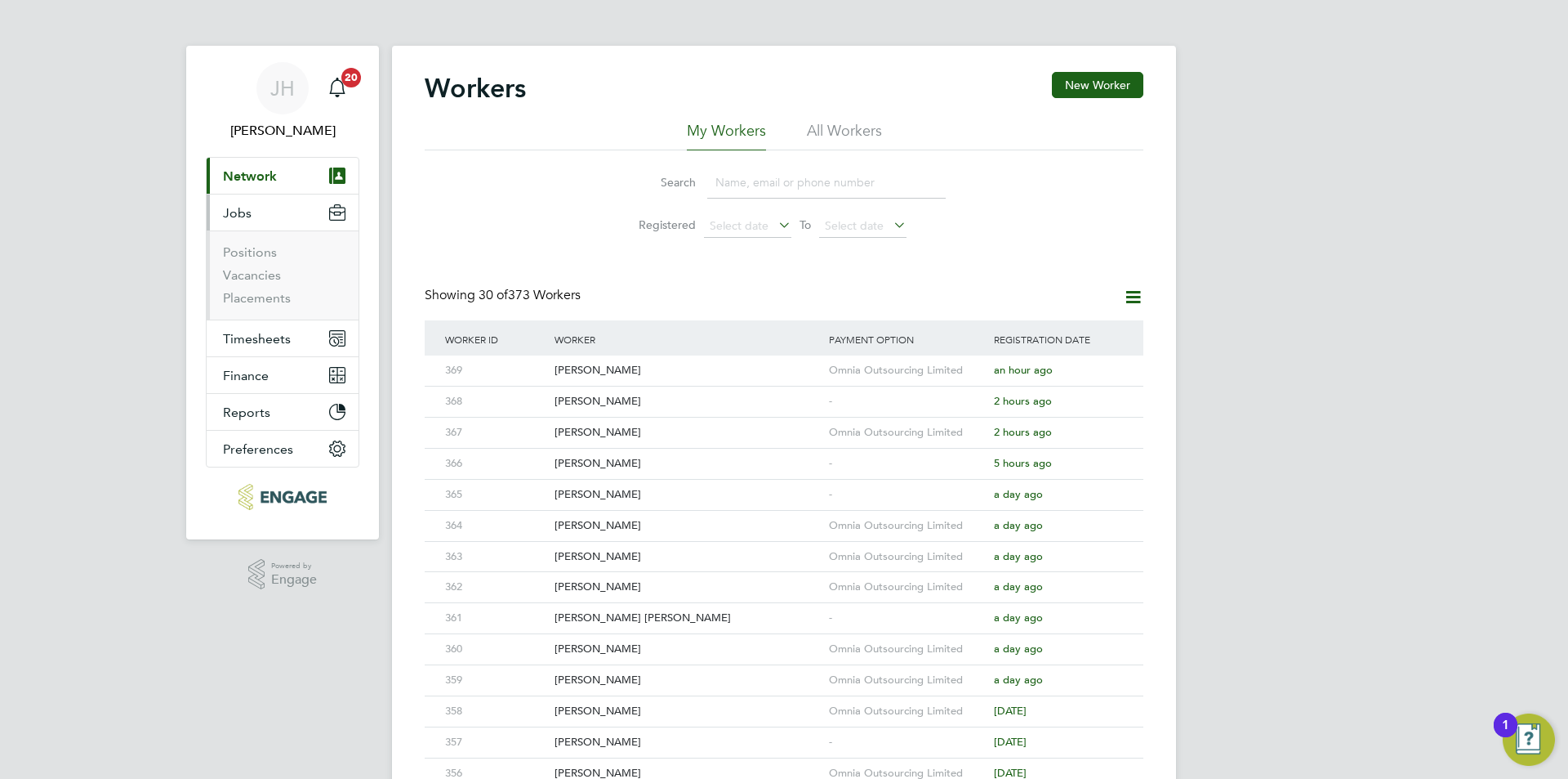
click at [270, 308] on ul "Positions Vacancies Placements" at bounding box center [282, 275] width 152 height 89
click at [270, 302] on link "Placements" at bounding box center [256, 298] width 67 height 15
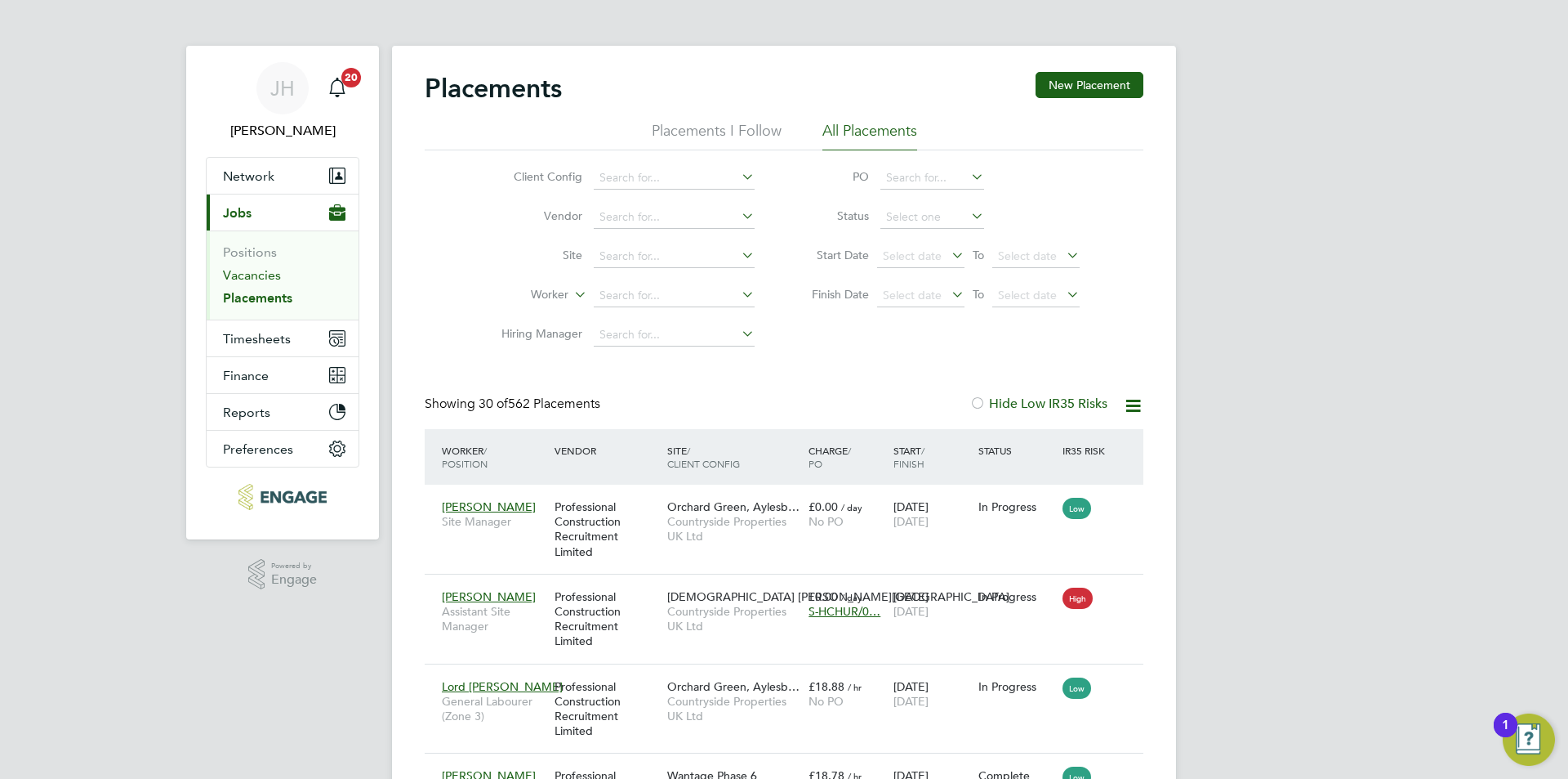
click at [260, 272] on link "Vacancies" at bounding box center [252, 275] width 58 height 15
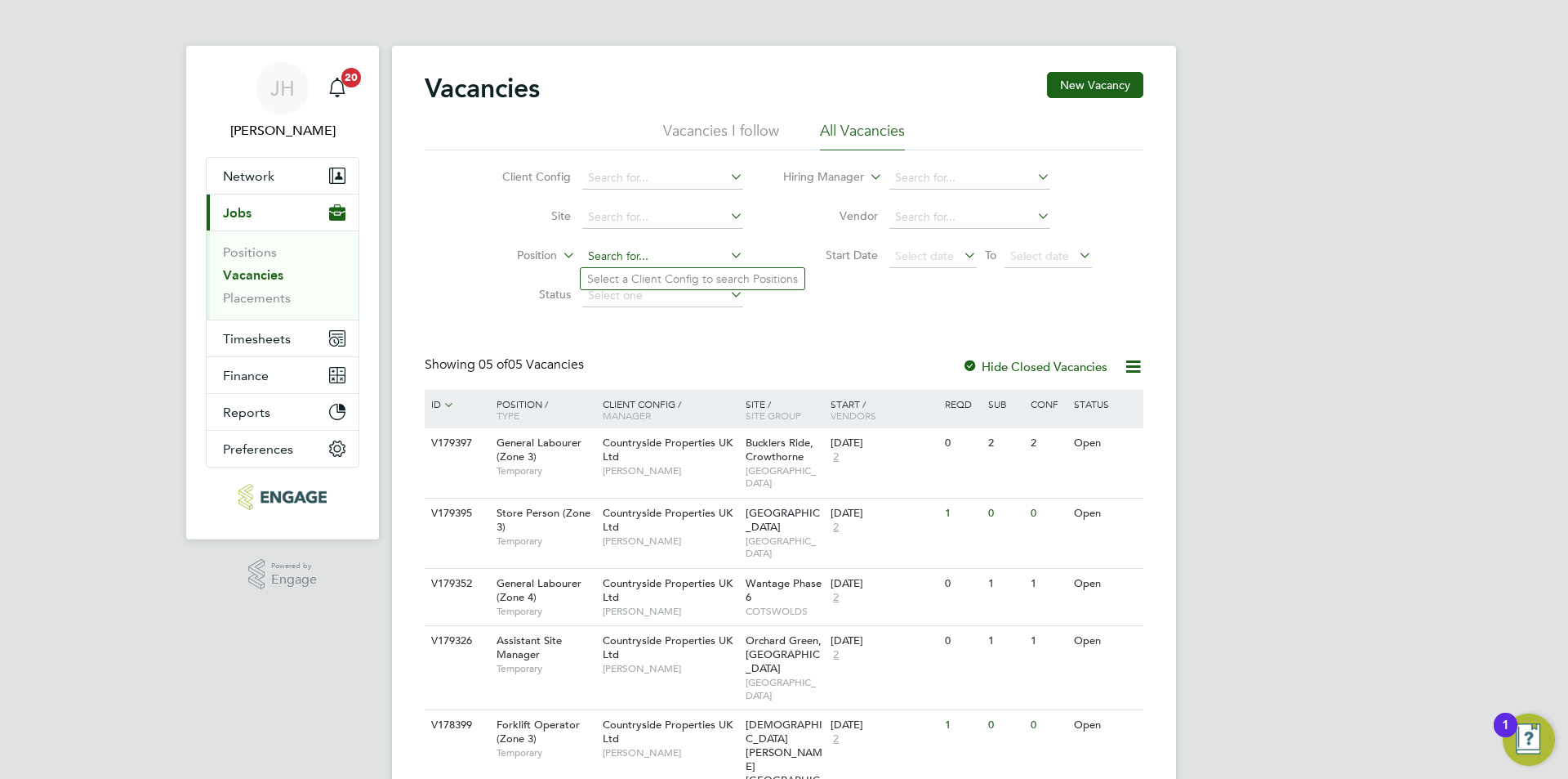
click at [694, 259] on input at bounding box center [662, 256] width 161 height 23
type input "crow"
click at [677, 226] on input at bounding box center [662, 218] width 161 height 23
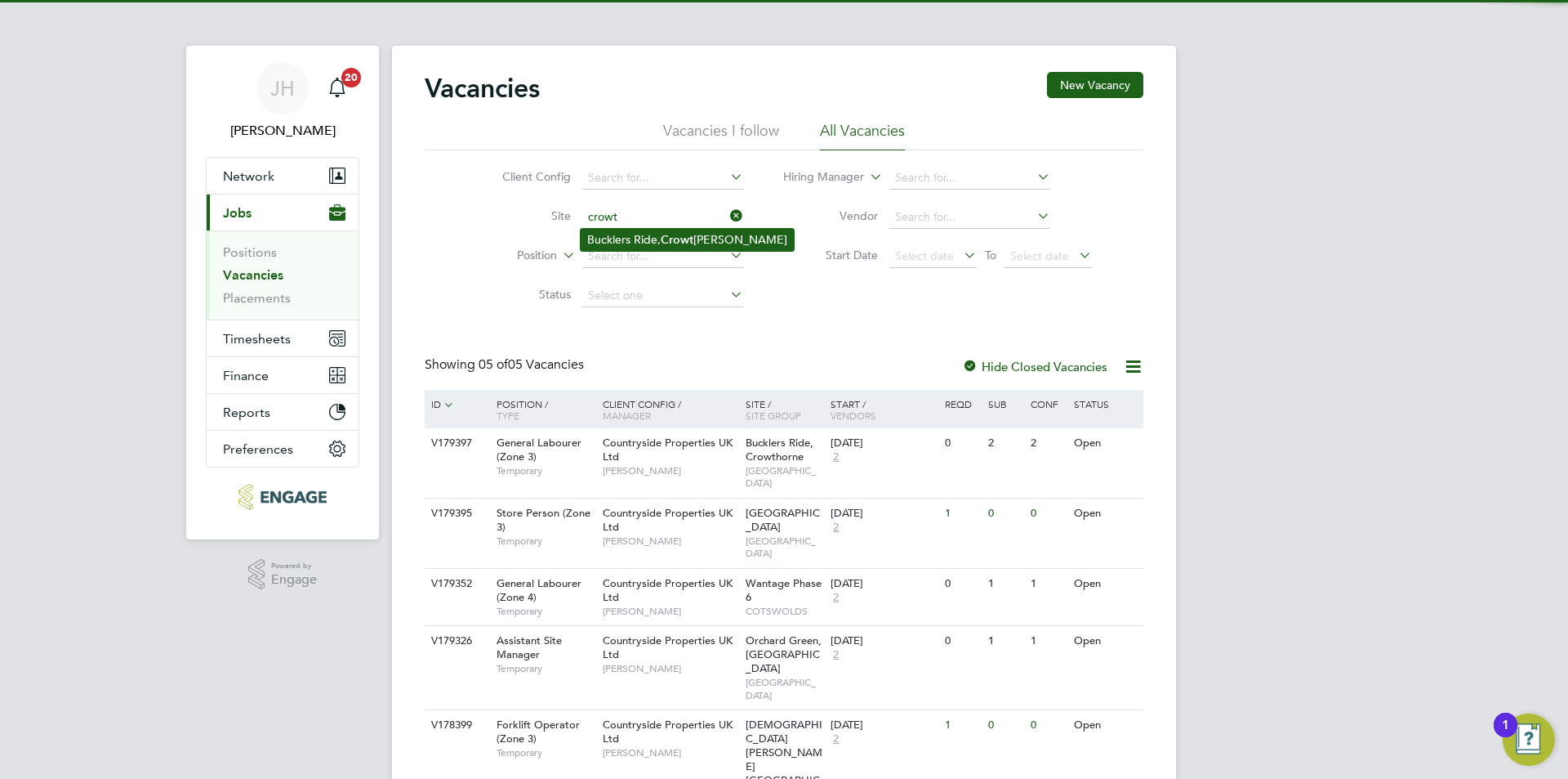
click at [684, 233] on b "Crowt" at bounding box center [678, 240] width 33 height 13
type input "Bucklers Ride, Crowthorne"
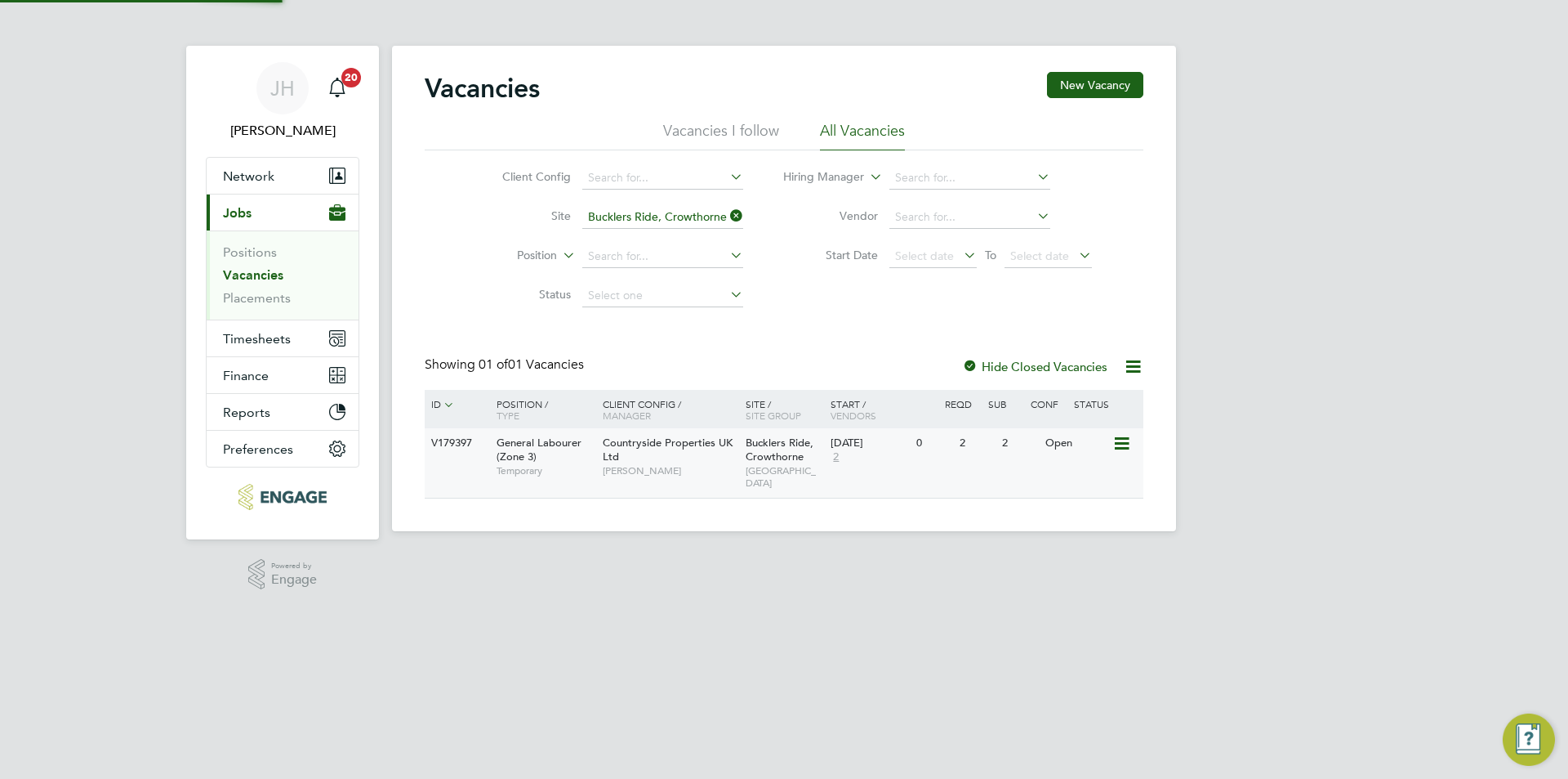
click at [1306, 374] on div "JH Jess Hogan Notifications 20 Applications: Network Team Members Businesses Si…" at bounding box center [784, 279] width 1568 height 557
click at [1047, 373] on div "Hide Closed Vacancies" at bounding box center [1030, 365] width 161 height 20
click at [1056, 368] on label "Hide Closed Vacancies" at bounding box center [1034, 366] width 146 height 15
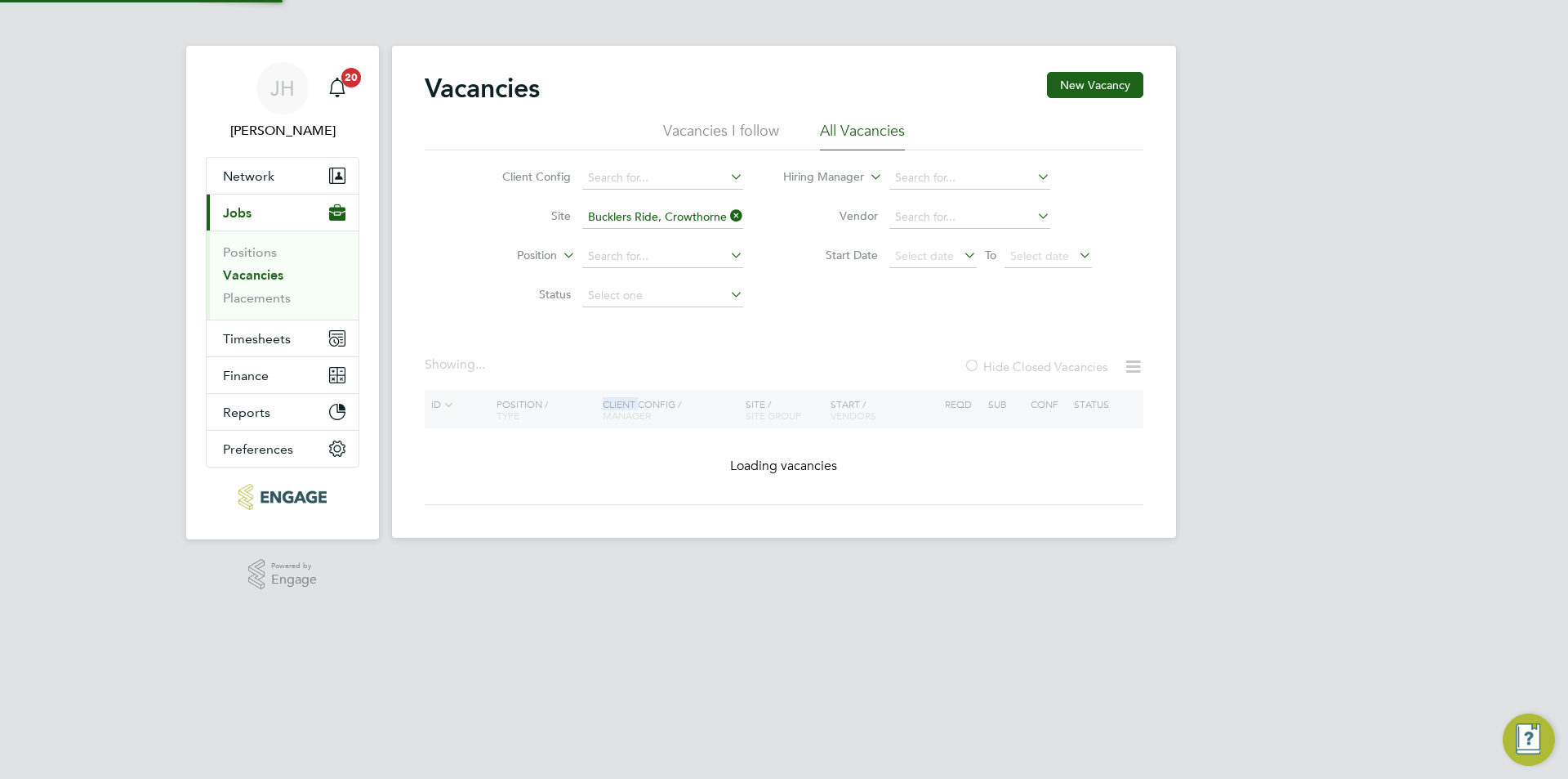
click at [1297, 450] on div "JH Jess Hogan Notifications 20 Applications: Network Team Members Businesses Si…" at bounding box center [784, 282] width 1568 height 564
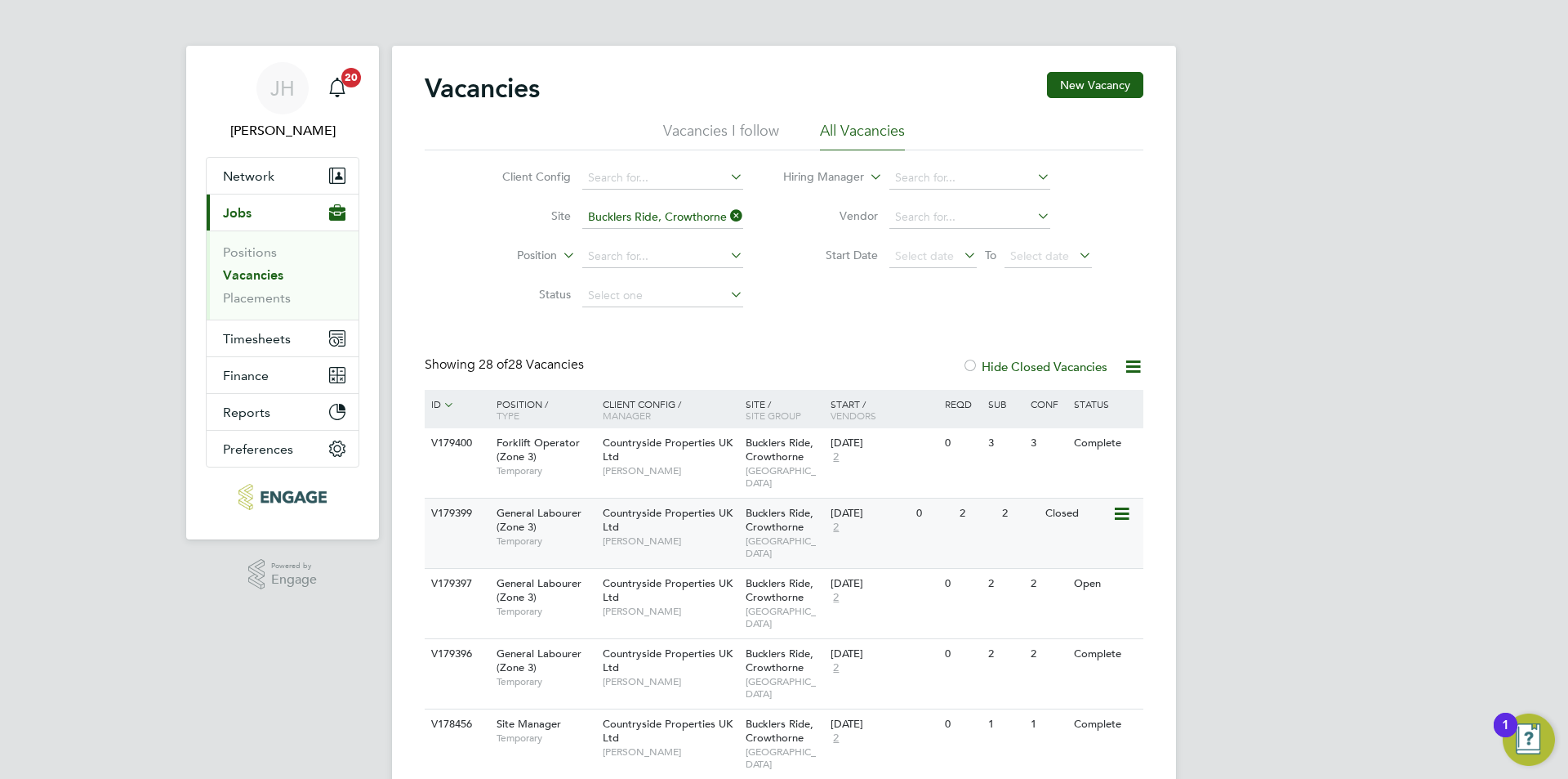
click at [1023, 544] on div "V179399 General Labourer (Zone 3) Temporary Countryside Properties UK Ltd Nick …" at bounding box center [784, 532] width 719 height 70
click at [270, 294] on link "Placements" at bounding box center [256, 298] width 67 height 15
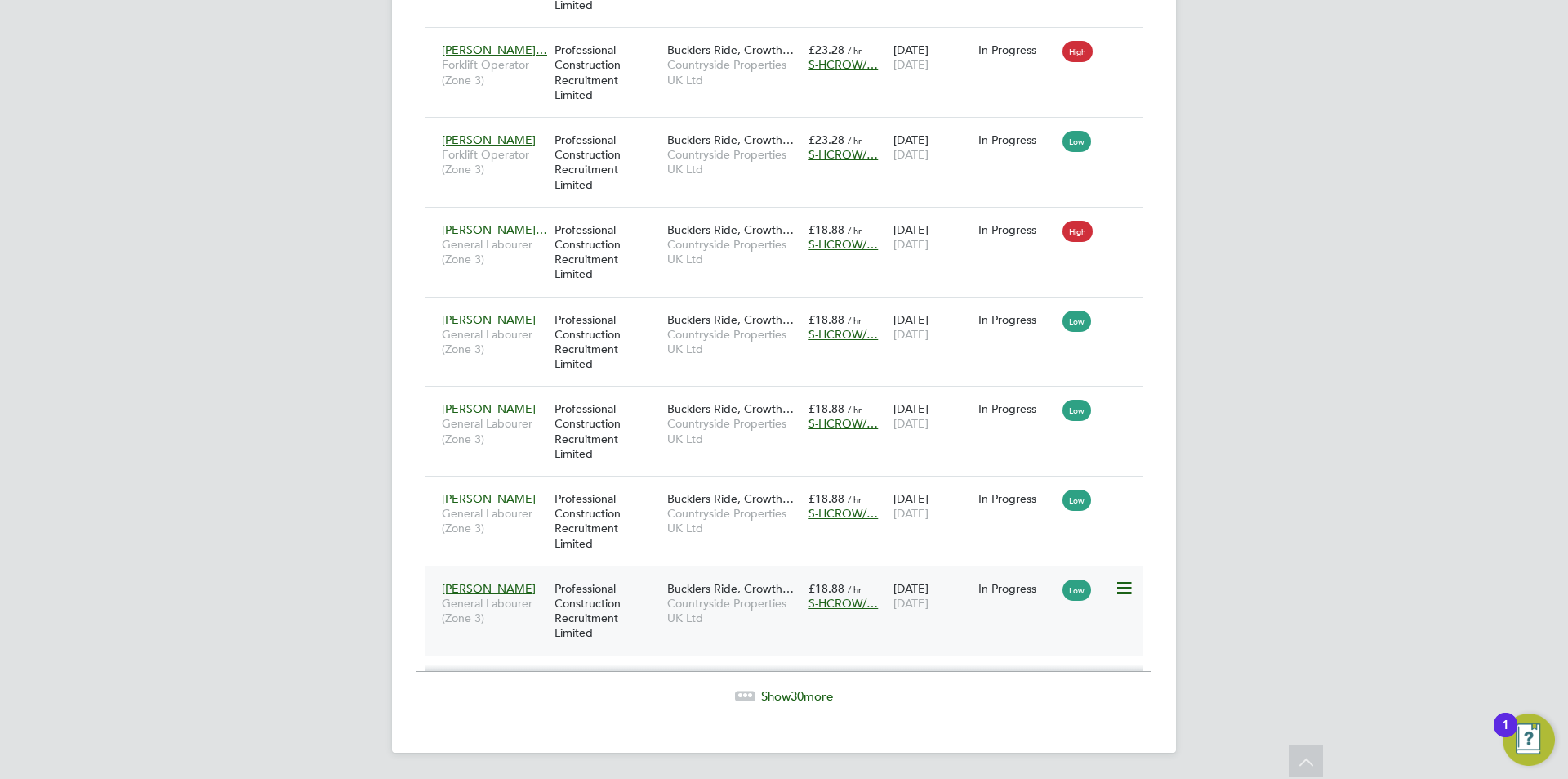
click at [964, 632] on div "Colin Andrews General Labourer (Zone 3) Professional Construction Recruitment L…" at bounding box center [784, 609] width 719 height 90
click at [912, 644] on div "Colin Andrews General Labourer (Zone 3) Professional Construction Recruitment L…" at bounding box center [784, 609] width 719 height 90
click at [909, 639] on div "Colin Andrews General Labourer (Zone 3) Professional Construction Recruitment L…" at bounding box center [784, 609] width 719 height 90
click at [725, 621] on span "Countryside Properties UK Ltd" at bounding box center [733, 610] width 133 height 30
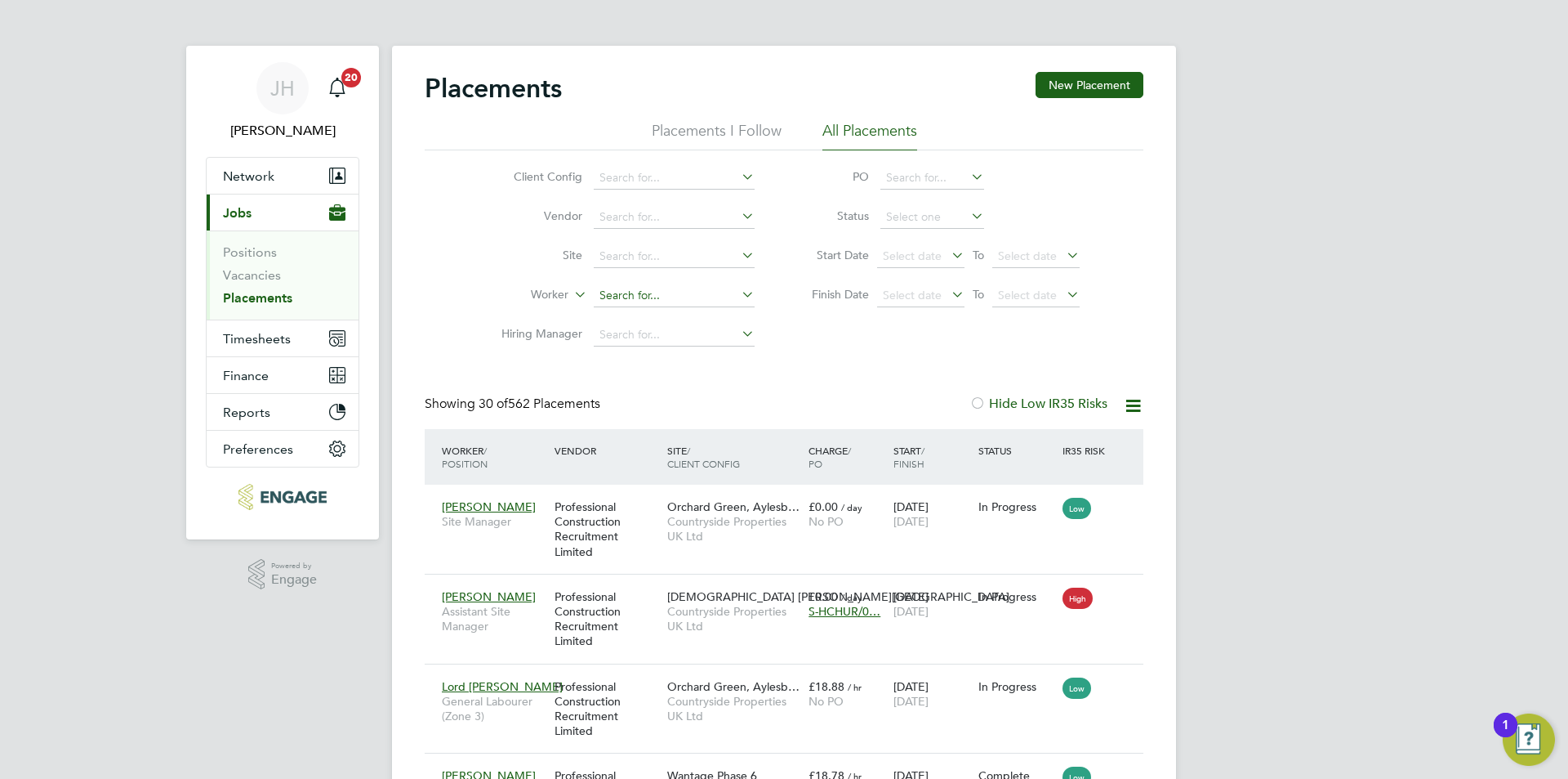
click at [664, 301] on input at bounding box center [674, 296] width 161 height 23
click at [699, 356] on li "Brian Munden" at bounding box center [693, 362] width 201 height 22
type input "Brian Munden"
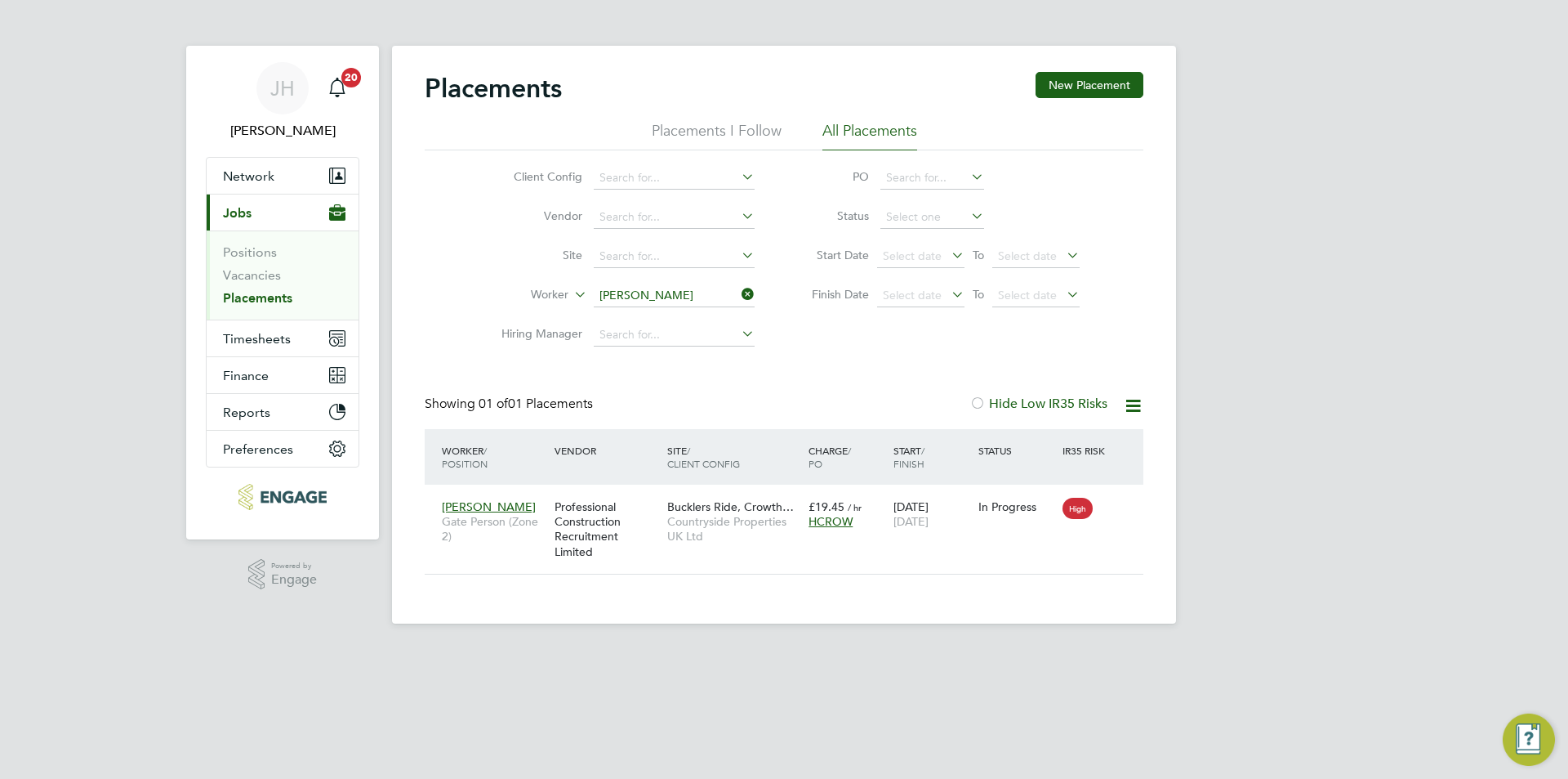
scroll to position [15, 77]
